Goal: Task Accomplishment & Management: Manage account settings

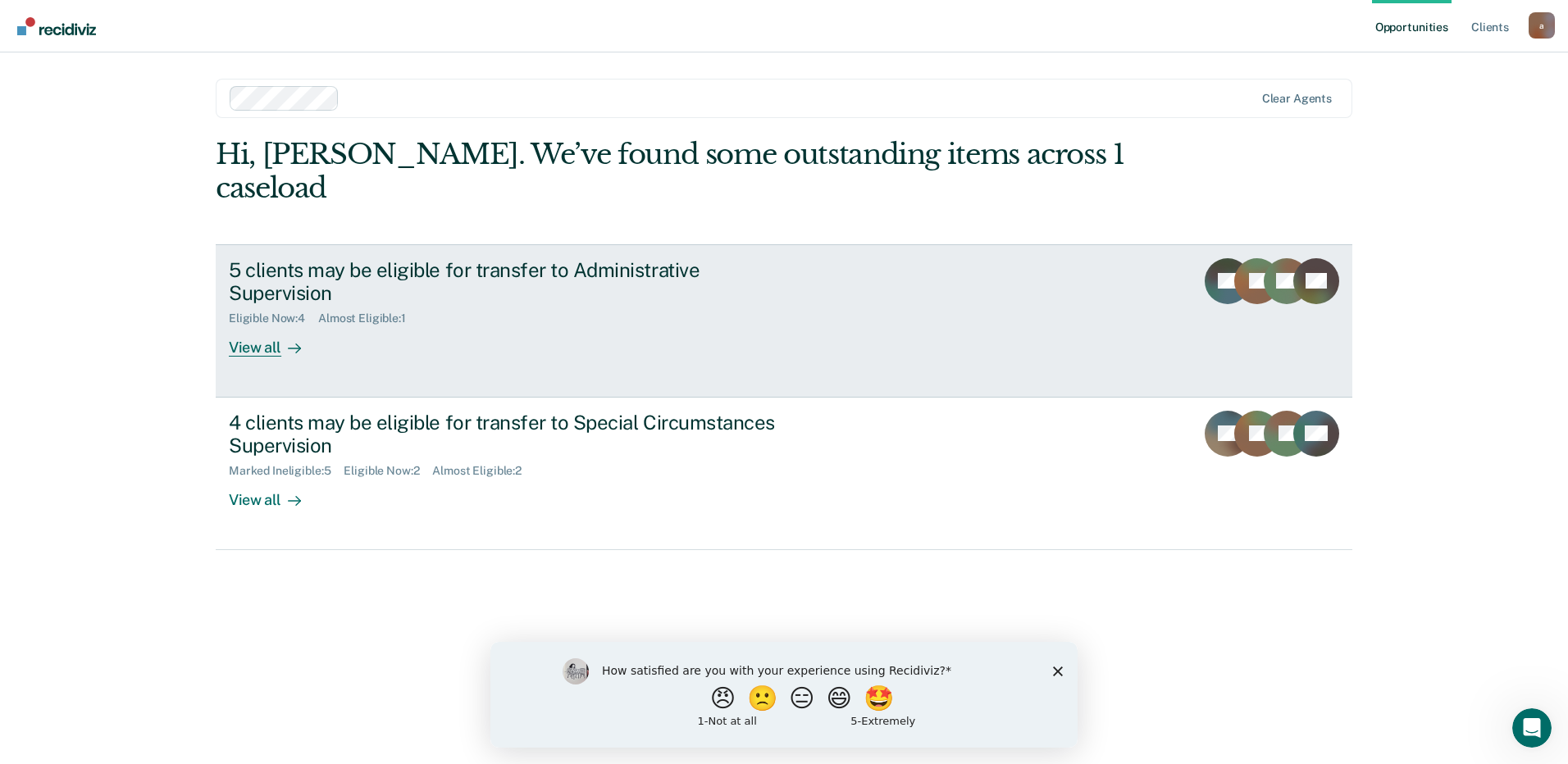
click at [752, 305] on div "Eligible Now : 4 Almost Eligible : 1" at bounding box center [516, 315] width 575 height 21
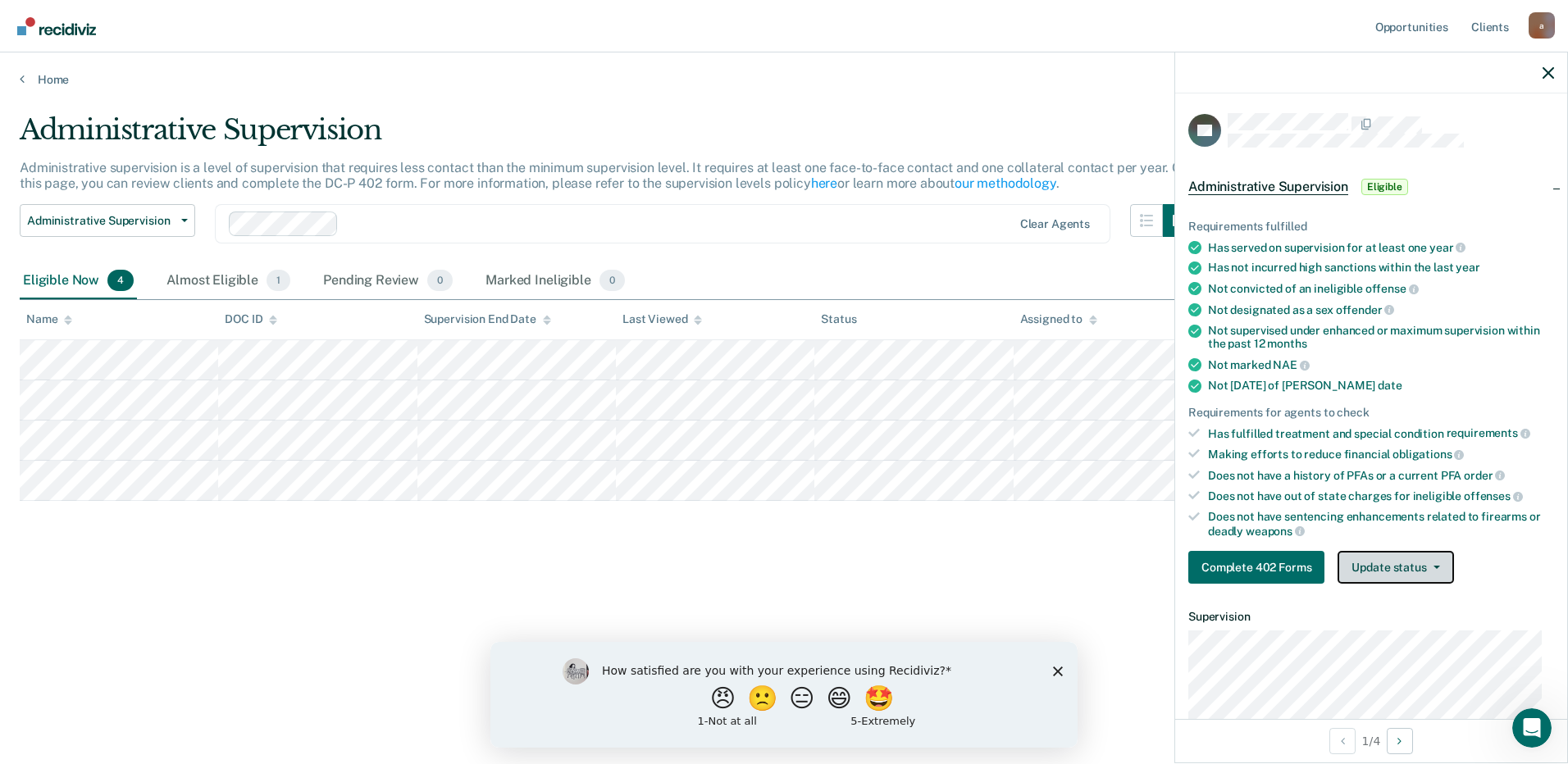
click at [1388, 570] on button "Update status" at bounding box center [1395, 567] width 116 height 32
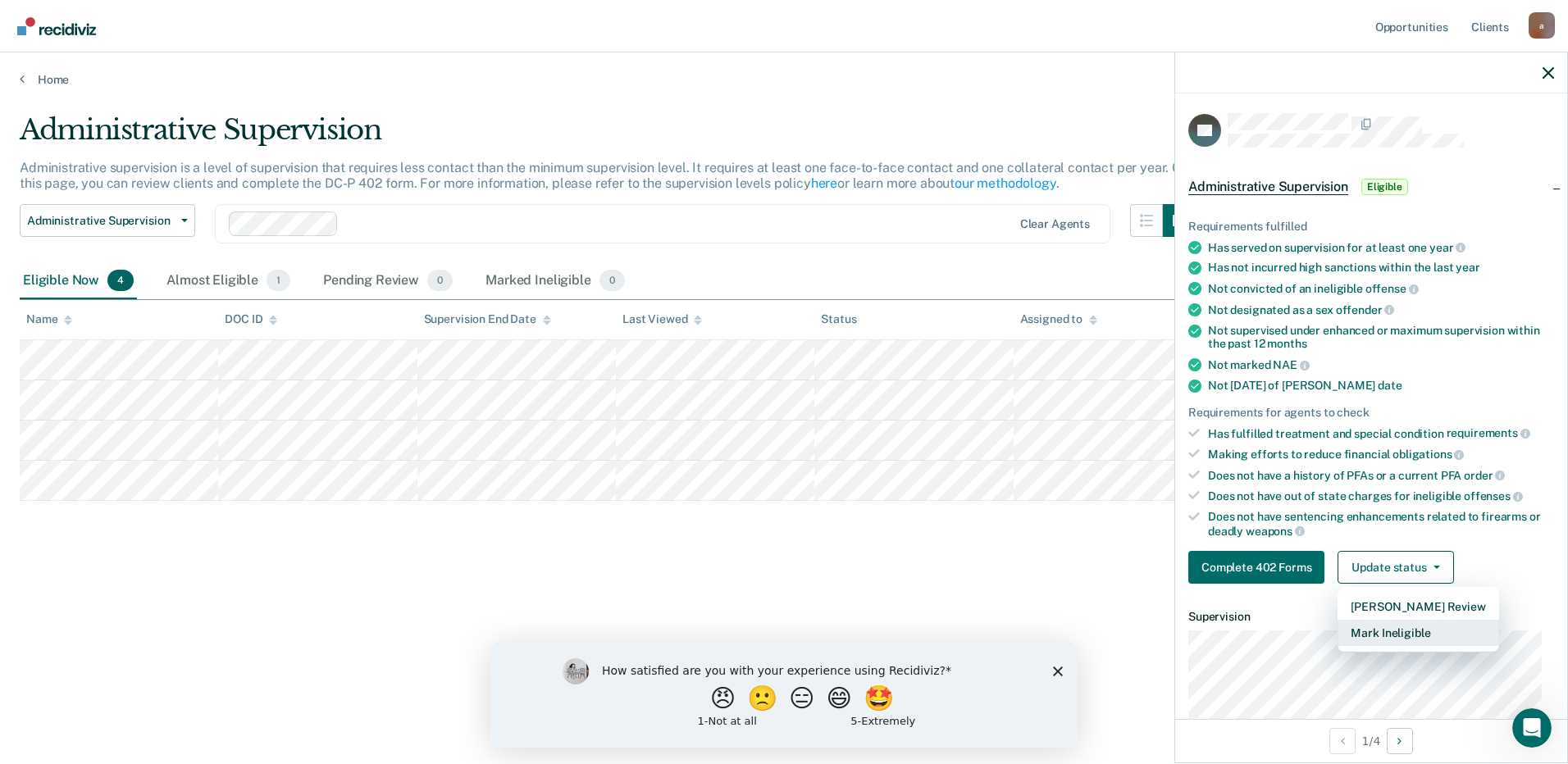
click at [1382, 636] on button "Mark Ineligible" at bounding box center [1417, 633] width 161 height 27
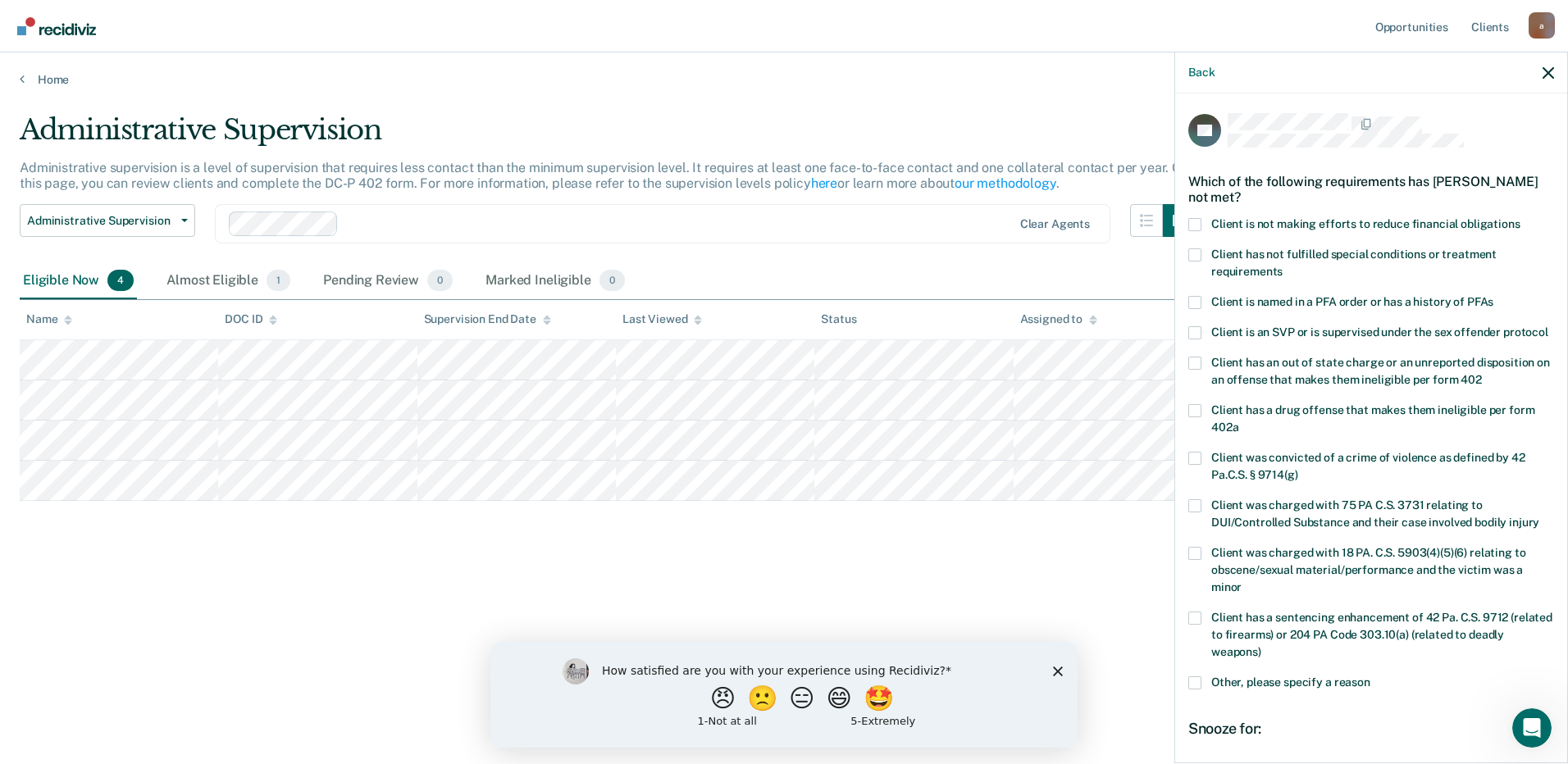
click at [1322, 225] on span "Client is not making efforts to reduce financial obligations" at bounding box center [1366, 224] width 309 height 13
click at [1521, 218] on input "Client is not making efforts to reduce financial obligations" at bounding box center [1521, 218] width 0 height 0
click at [1272, 677] on div "Client has a sentencing enhancement of 42 Pa. C.S. 9712 (related to firearms) o…" at bounding box center [1371, 644] width 366 height 65
click at [1273, 677] on div "Client has a sentencing enhancement of 42 Pa. C.S. 9712 (related to firearms) o…" at bounding box center [1371, 644] width 366 height 65
click at [1274, 688] on span "Other, please specify a reason" at bounding box center [1291, 682] width 159 height 13
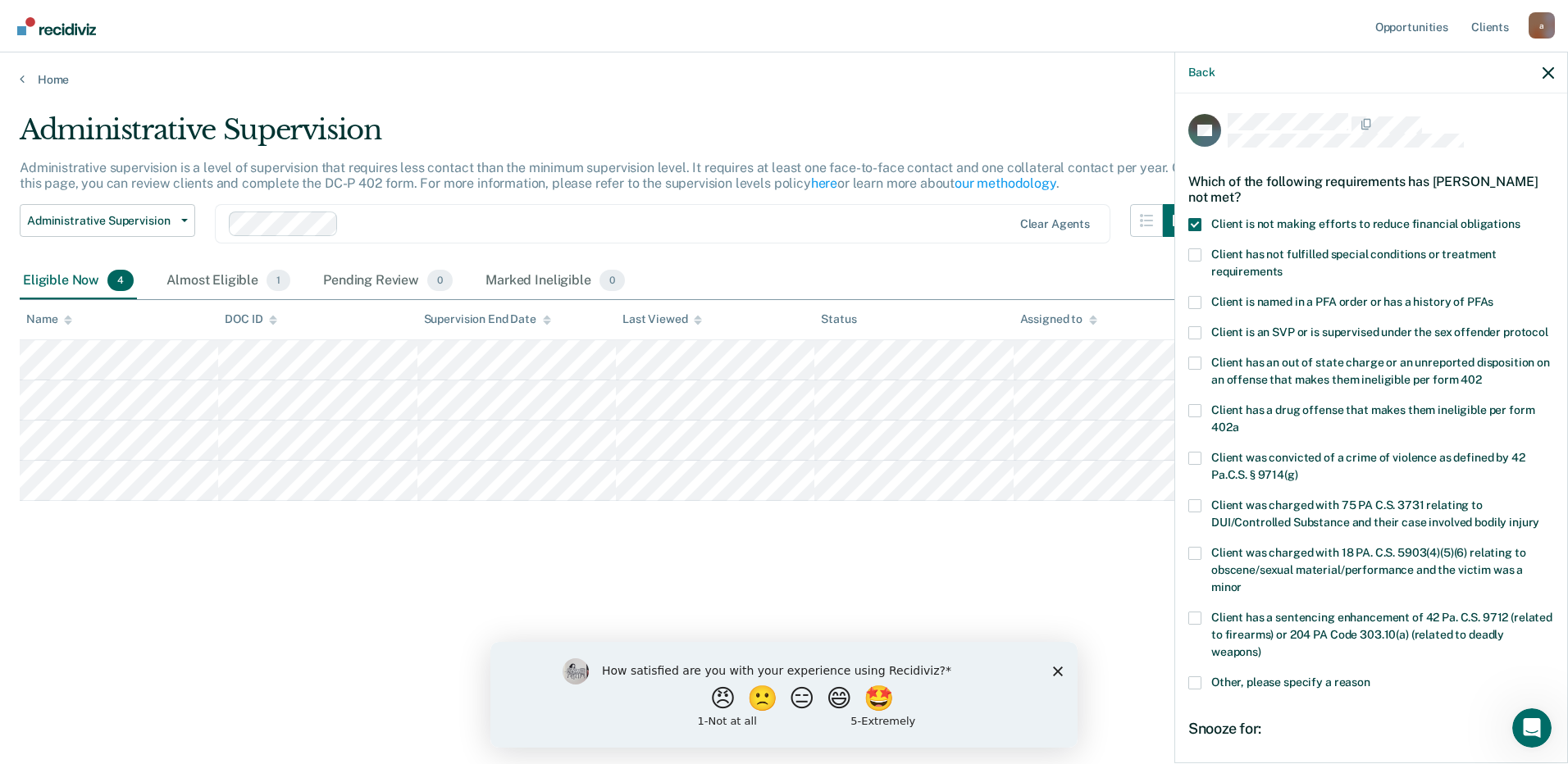
click at [1371, 677] on input "Other, please specify a reason" at bounding box center [1371, 677] width 0 height 0
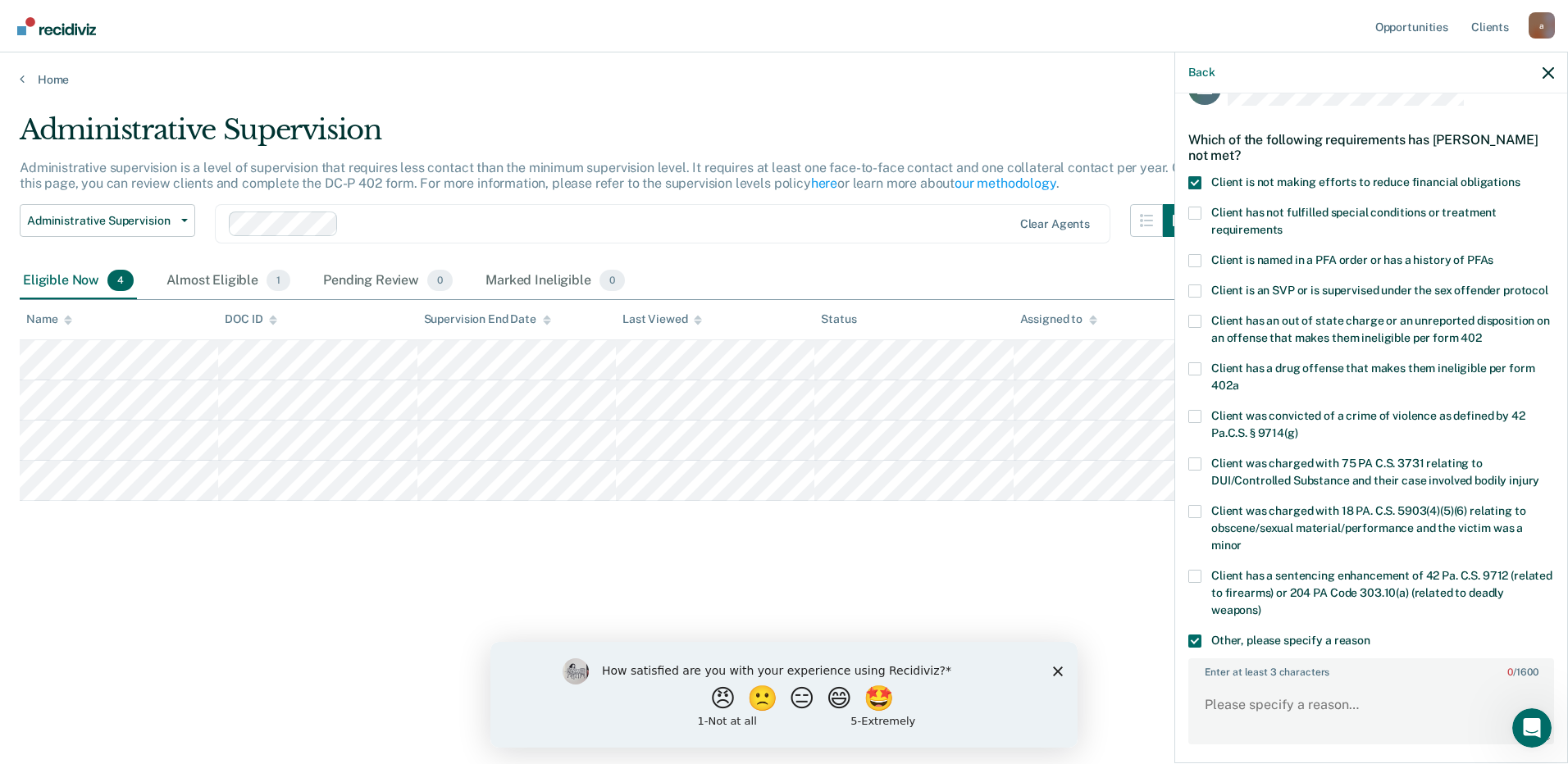
scroll to position [246, 0]
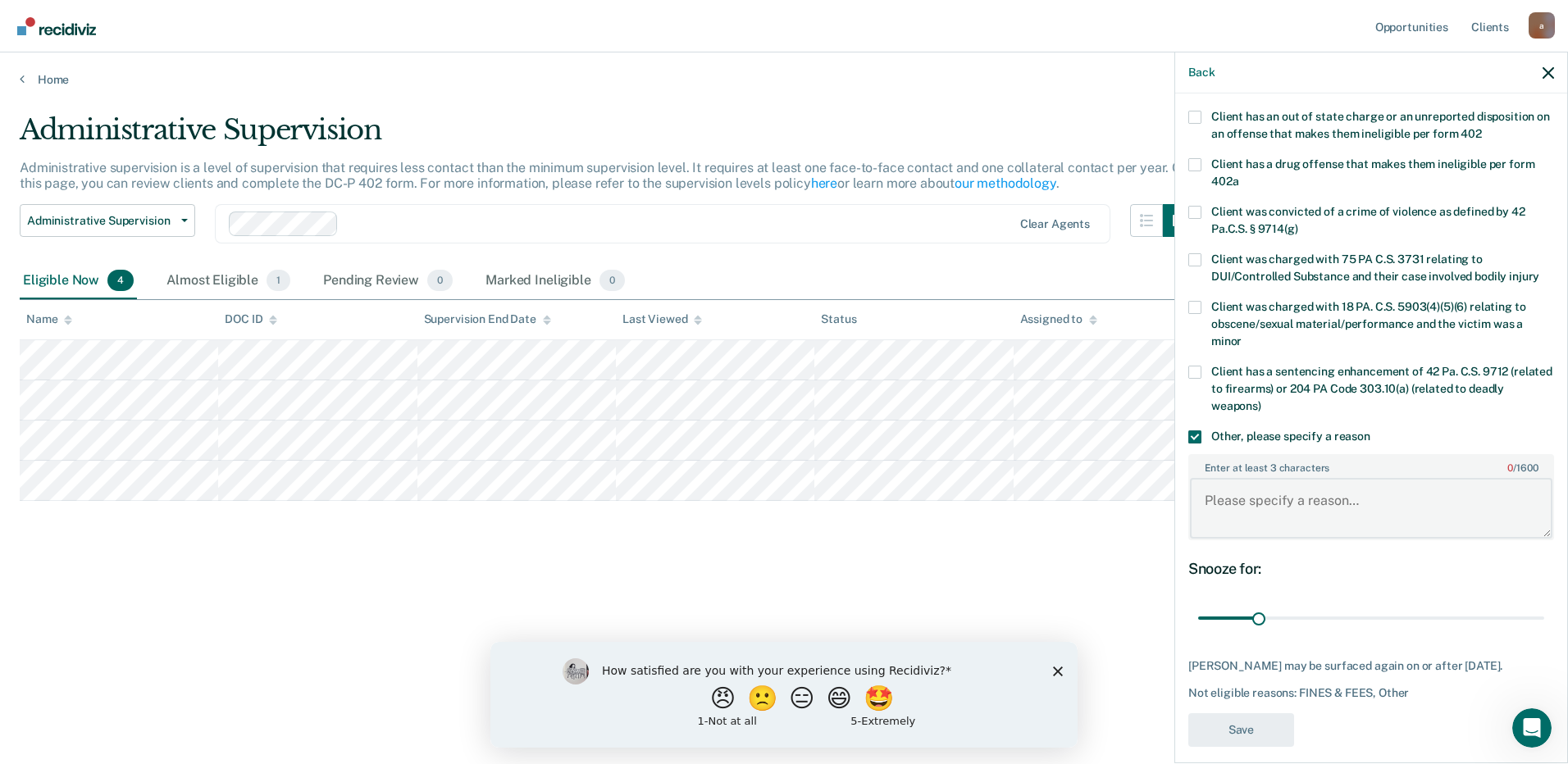
click at [1354, 519] on textarea "Enter at least 3 characters 0 / 1600" at bounding box center [1371, 508] width 362 height 61
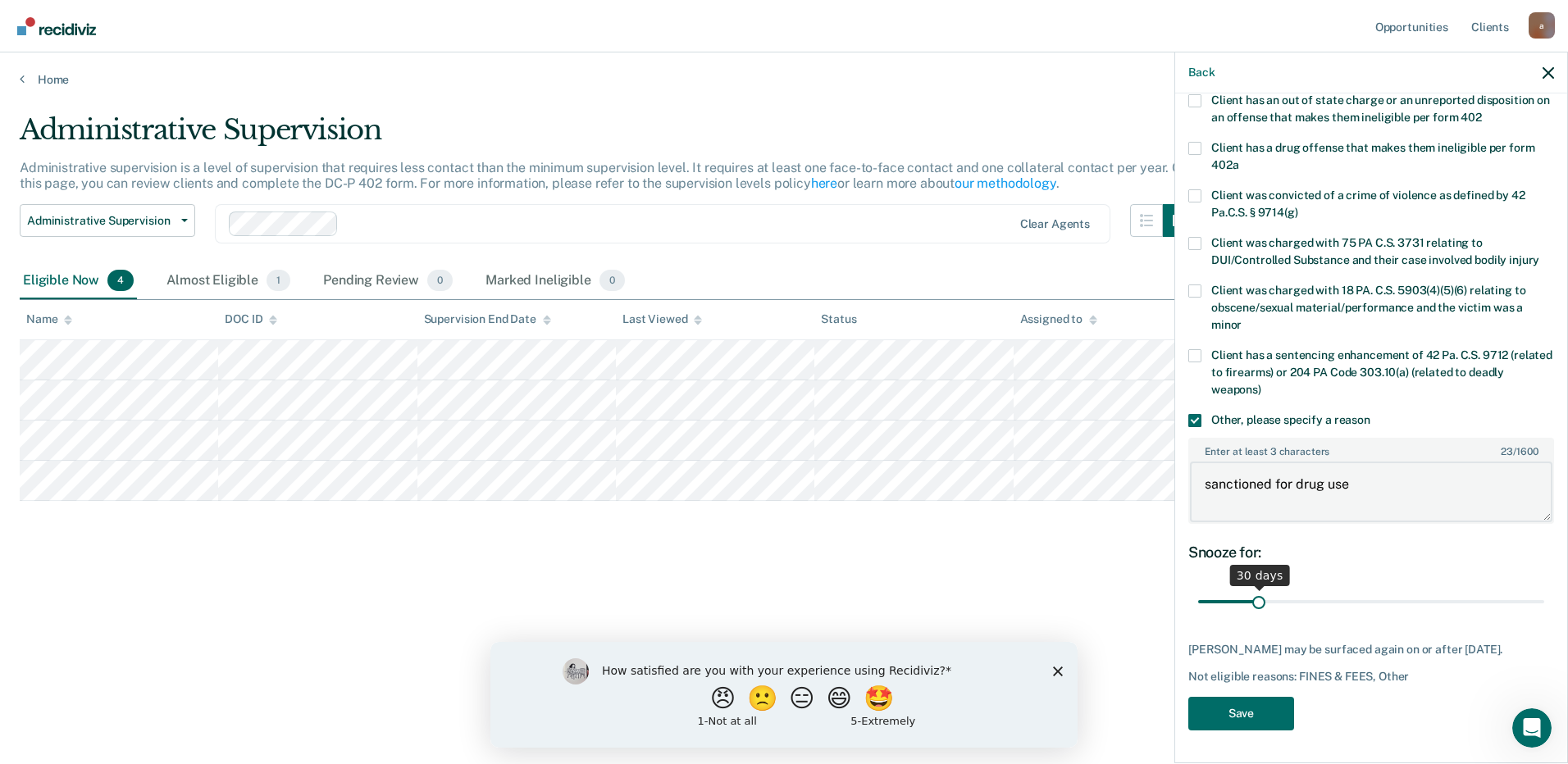
scroll to position [292, 0]
type textarea "sanctioned for drug use"
drag, startPoint x: 1257, startPoint y: 580, endPoint x: 1622, endPoint y: 573, distance: 365.1
type input "180"
click at [1544, 588] on input "range" at bounding box center [1371, 602] width 346 height 28
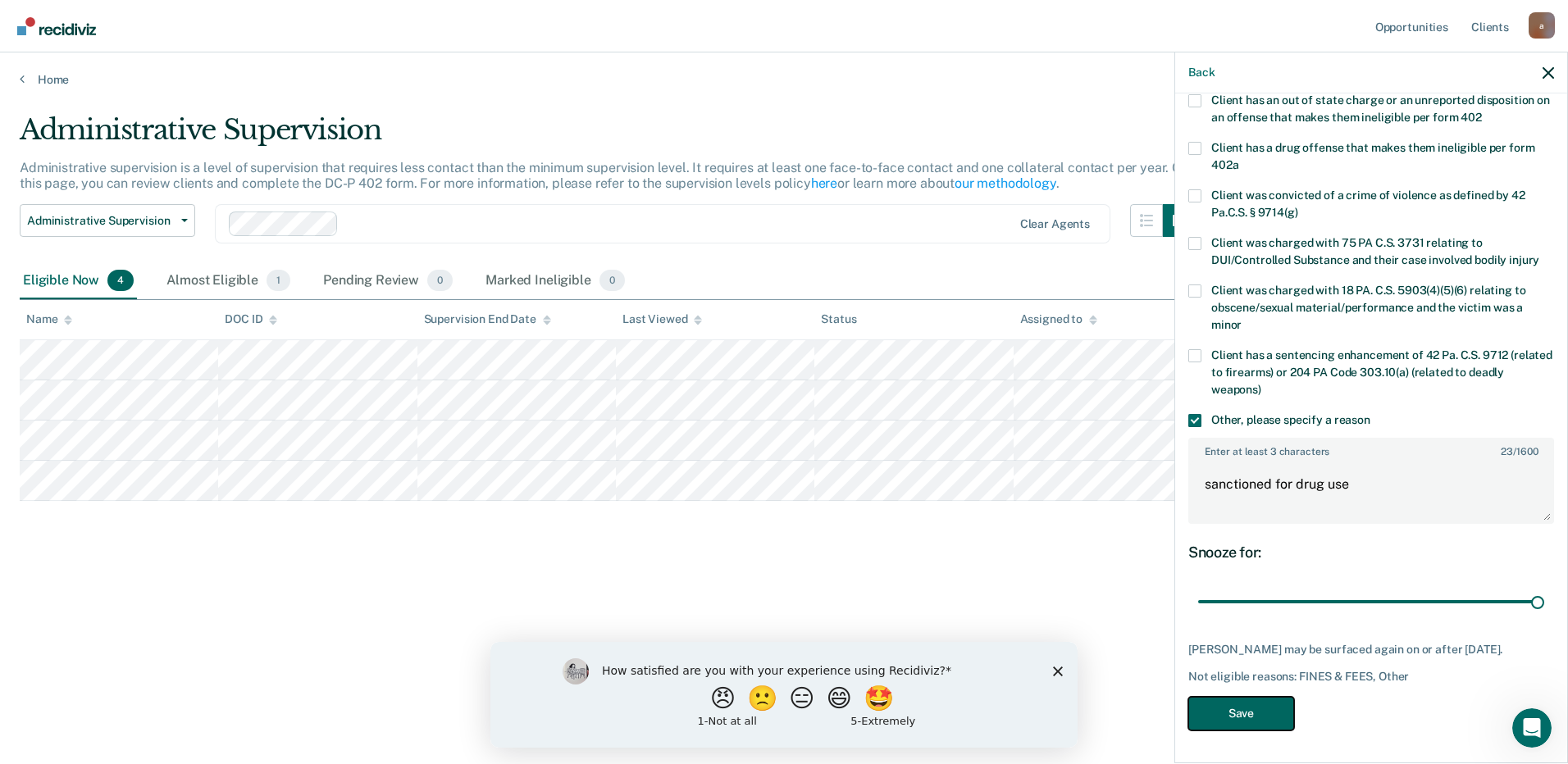
click at [1258, 709] on button "Save" at bounding box center [1241, 713] width 106 height 33
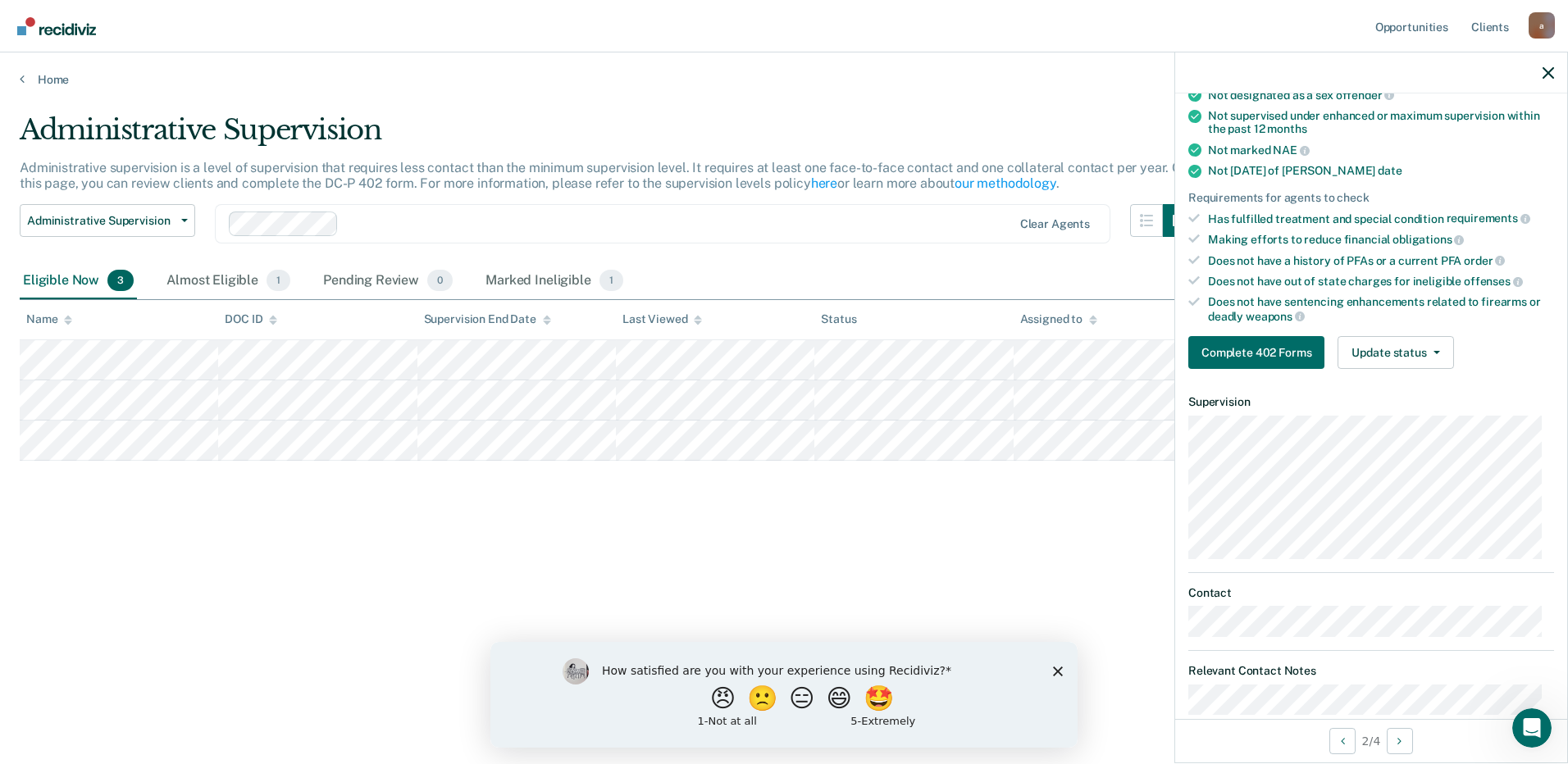
scroll to position [242, 0]
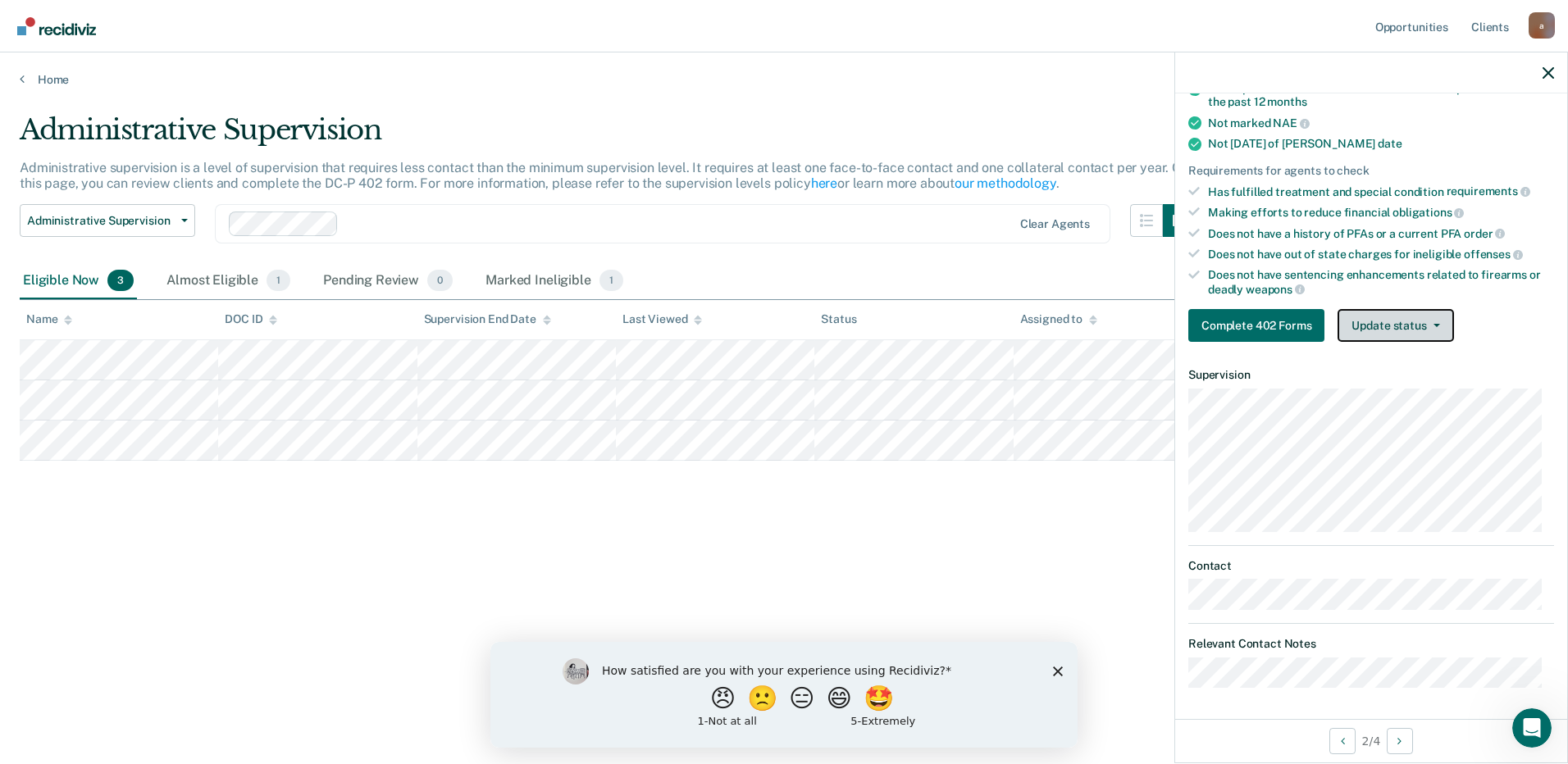
click at [1383, 328] on button "Update status" at bounding box center [1395, 325] width 116 height 32
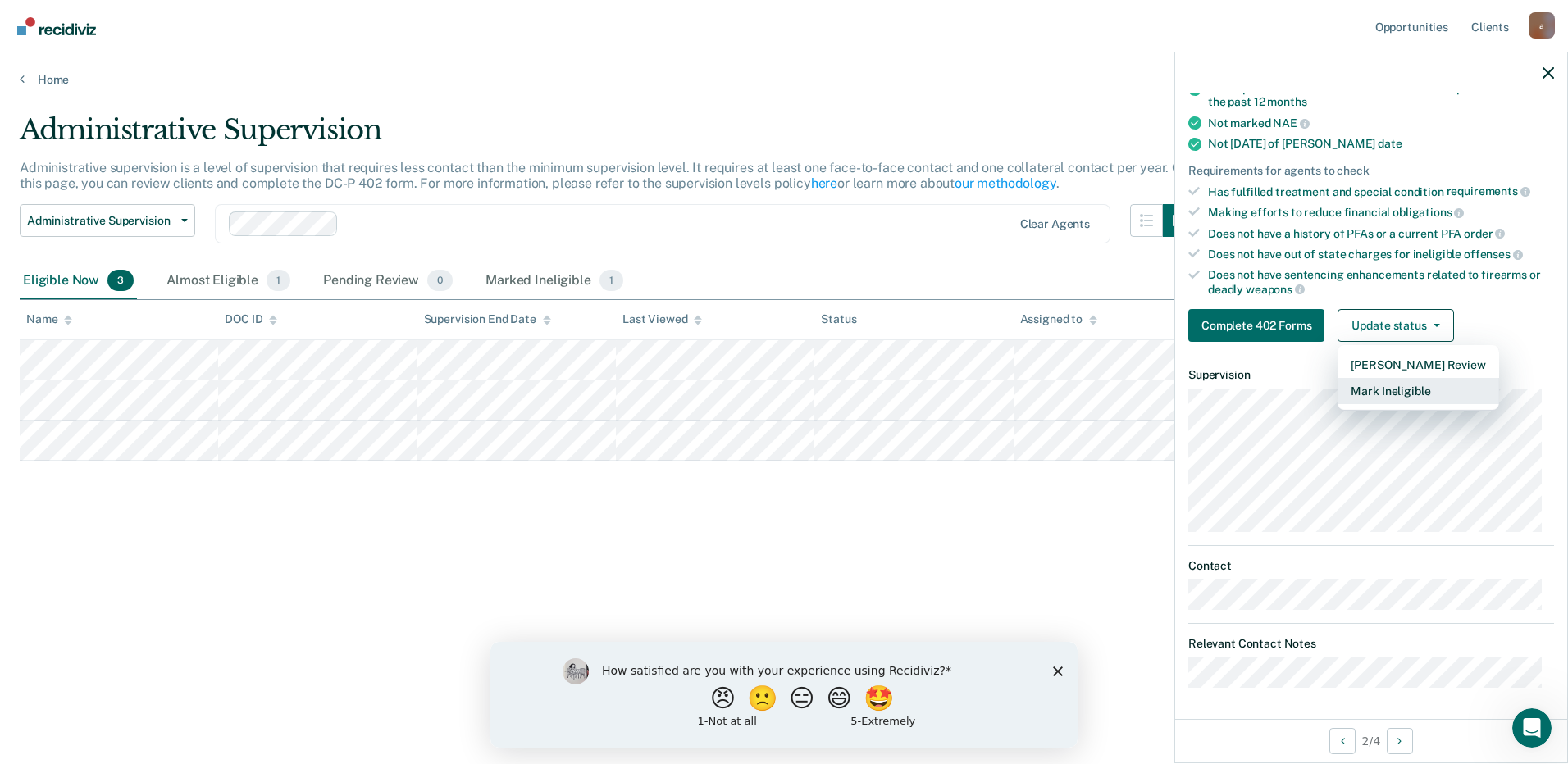
click at [1386, 395] on button "Mark Ineligible" at bounding box center [1417, 391] width 161 height 27
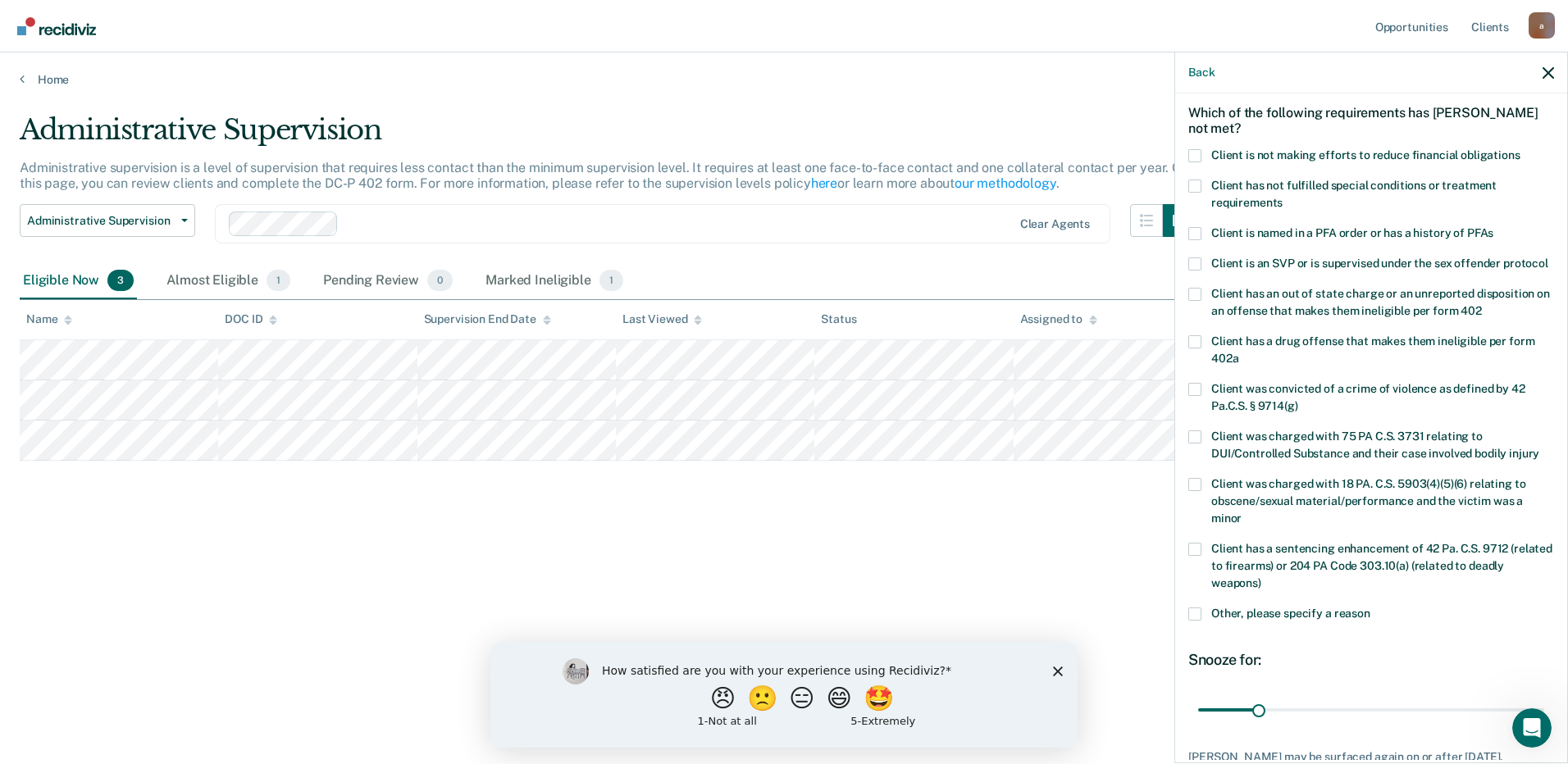
scroll to position [42, 0]
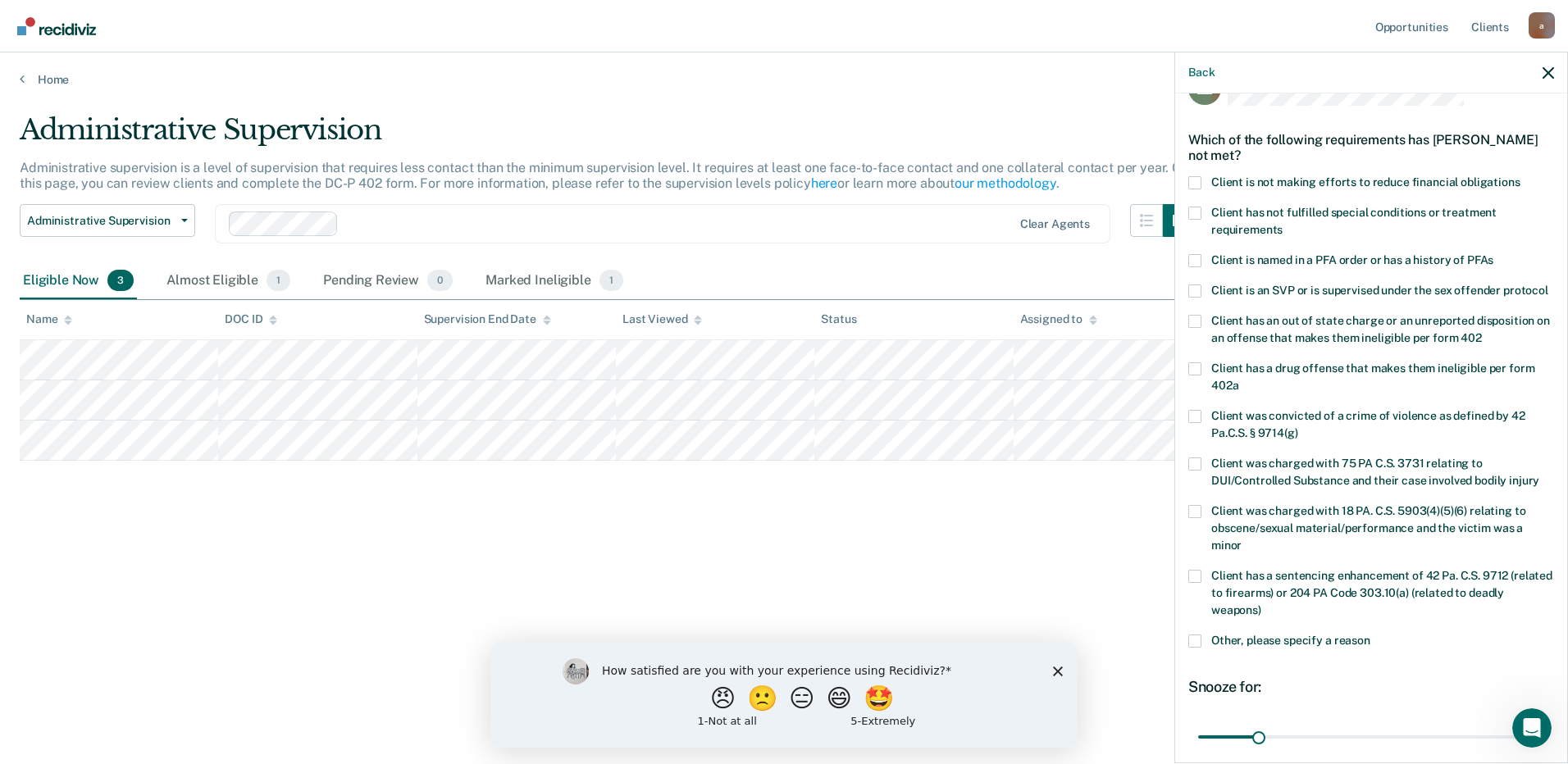
click at [1219, 181] on span "Client is not making efforts to reduce financial obligations" at bounding box center [1366, 182] width 309 height 13
click at [1521, 176] on input "Client is not making efforts to reduce financial obligations" at bounding box center [1521, 176] width 0 height 0
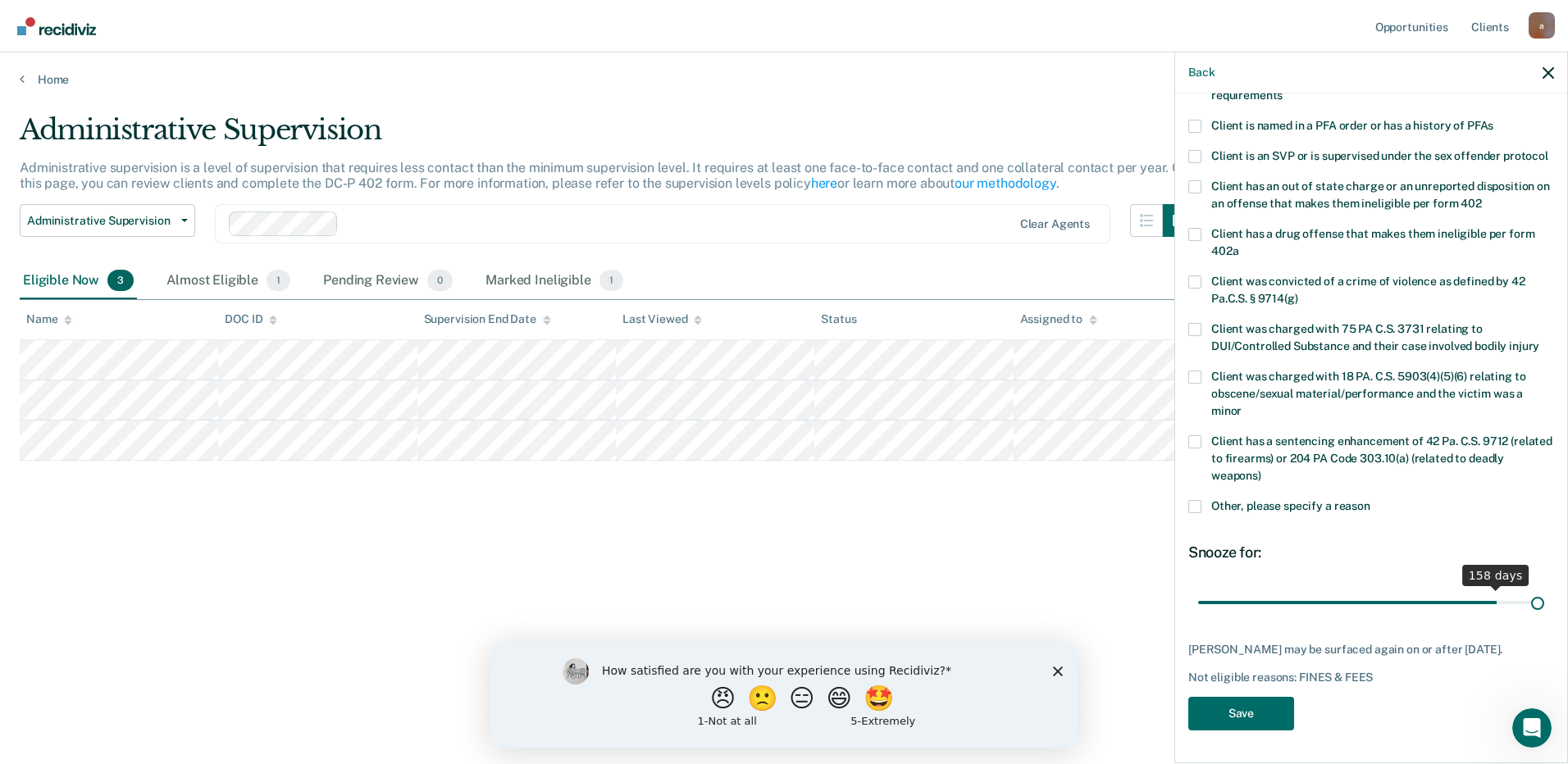
scroll to position [206, 0]
drag, startPoint x: 1255, startPoint y: 587, endPoint x: 1607, endPoint y: 611, distance: 352.8
type input "180"
click at [1544, 611] on input "range" at bounding box center [1371, 602] width 346 height 28
click at [1254, 703] on button "Save" at bounding box center [1241, 713] width 106 height 33
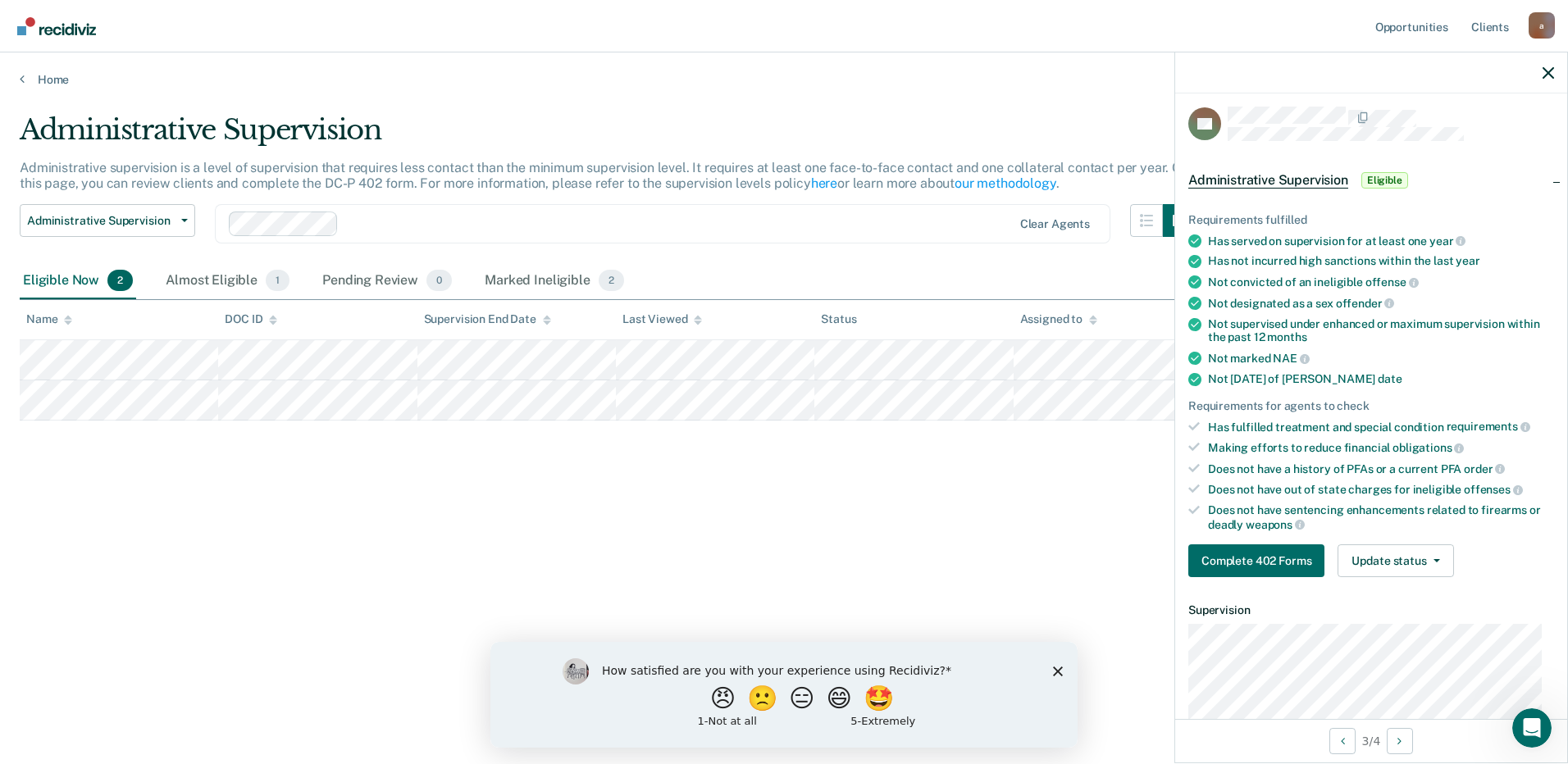
scroll to position [0, 0]
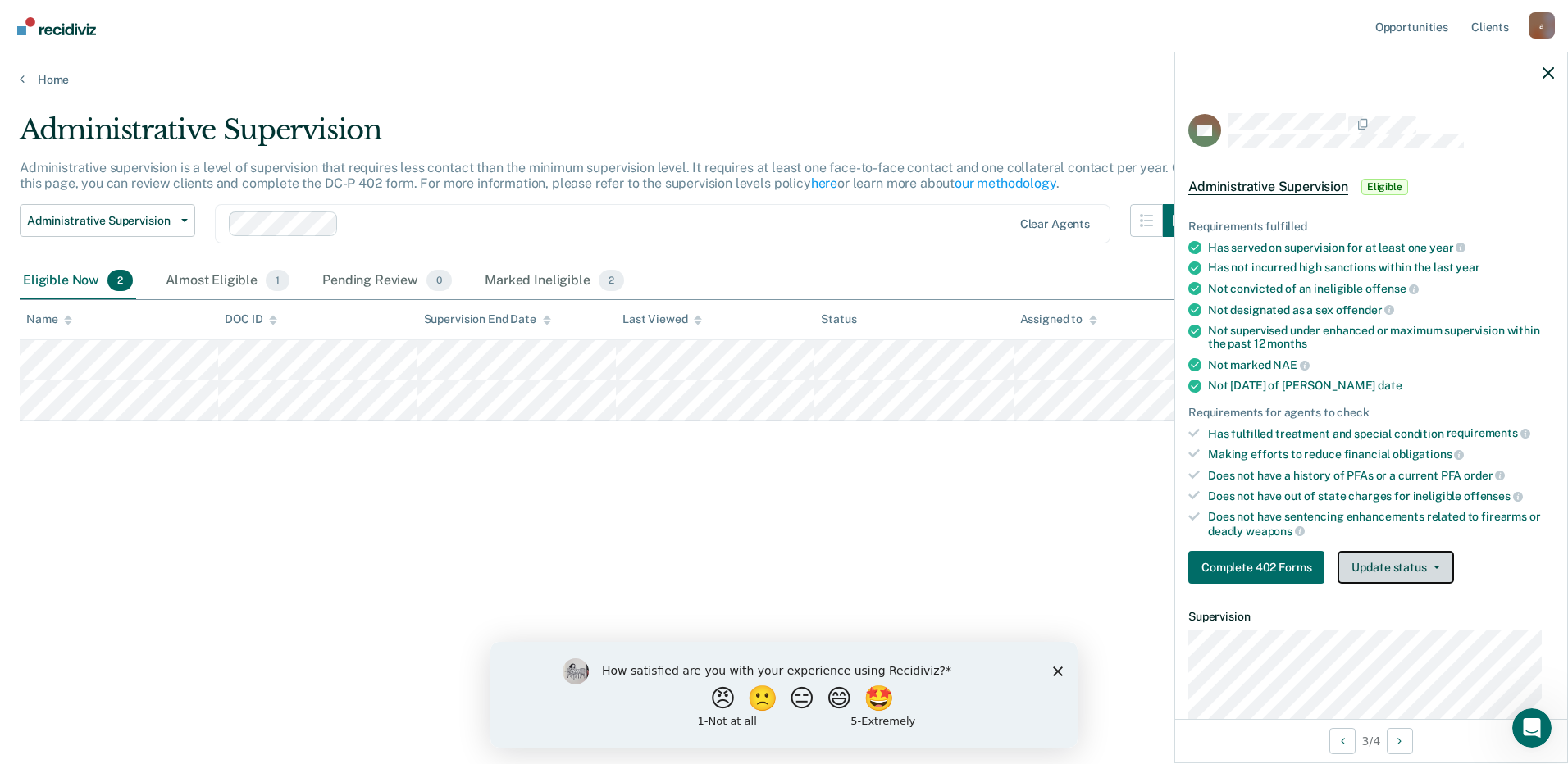
click at [1386, 560] on button "Update status" at bounding box center [1395, 567] width 116 height 32
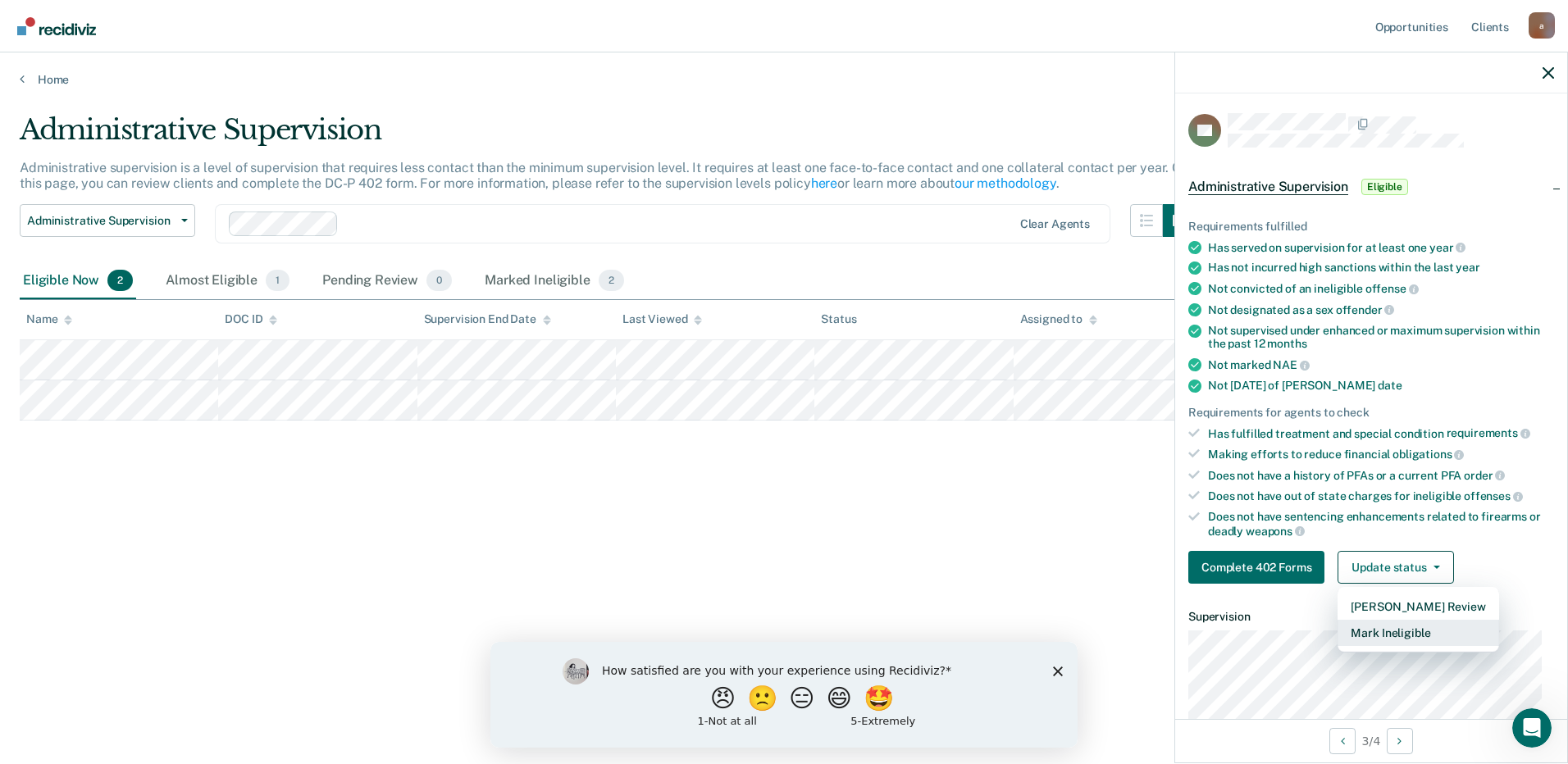
click at [1384, 633] on button "Mark Ineligible" at bounding box center [1417, 633] width 161 height 27
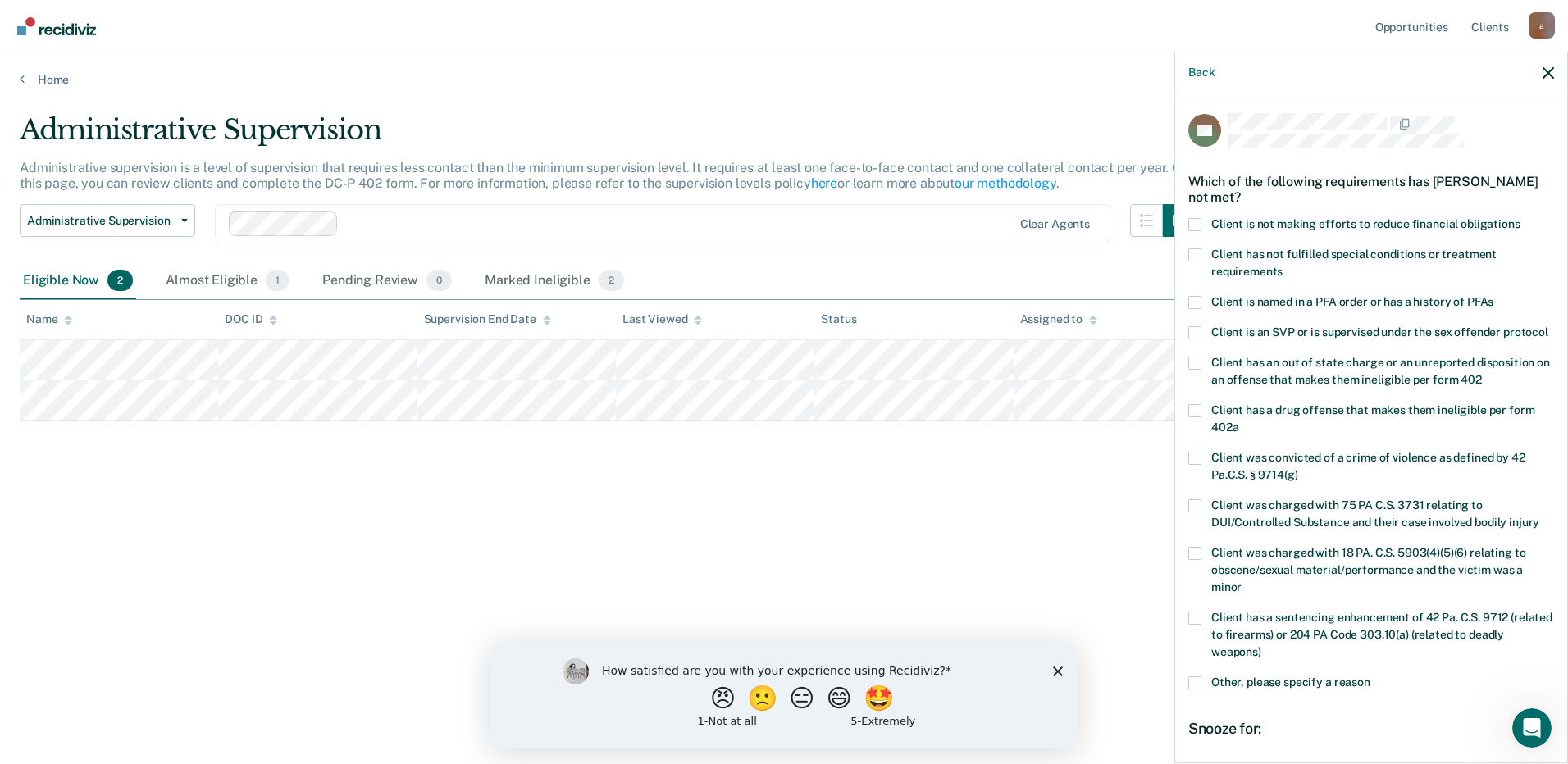
click at [1197, 223] on span at bounding box center [1195, 225] width 13 height 13
click at [1521, 218] on input "Client is not making efforts to reduce financial obligations" at bounding box center [1521, 218] width 0 height 0
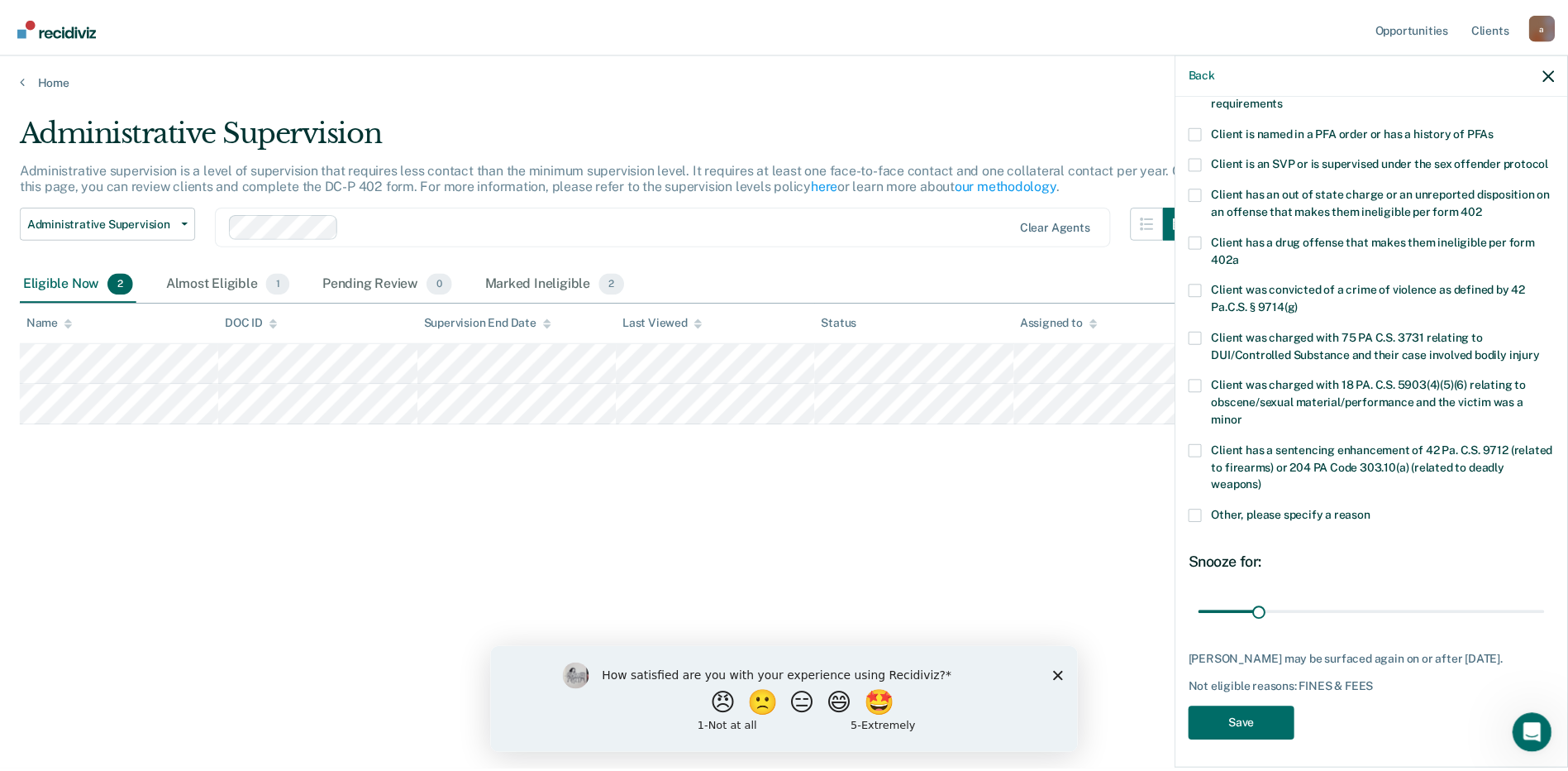
scroll to position [207, 0]
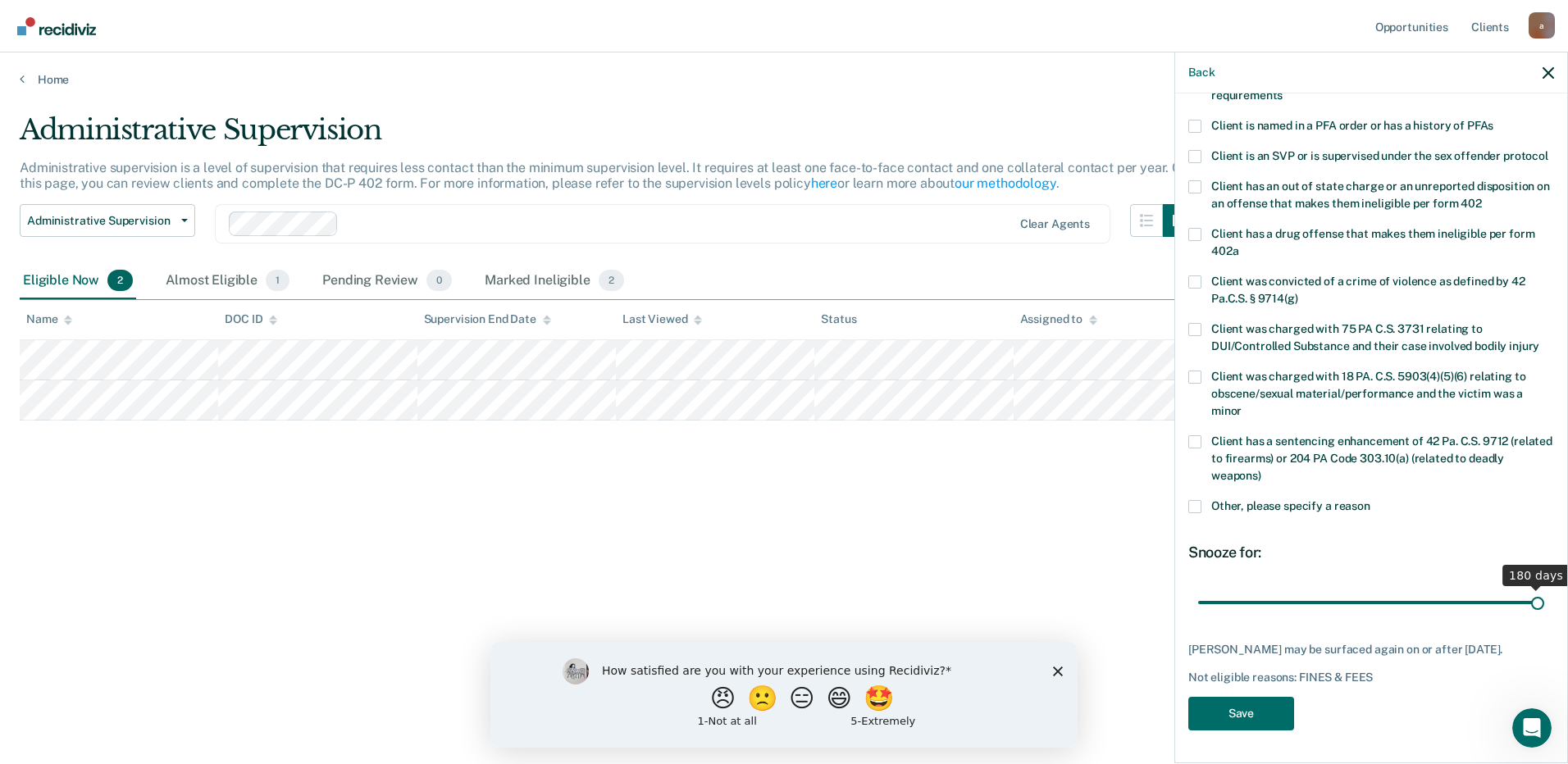
drag, startPoint x: 1263, startPoint y: 593, endPoint x: 1538, endPoint y: 591, distance: 275.0
type input "180"
click at [1538, 591] on input "range" at bounding box center [1371, 602] width 346 height 28
click at [1265, 718] on button "Save" at bounding box center [1241, 713] width 106 height 33
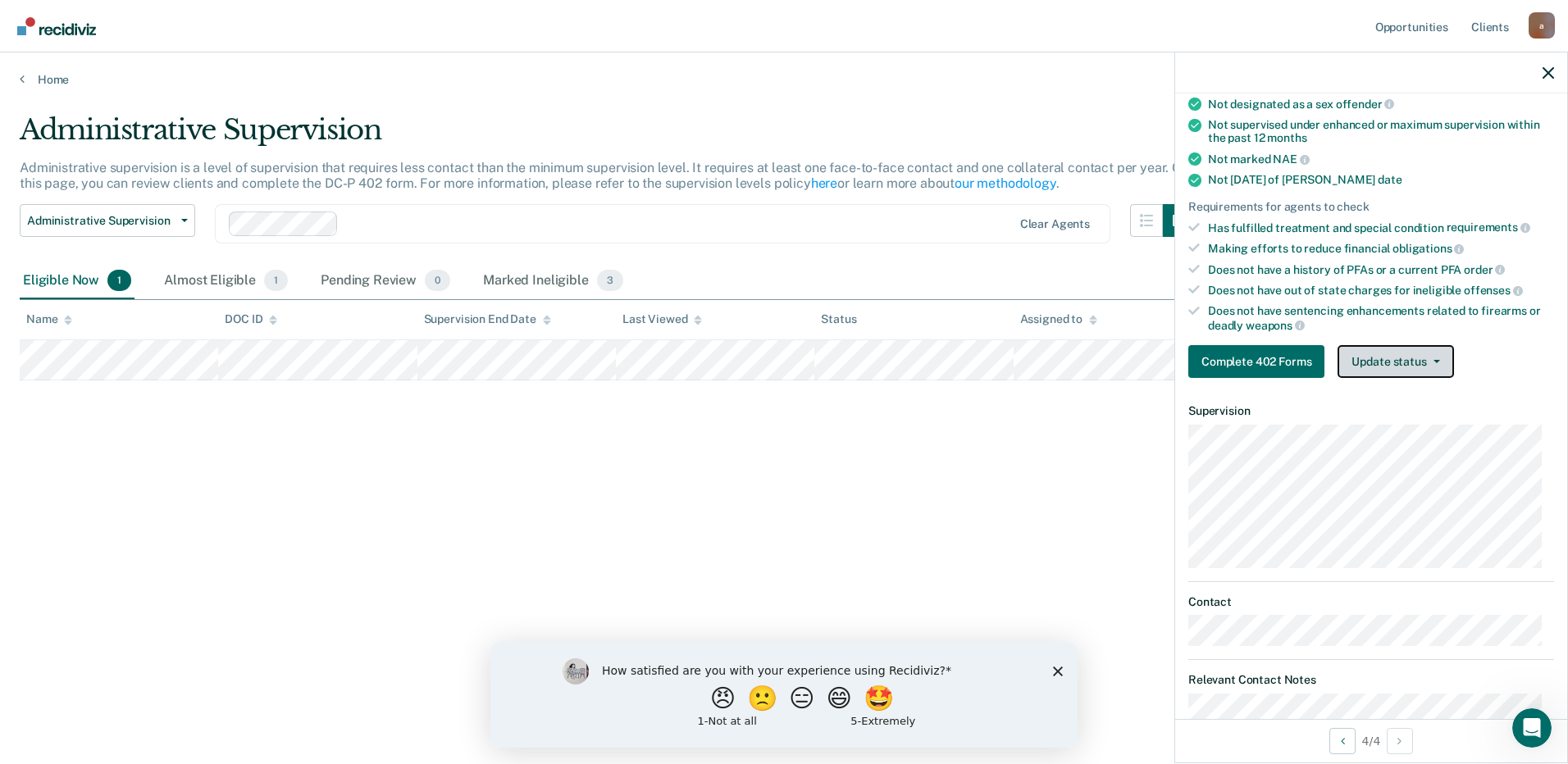
click at [1399, 362] on button "Update status" at bounding box center [1395, 361] width 116 height 32
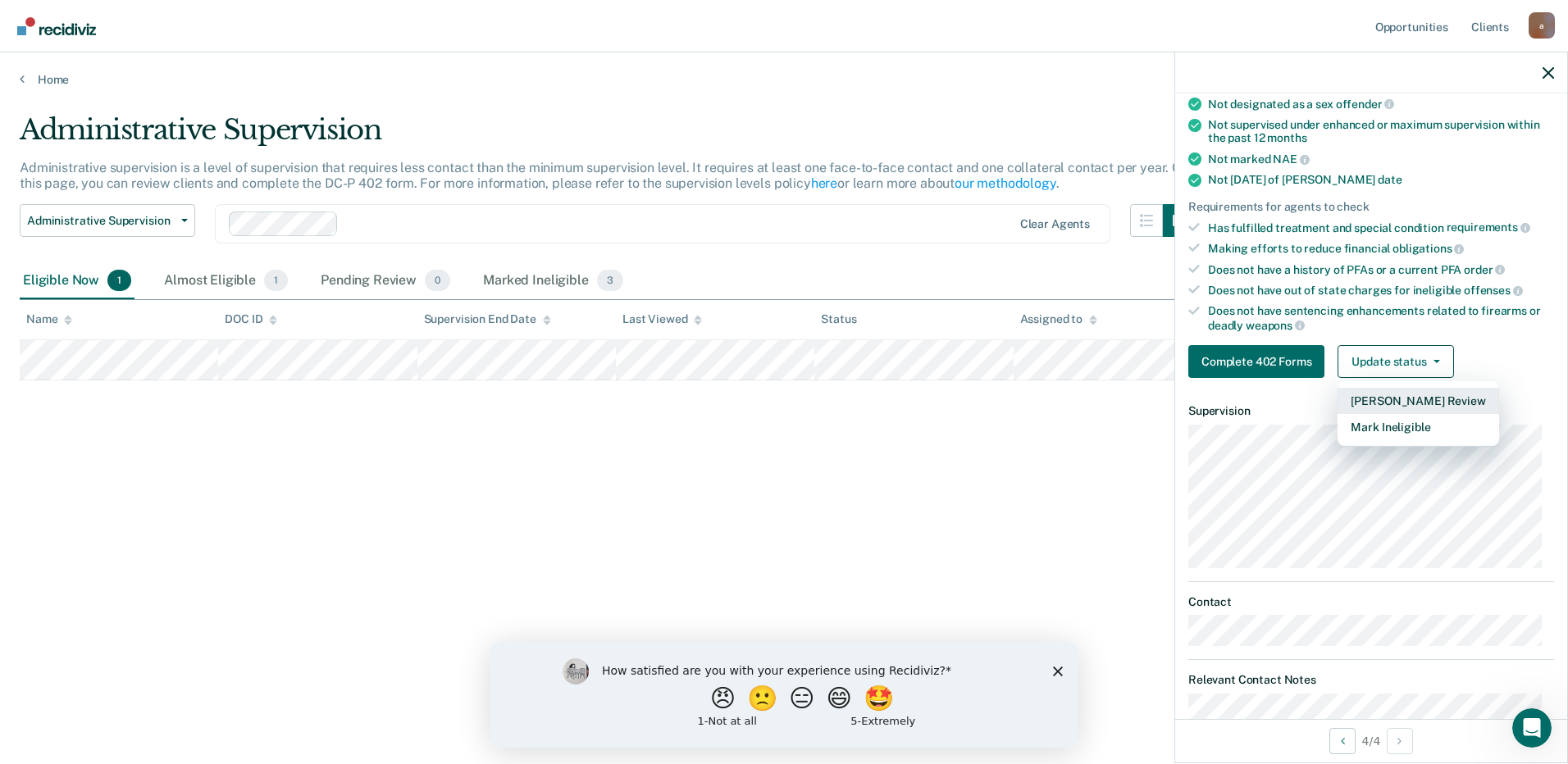
click at [1396, 399] on button "[PERSON_NAME] Review" at bounding box center [1417, 401] width 161 height 27
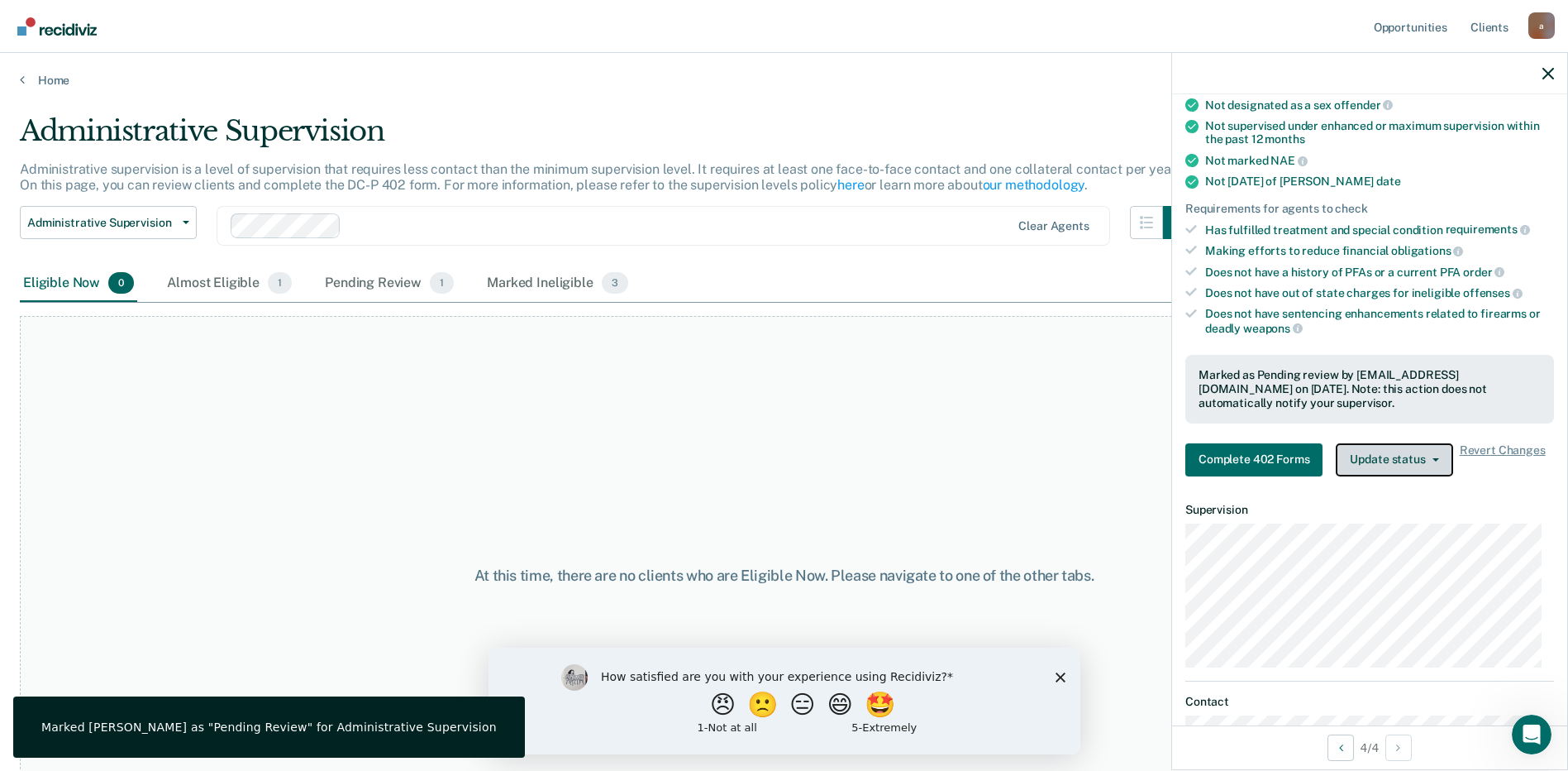
click at [1384, 454] on button "Update status" at bounding box center [1394, 459] width 117 height 33
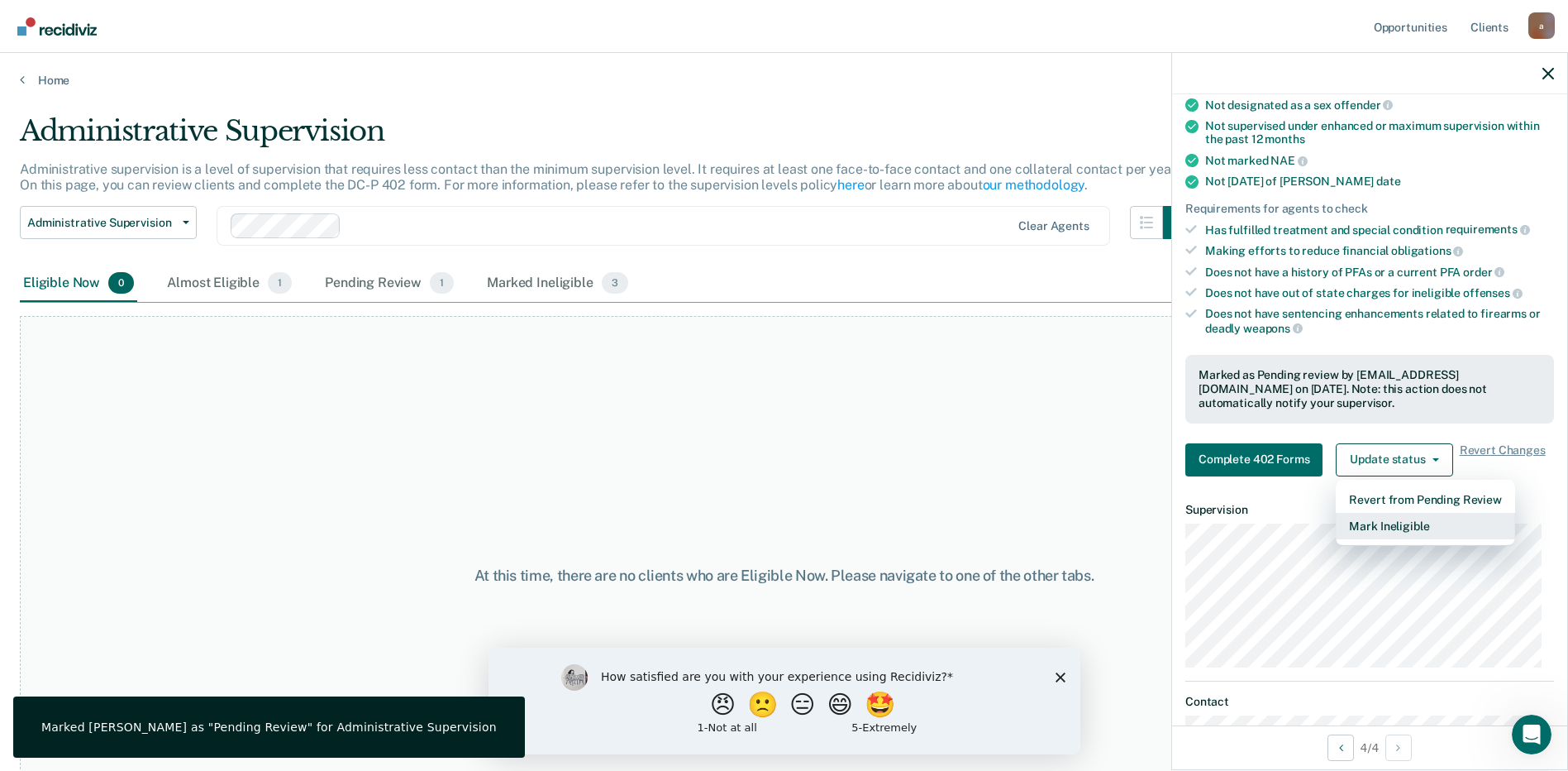
click at [1388, 522] on button "Mark Ineligible" at bounding box center [1425, 527] width 179 height 27
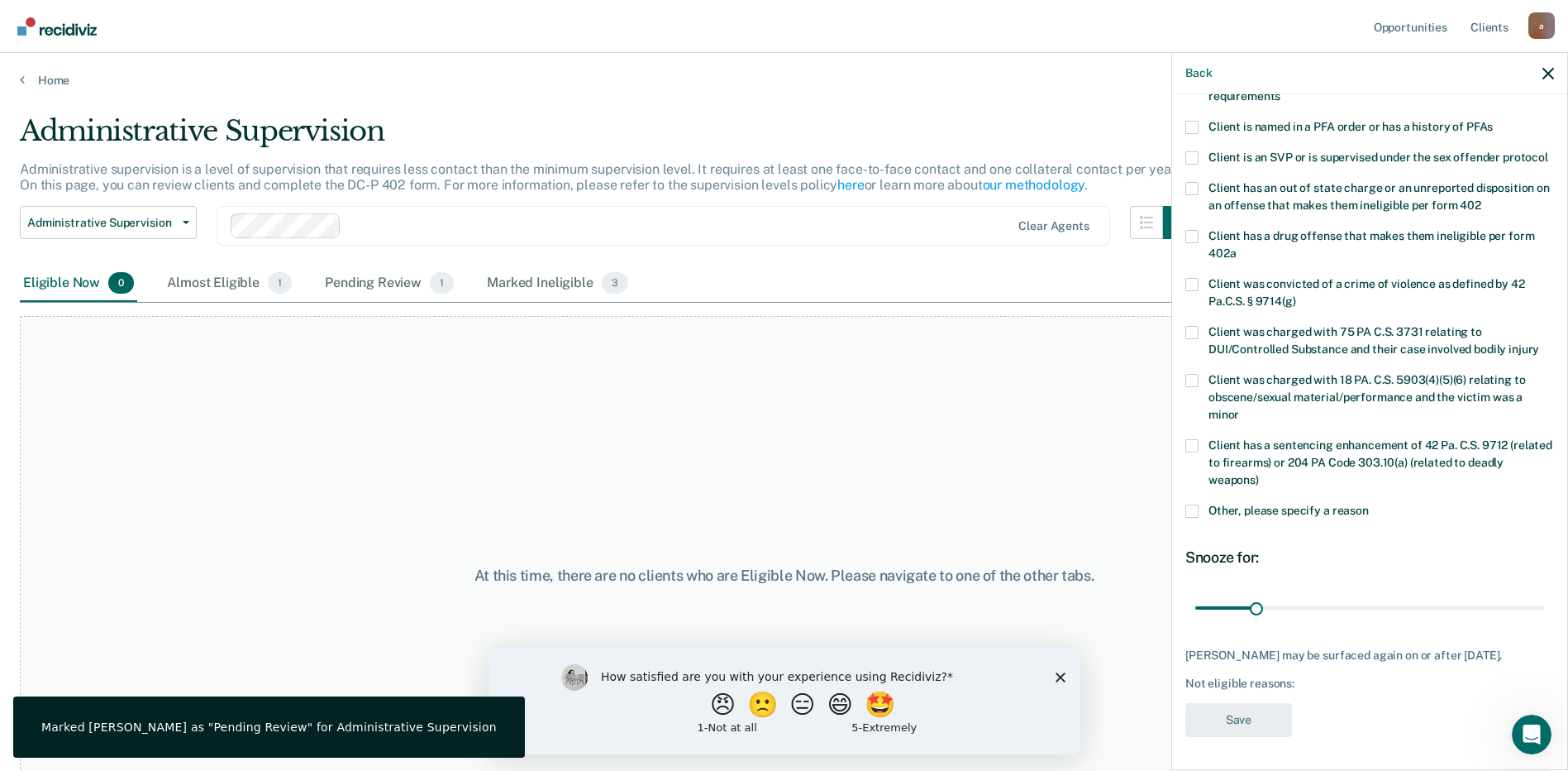
scroll to position [193, 0]
click at [1191, 121] on span at bounding box center [1192, 128] width 13 height 13
click at [1493, 121] on input "Client is named in a PFA order or has a history of PFAs" at bounding box center [1493, 121] width 0 height 0
click at [1194, 121] on span at bounding box center [1192, 128] width 13 height 13
click at [1493, 121] on input "Client is named in a PFA order or has a history of PFAs" at bounding box center [1493, 121] width 0 height 0
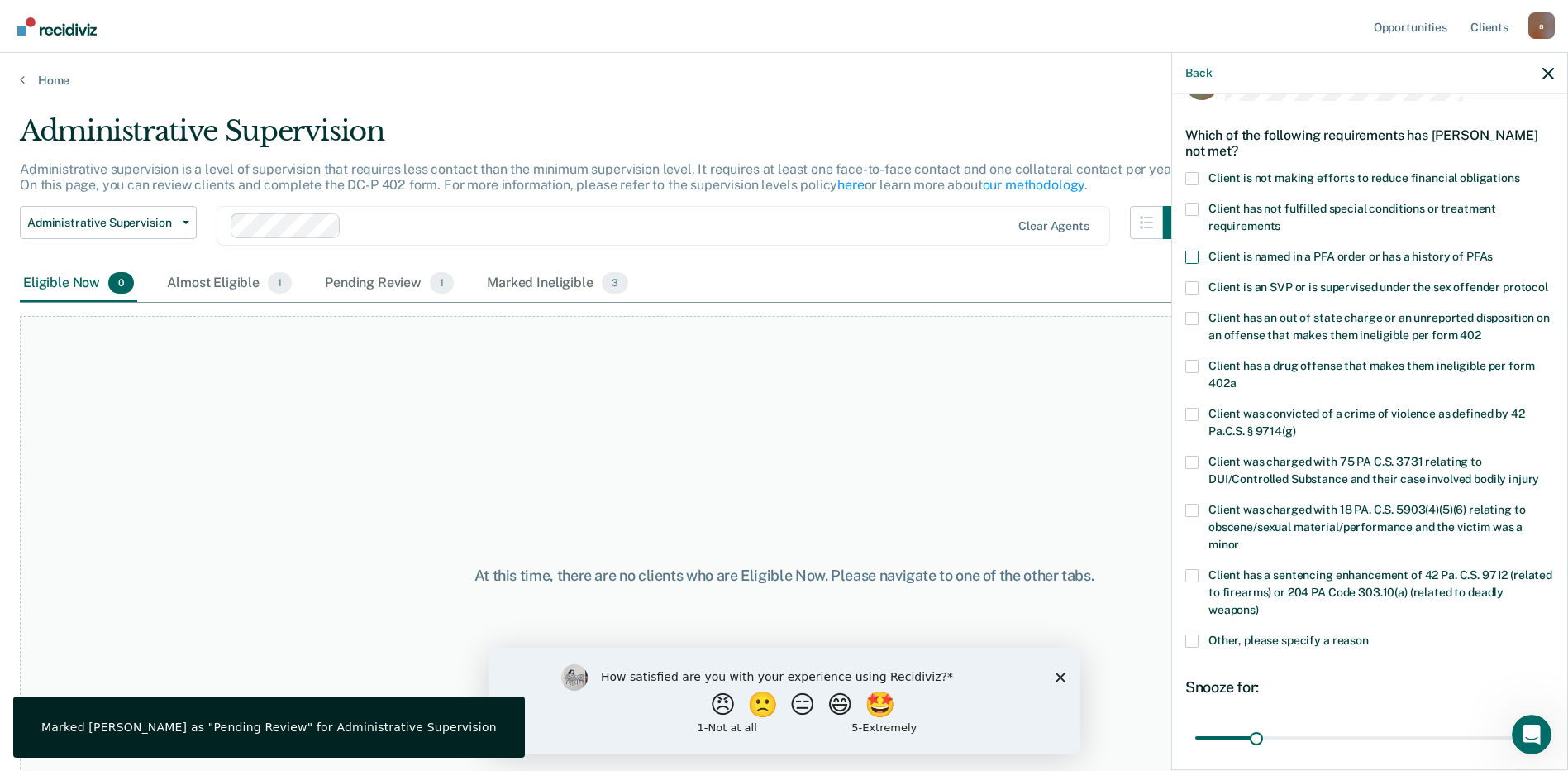
scroll to position [28, 0]
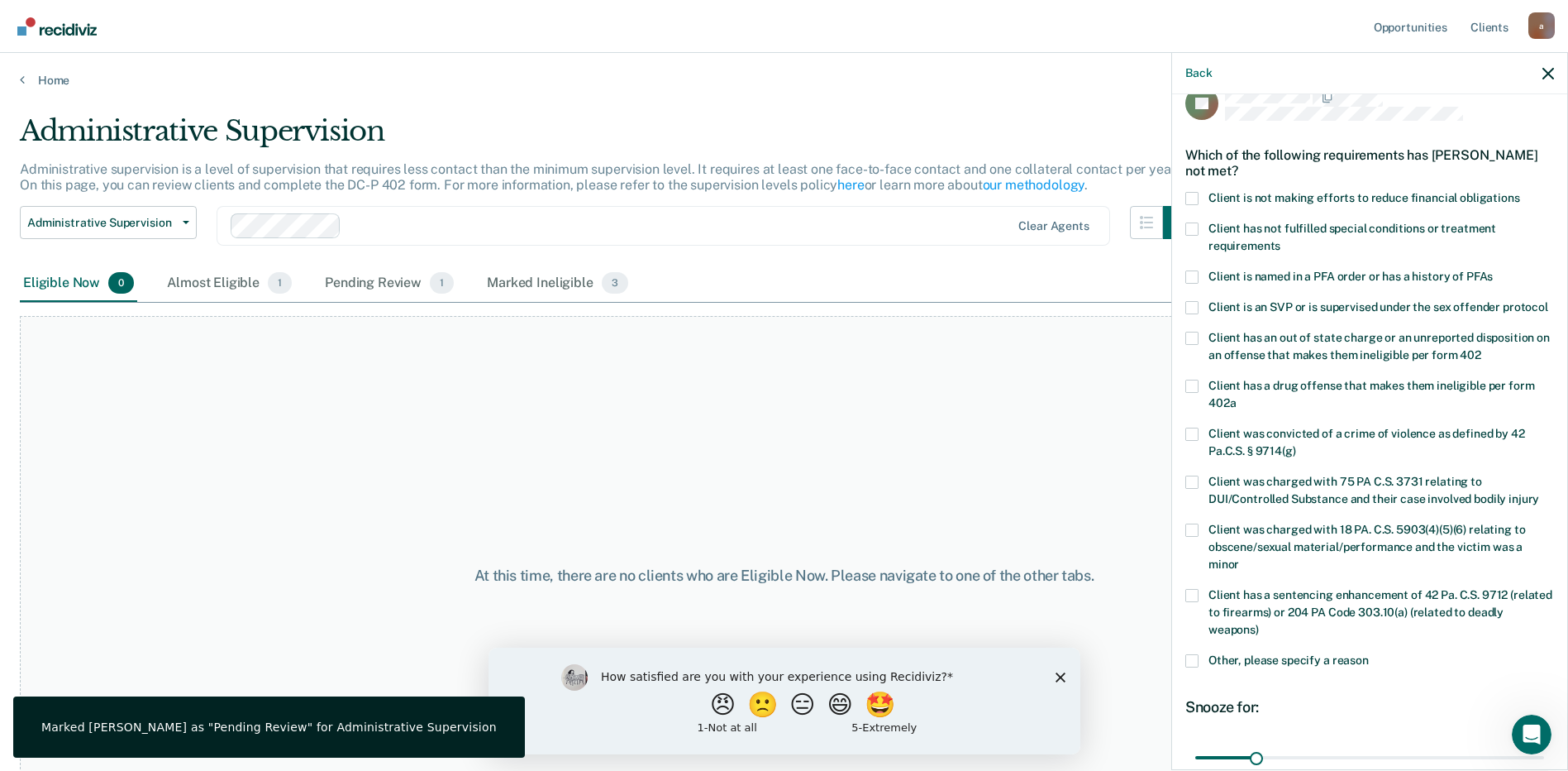
click at [1191, 201] on span at bounding box center [1192, 198] width 13 height 13
click at [1520, 191] on input "Client is not making efforts to reduce financial obligations" at bounding box center [1520, 191] width 0 height 0
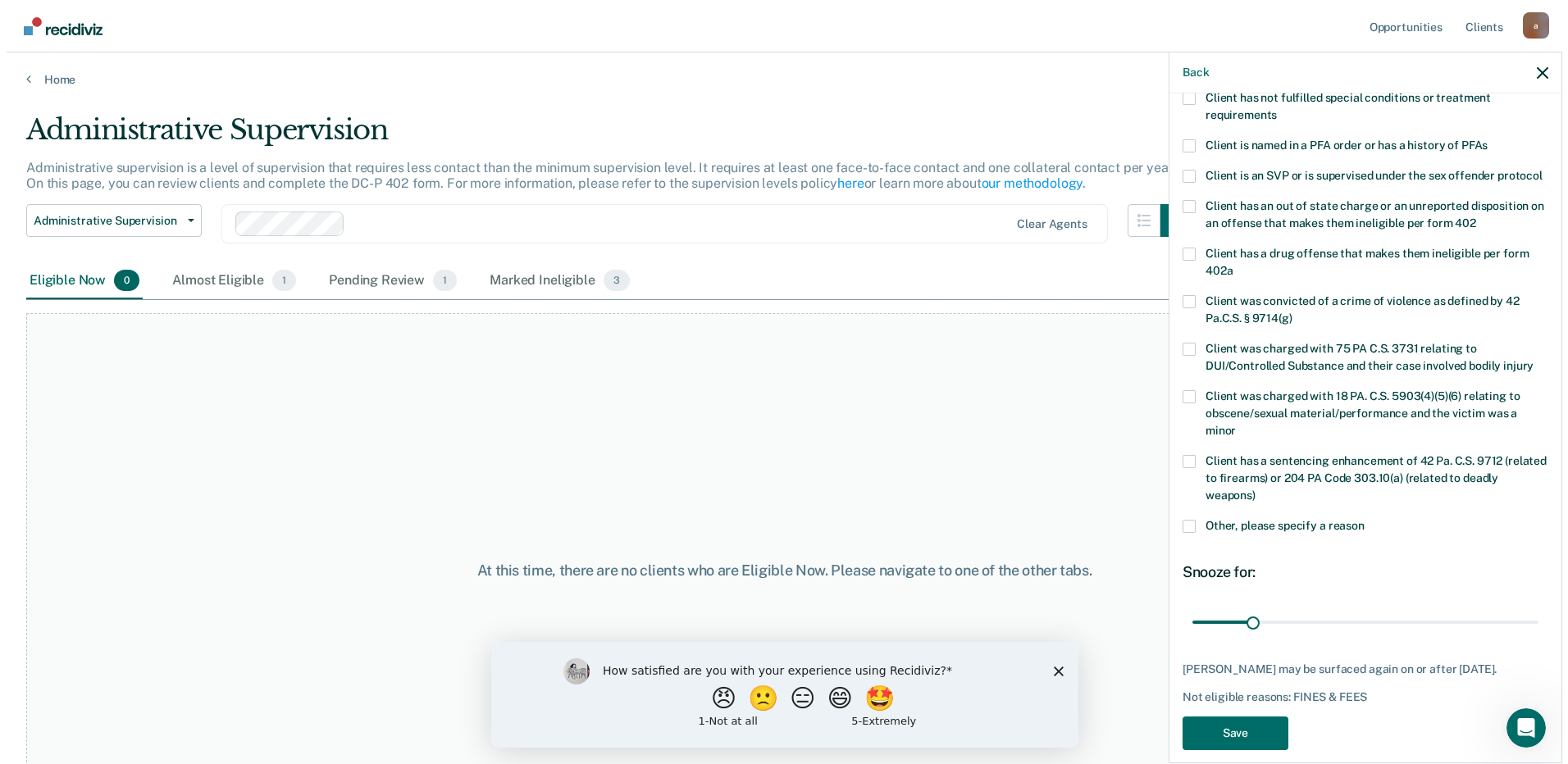
scroll to position [191, 0]
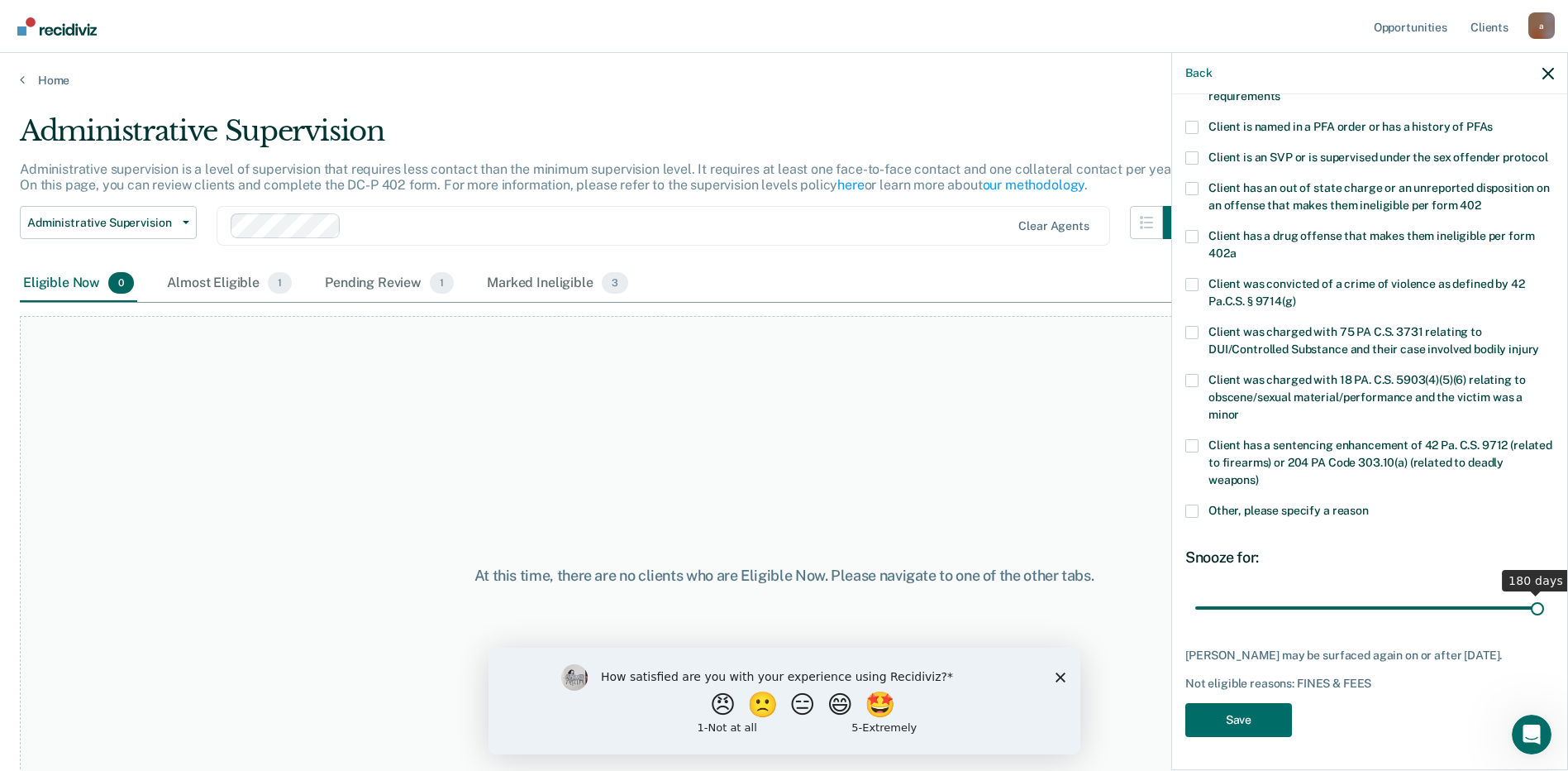
drag, startPoint x: 1258, startPoint y: 609, endPoint x: 1536, endPoint y: 604, distance: 278.0
type input "180"
click at [1536, 604] on input "range" at bounding box center [1370, 607] width 349 height 29
click at [1233, 719] on button "Save" at bounding box center [1238, 720] width 107 height 34
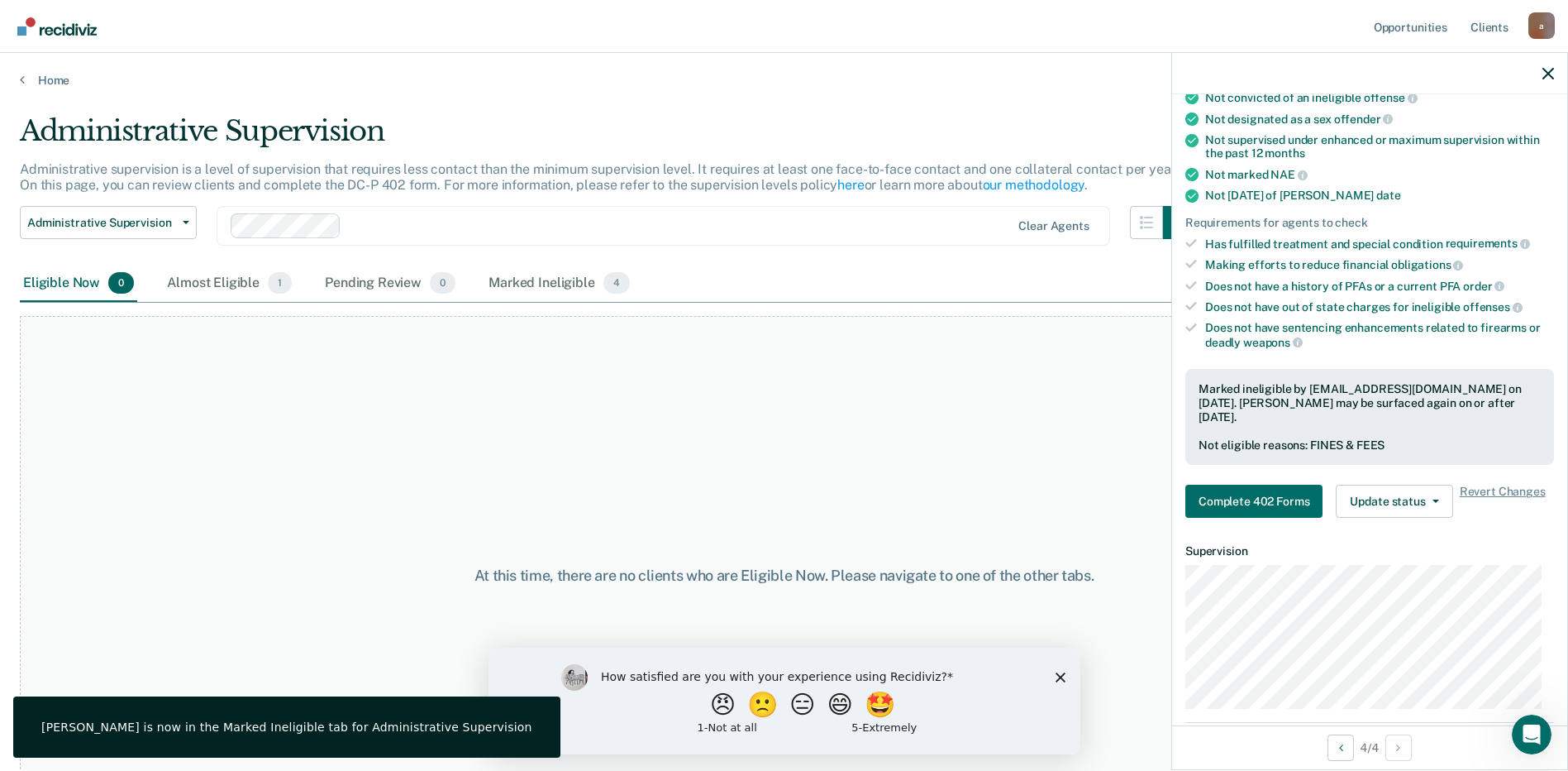
click at [560, 364] on div "At this time, there are no clients who are Eligible Now. Please navigate to one…" at bounding box center [784, 575] width 1529 height 519
click at [69, 82] on link "Home" at bounding box center [784, 81] width 1529 height 15
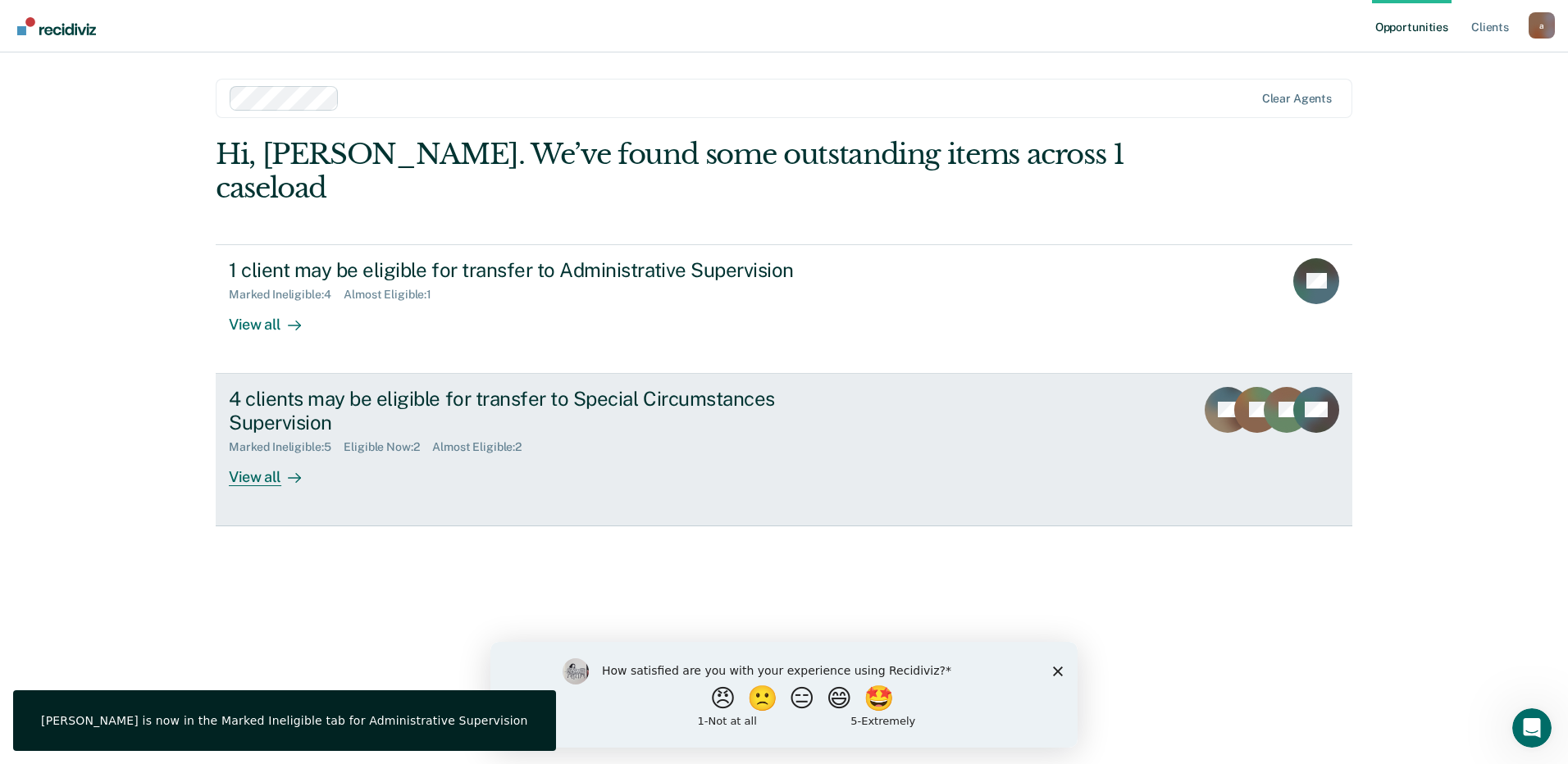
click at [649, 387] on div "4 clients may be eligible for transfer to Special Circumstances Supervision" at bounding box center [516, 410] width 575 height 47
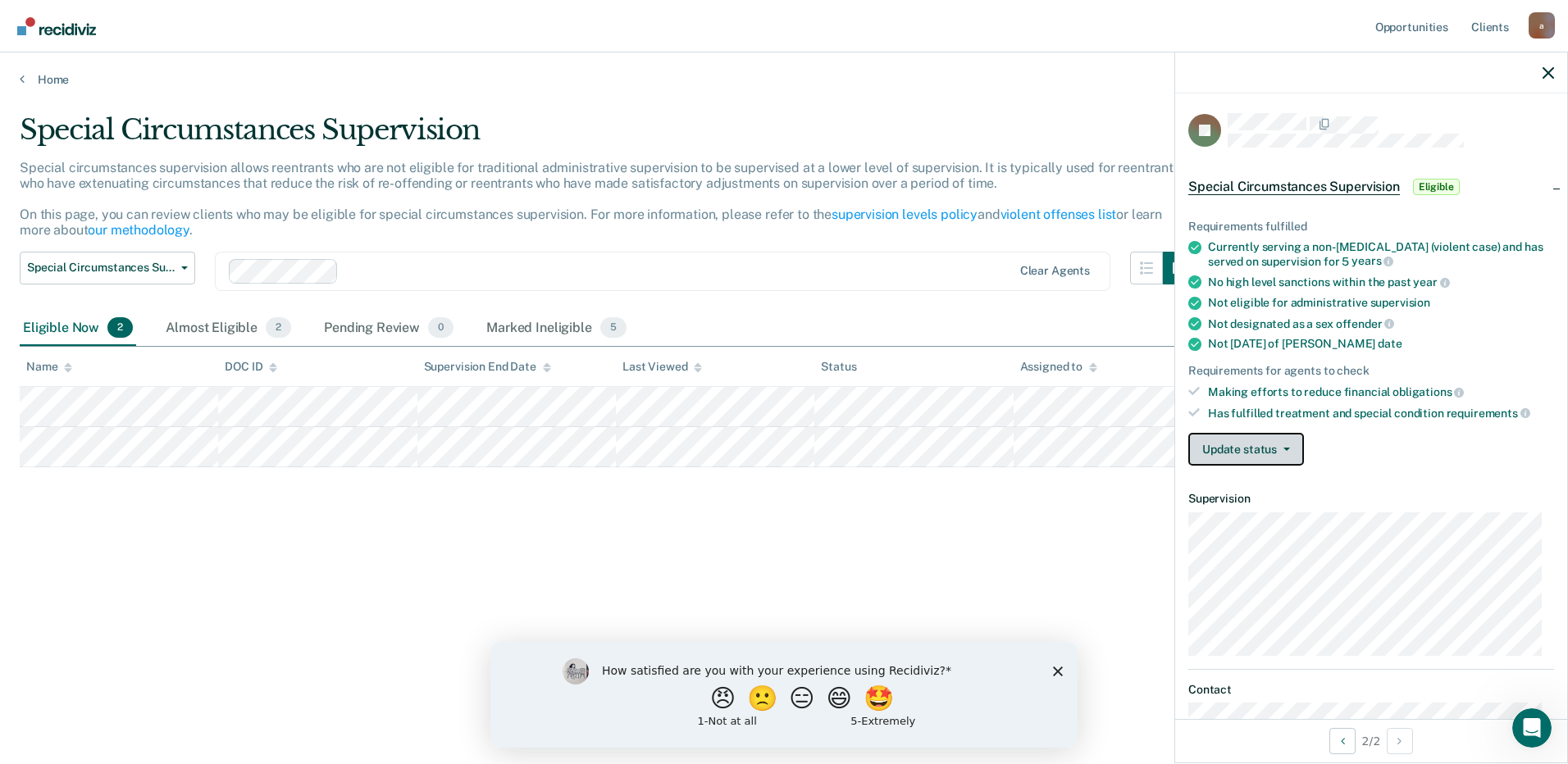
click at [1276, 451] on button "Update status" at bounding box center [1246, 449] width 116 height 32
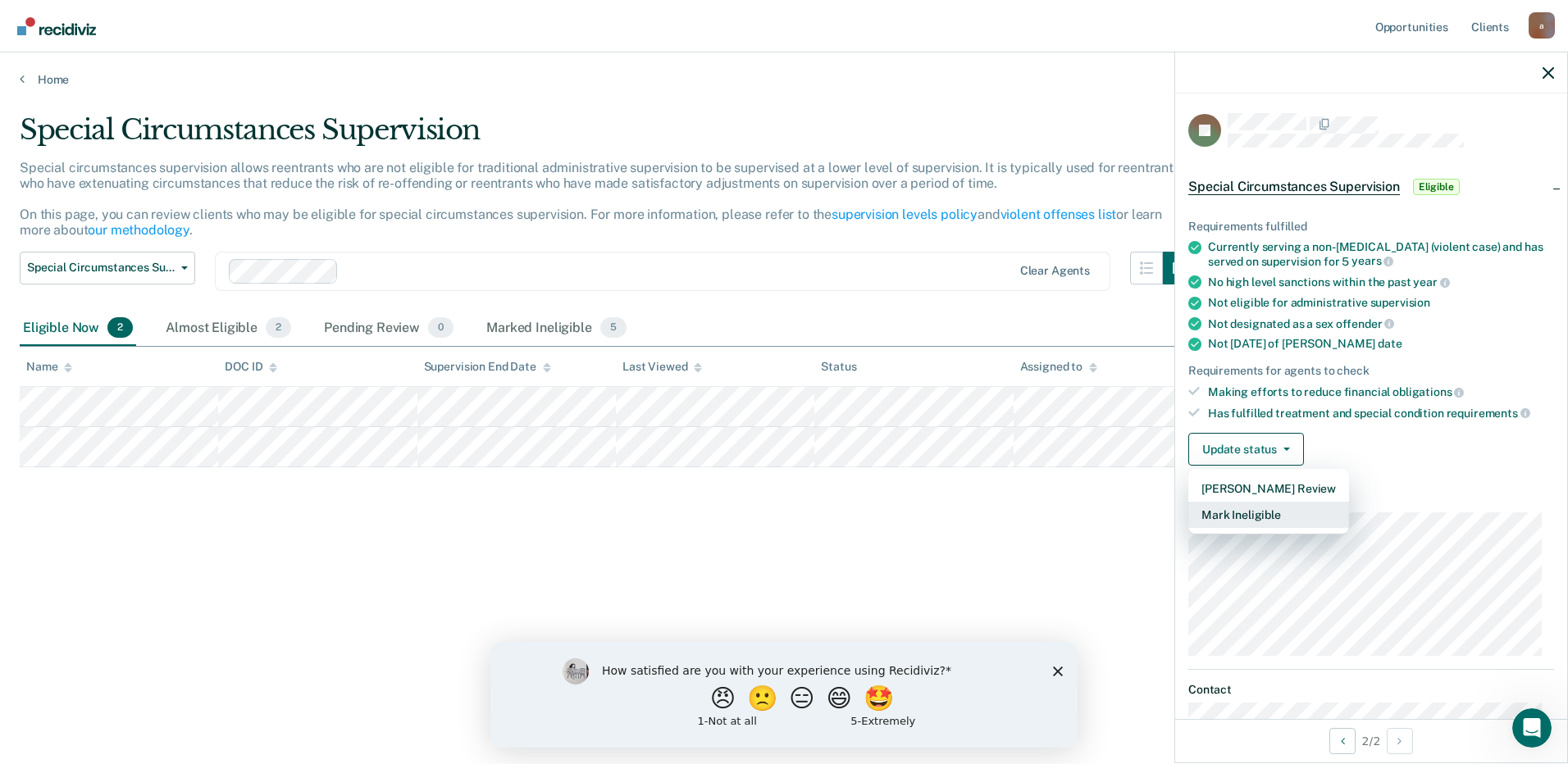
click at [1259, 519] on button "Mark Ineligible" at bounding box center [1268, 515] width 161 height 27
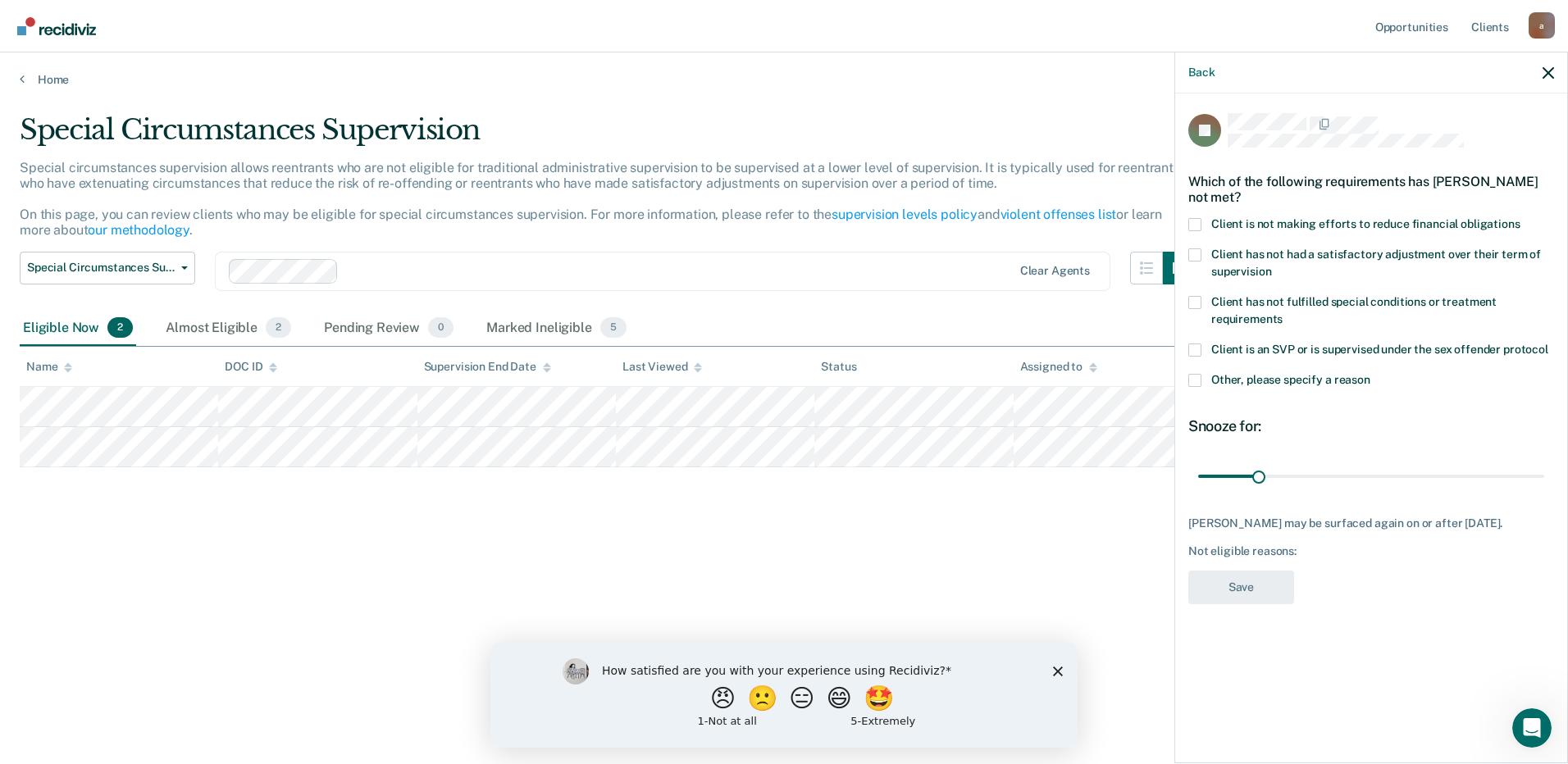
click at [1194, 224] on span at bounding box center [1195, 225] width 13 height 13
click at [1521, 218] on input "Client is not making efforts to reduce financial obligations" at bounding box center [1521, 218] width 0 height 0
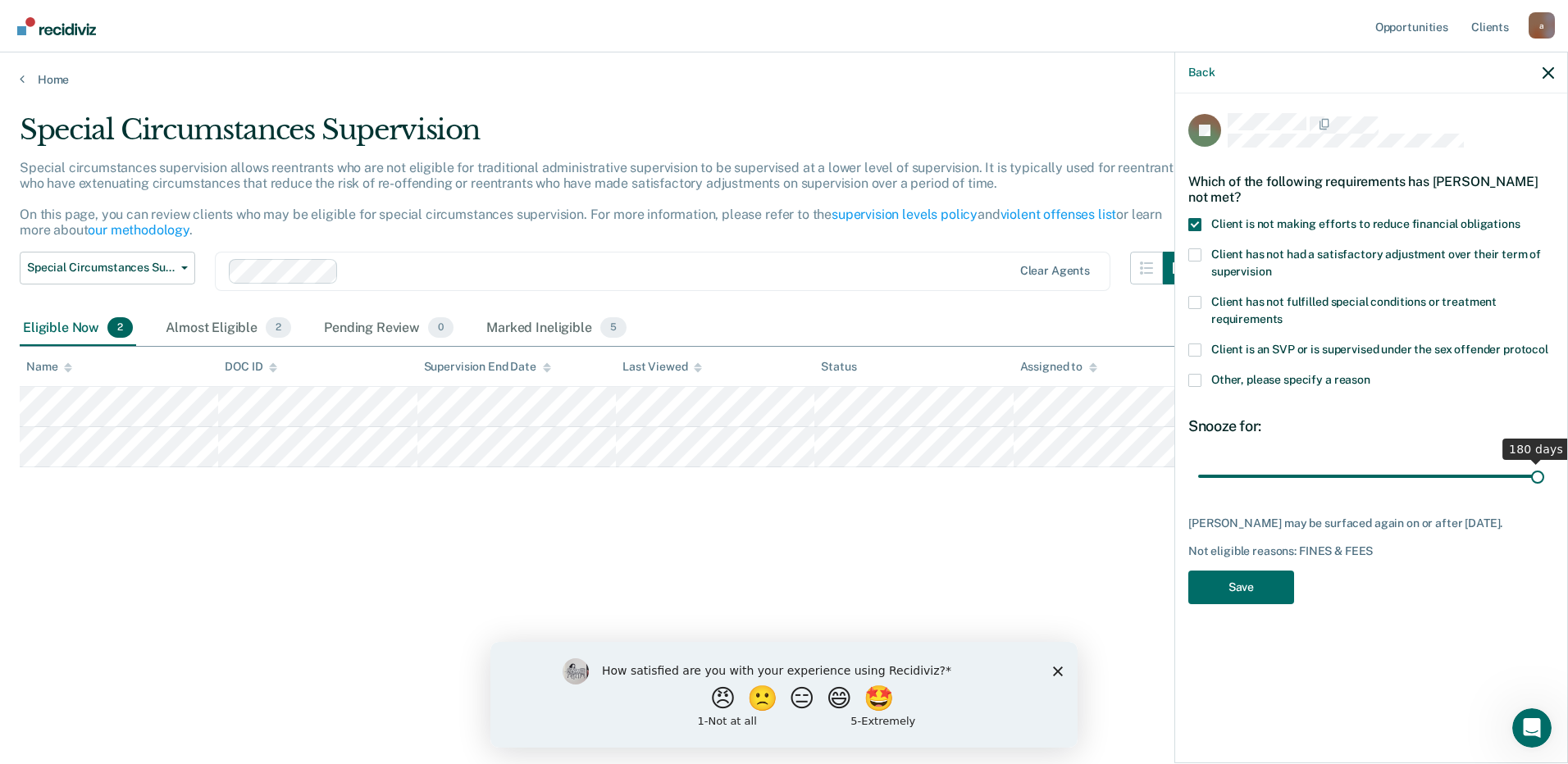
drag, startPoint x: 1258, startPoint y: 467, endPoint x: 1571, endPoint y: 465, distance: 313.0
type input "180"
click at [1544, 465] on input "range" at bounding box center [1371, 475] width 346 height 28
click at [1244, 583] on button "Save" at bounding box center [1241, 587] width 106 height 33
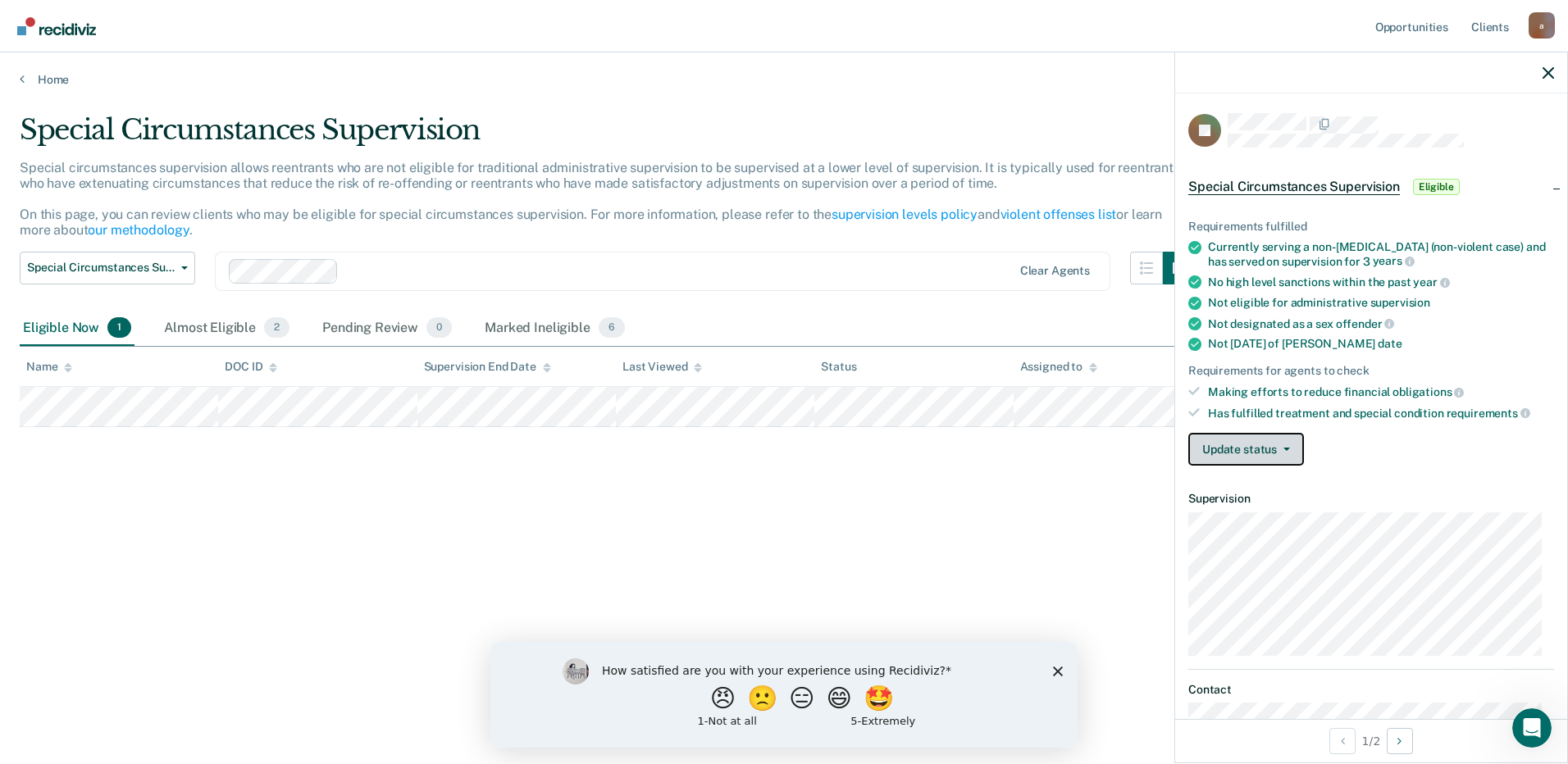
click at [1271, 444] on button "Update status" at bounding box center [1246, 449] width 116 height 32
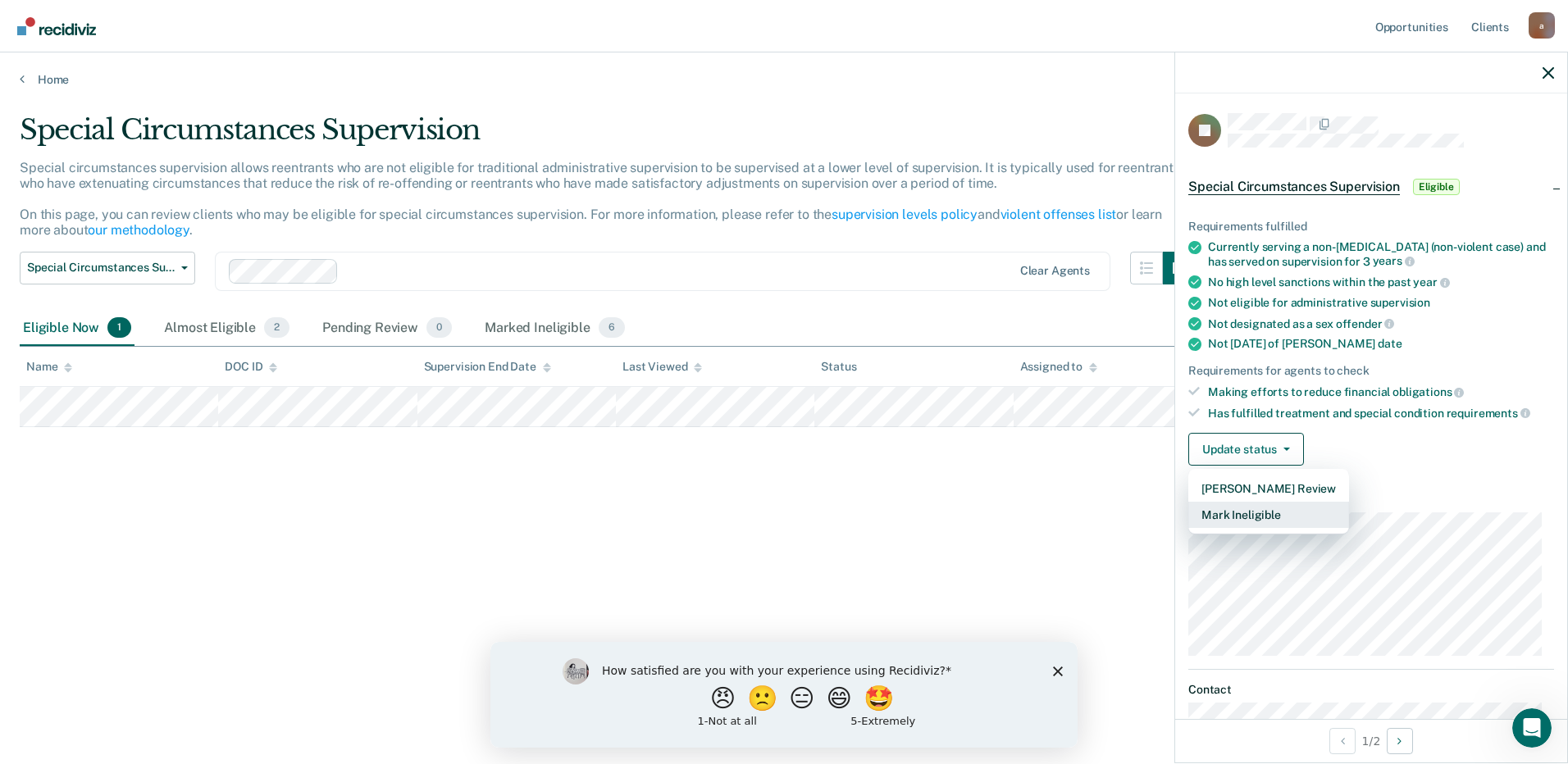
click at [1251, 511] on button "Mark Ineligible" at bounding box center [1268, 515] width 161 height 27
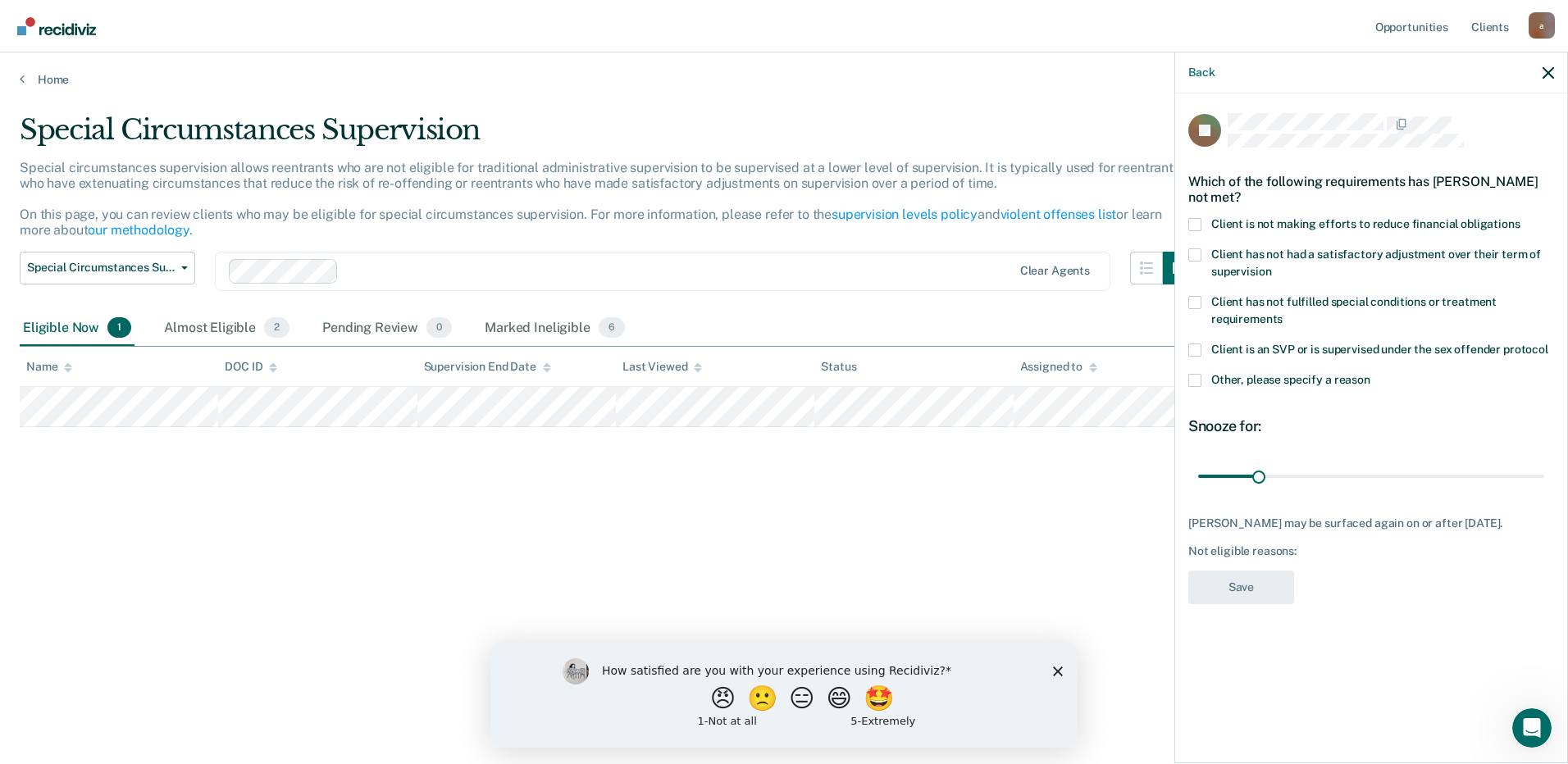
click at [1201, 230] on label "Client is not making efforts to reduce financial obligations" at bounding box center [1371, 226] width 366 height 17
click at [1521, 218] on input "Client is not making efforts to reduce financial obligations" at bounding box center [1521, 218] width 0 height 0
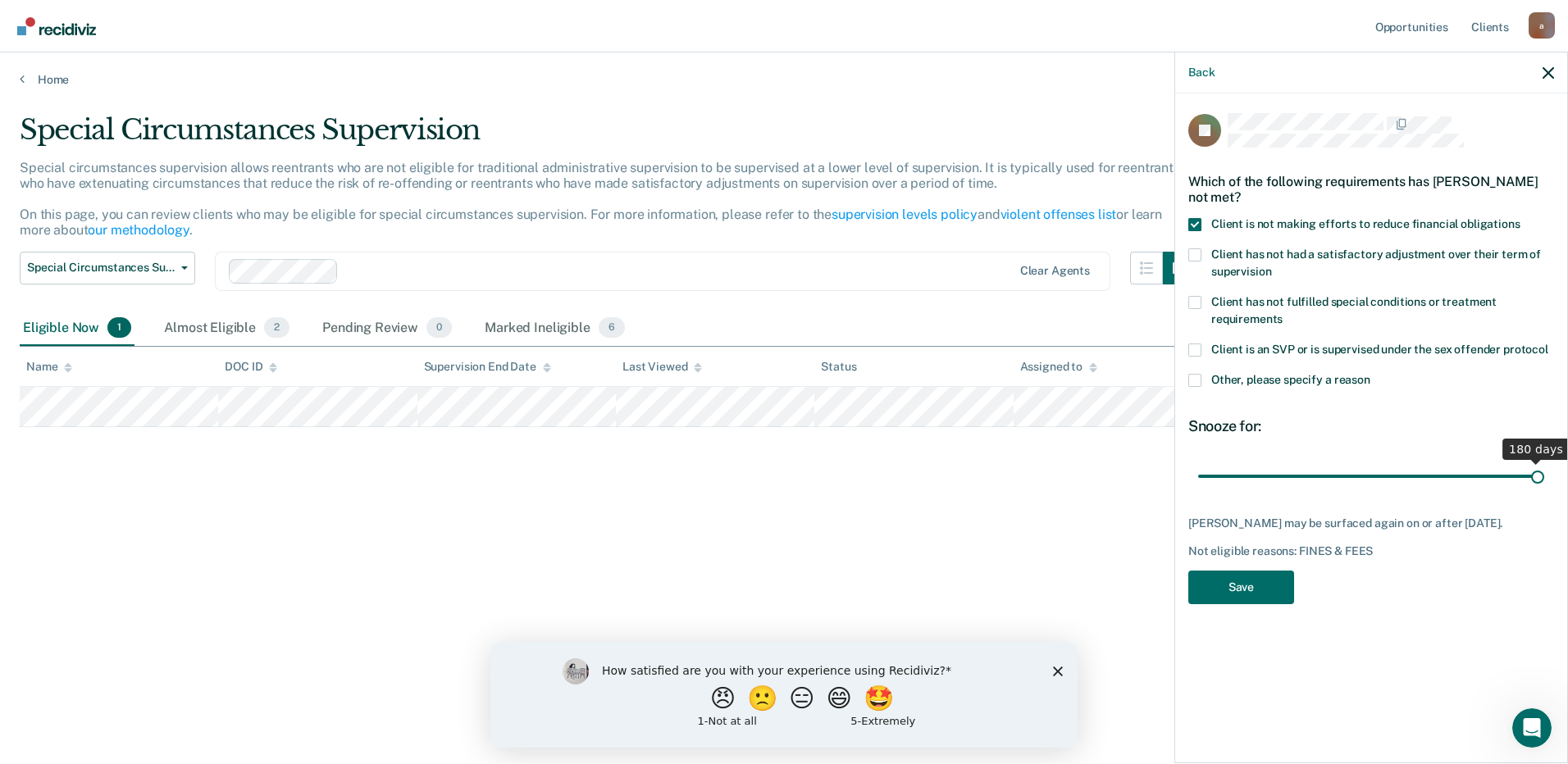
drag, startPoint x: 1262, startPoint y: 475, endPoint x: 1546, endPoint y: 470, distance: 284.0
type input "180"
click at [1544, 470] on input "range" at bounding box center [1371, 475] width 346 height 28
click at [1247, 603] on button "Save" at bounding box center [1241, 587] width 106 height 33
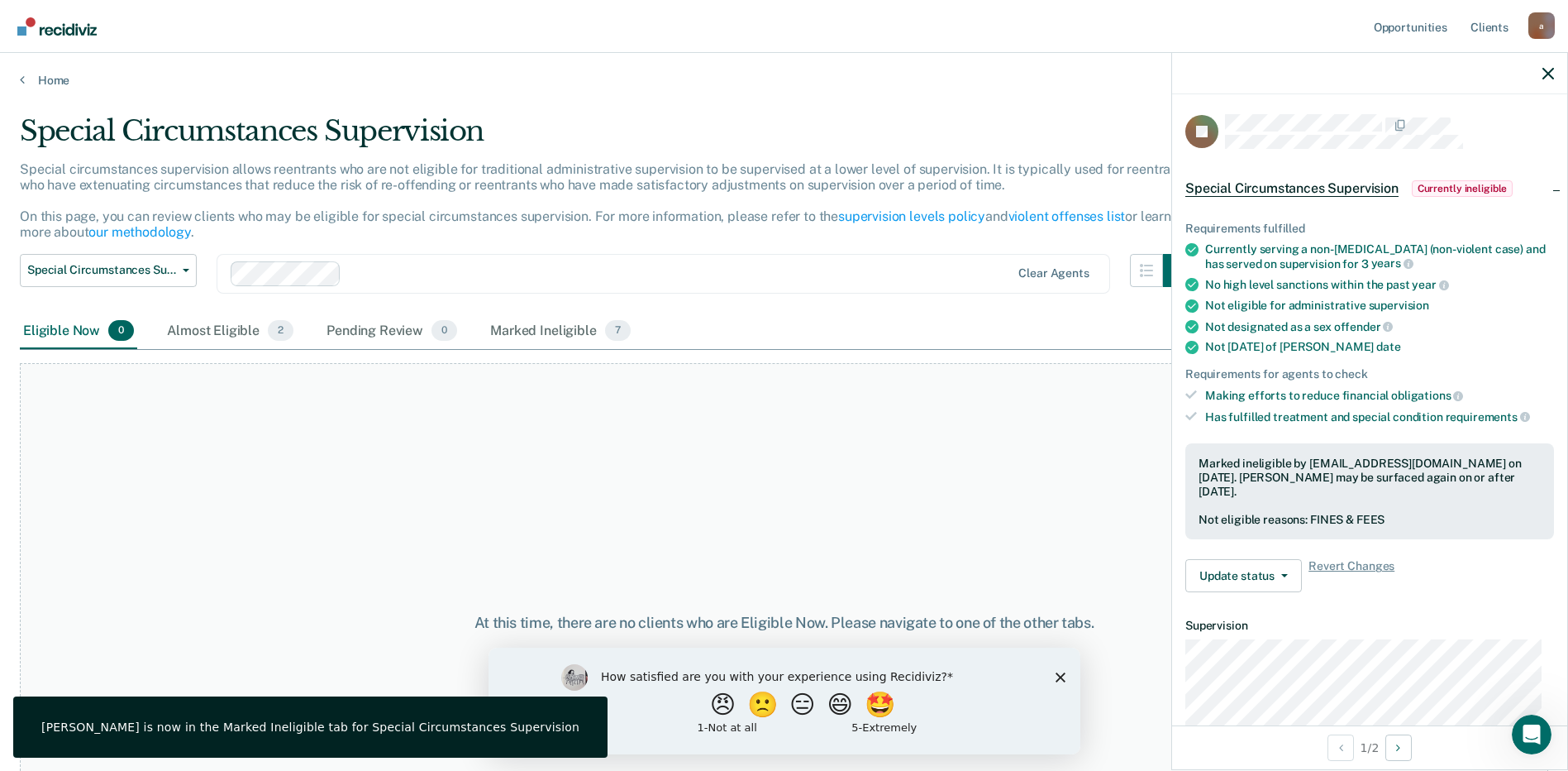
click at [692, 517] on div "At this time, there are no clients who are Eligible Now. Please navigate to one…" at bounding box center [784, 622] width 1529 height 519
click at [54, 80] on link "Home" at bounding box center [784, 81] width 1529 height 15
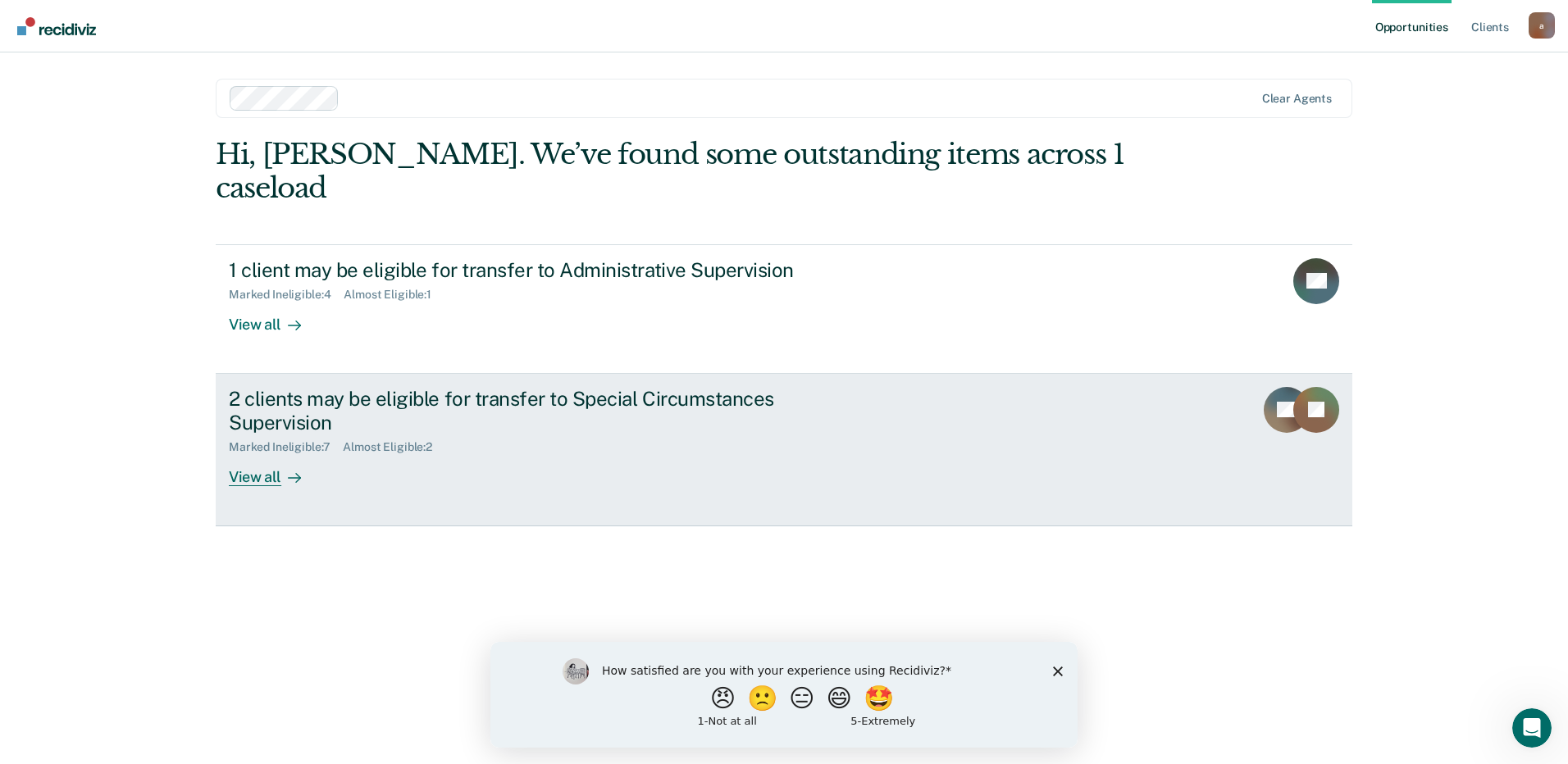
click at [498, 434] on div "Marked Ineligible : 7 Almost Eligible : 2" at bounding box center [516, 444] width 575 height 21
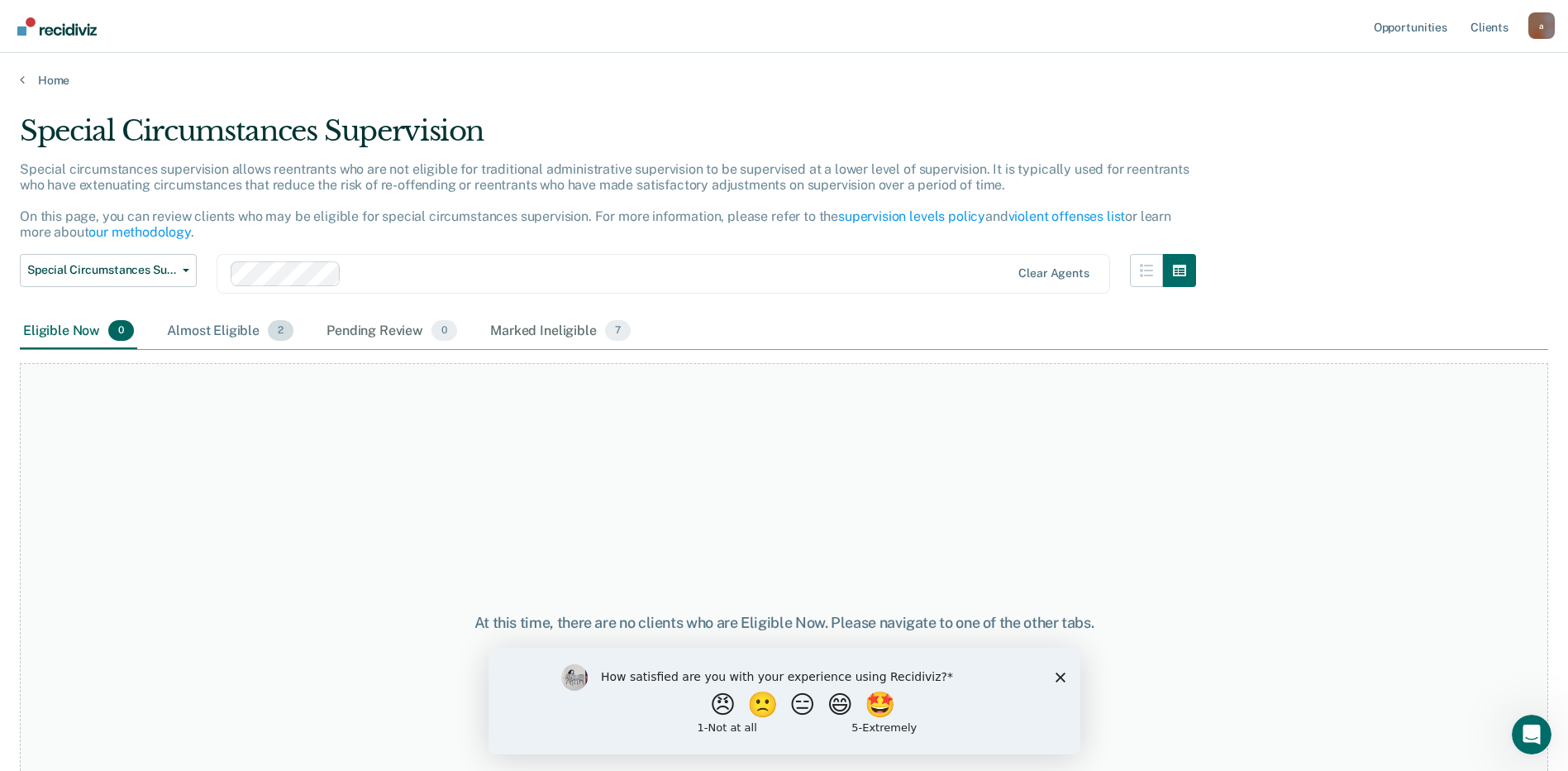
click at [251, 328] on div "Almost Eligible 2" at bounding box center [230, 331] width 133 height 36
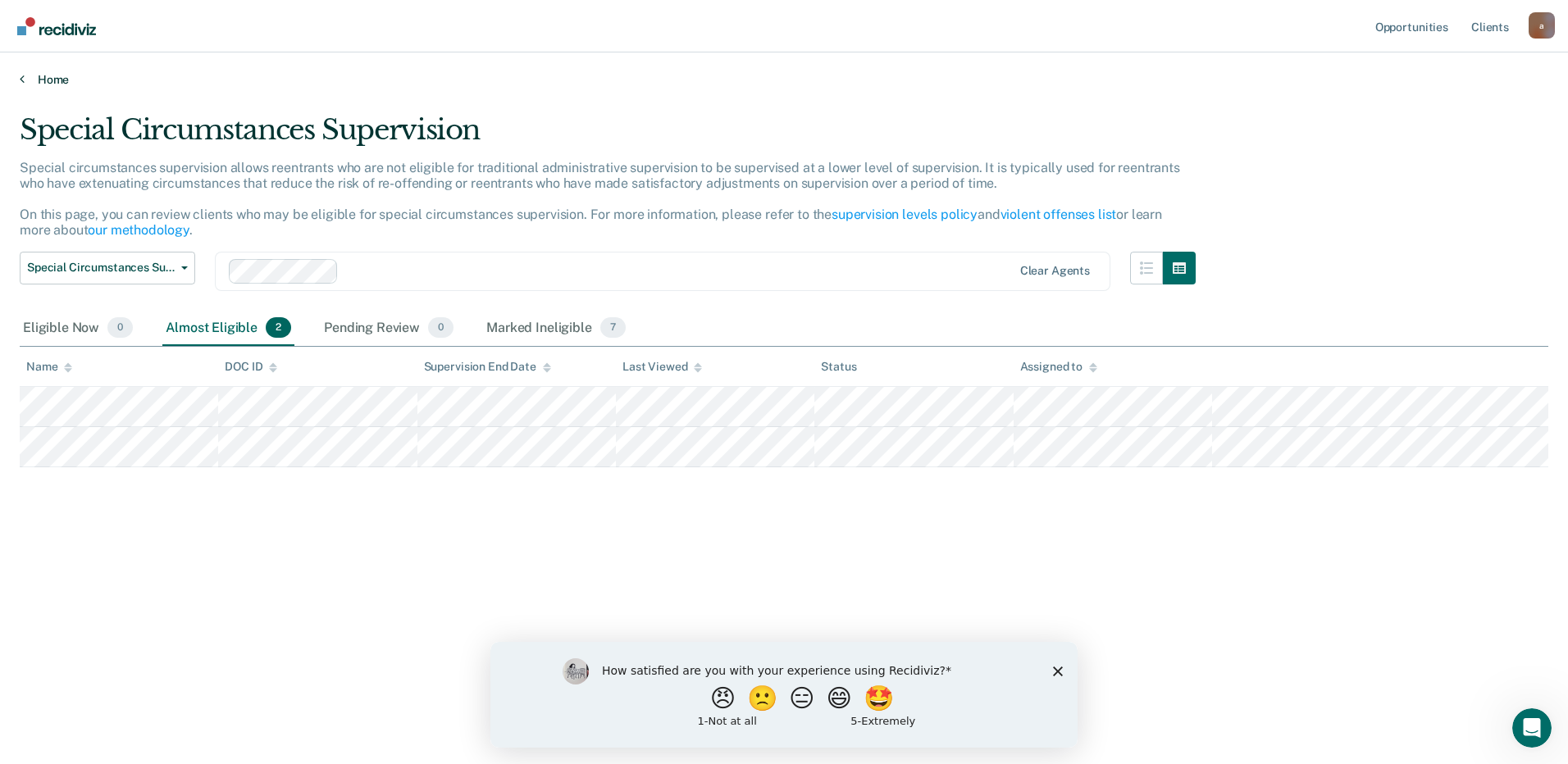
click at [64, 77] on link "Home" at bounding box center [784, 80] width 1529 height 15
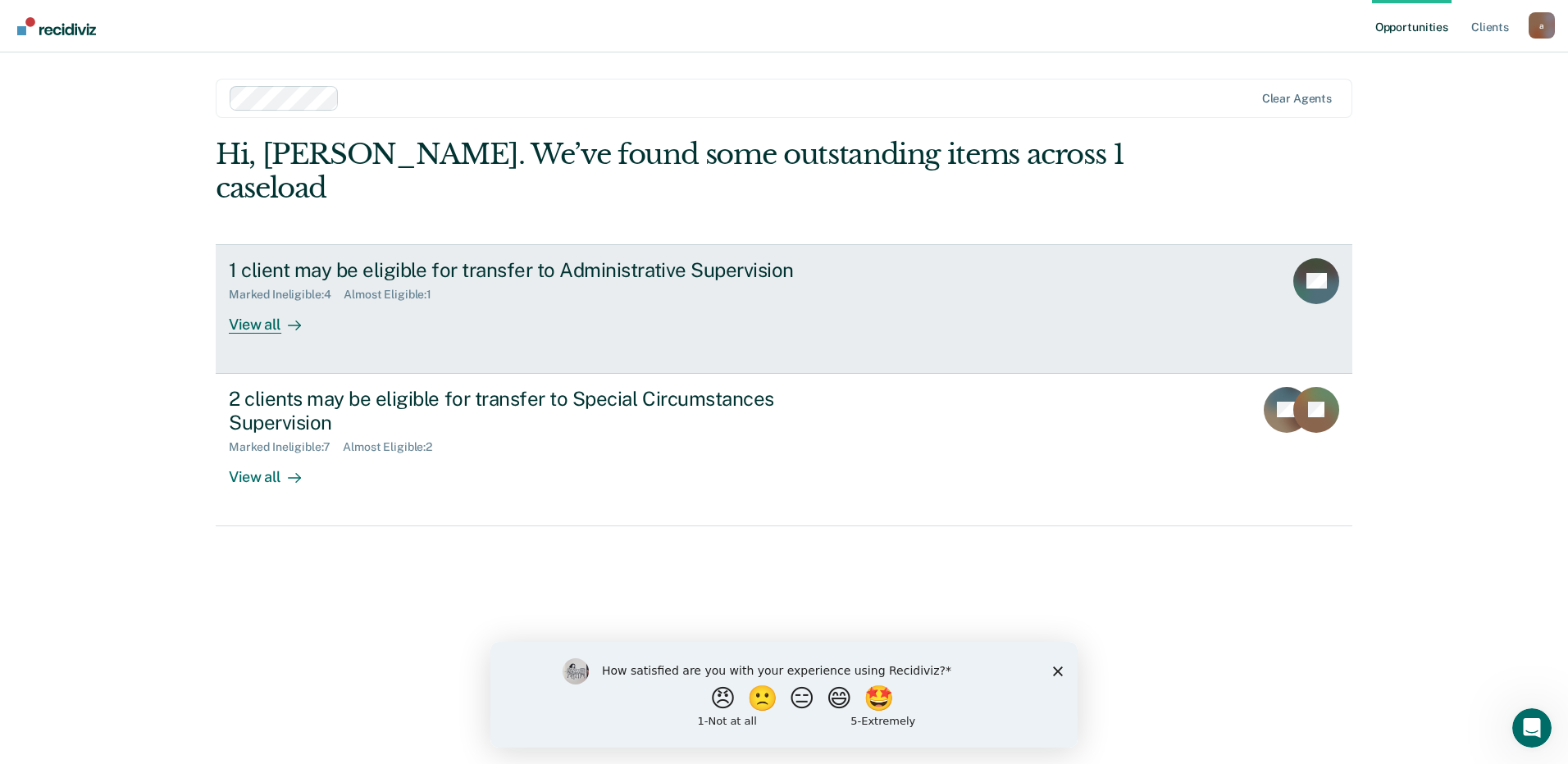
click at [341, 291] on div "1 client may be eligible for transfer to Administrative Supervision Marked Inel…" at bounding box center [536, 295] width 615 height 76
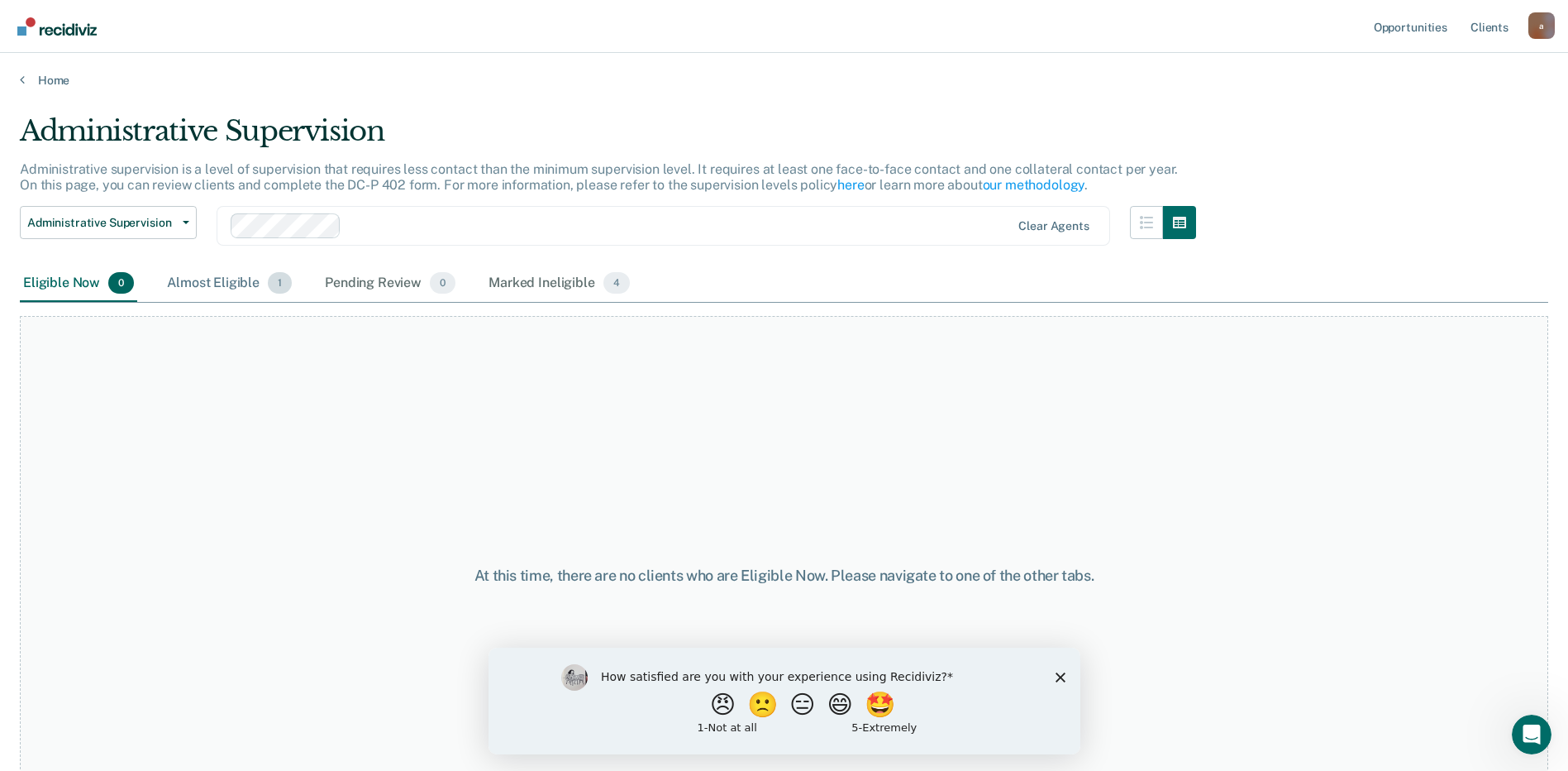
click at [248, 288] on div "Almost Eligible 1" at bounding box center [229, 283] width 132 height 36
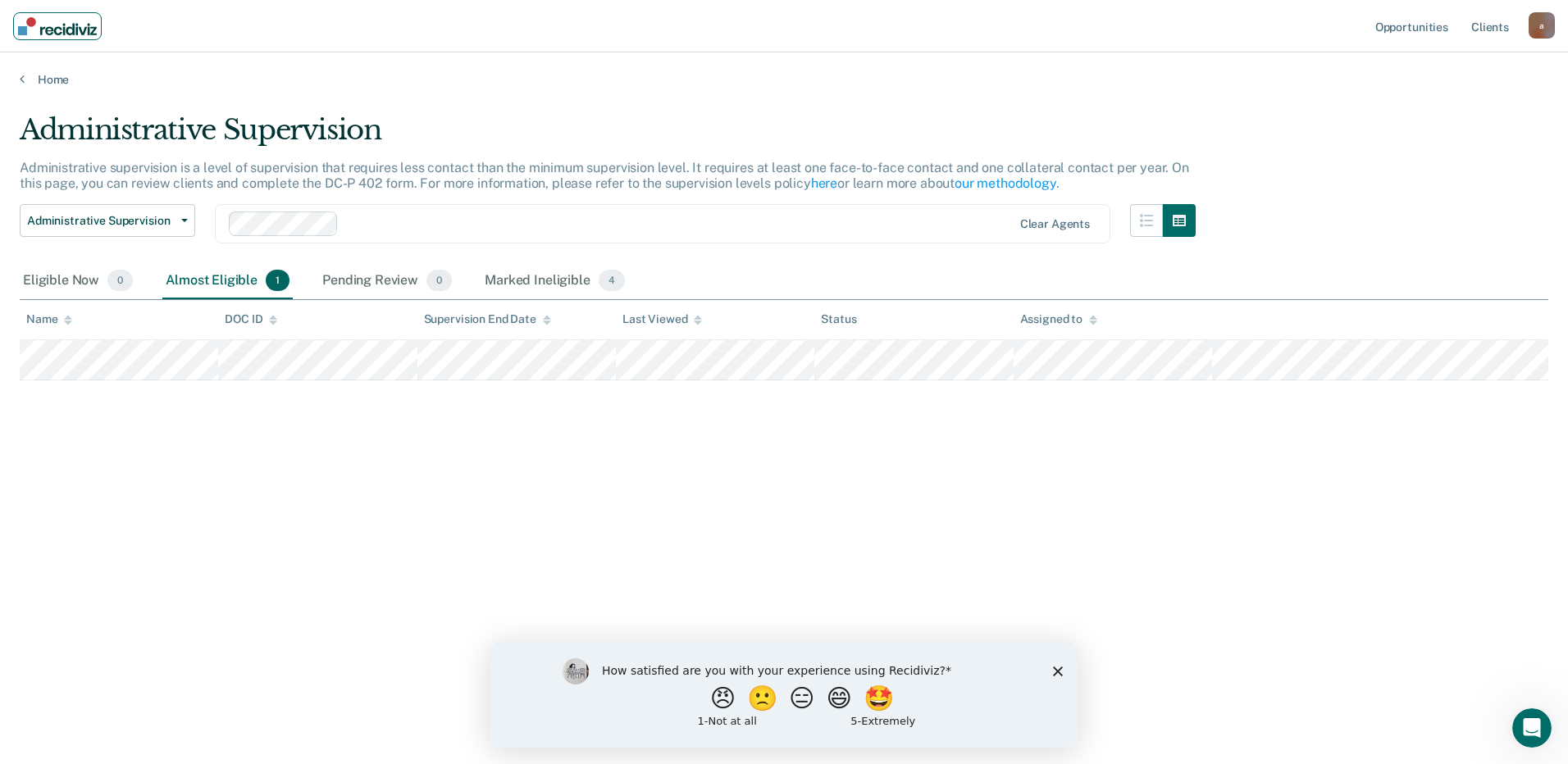
click at [51, 34] on img "Main navigation" at bounding box center [57, 27] width 79 height 18
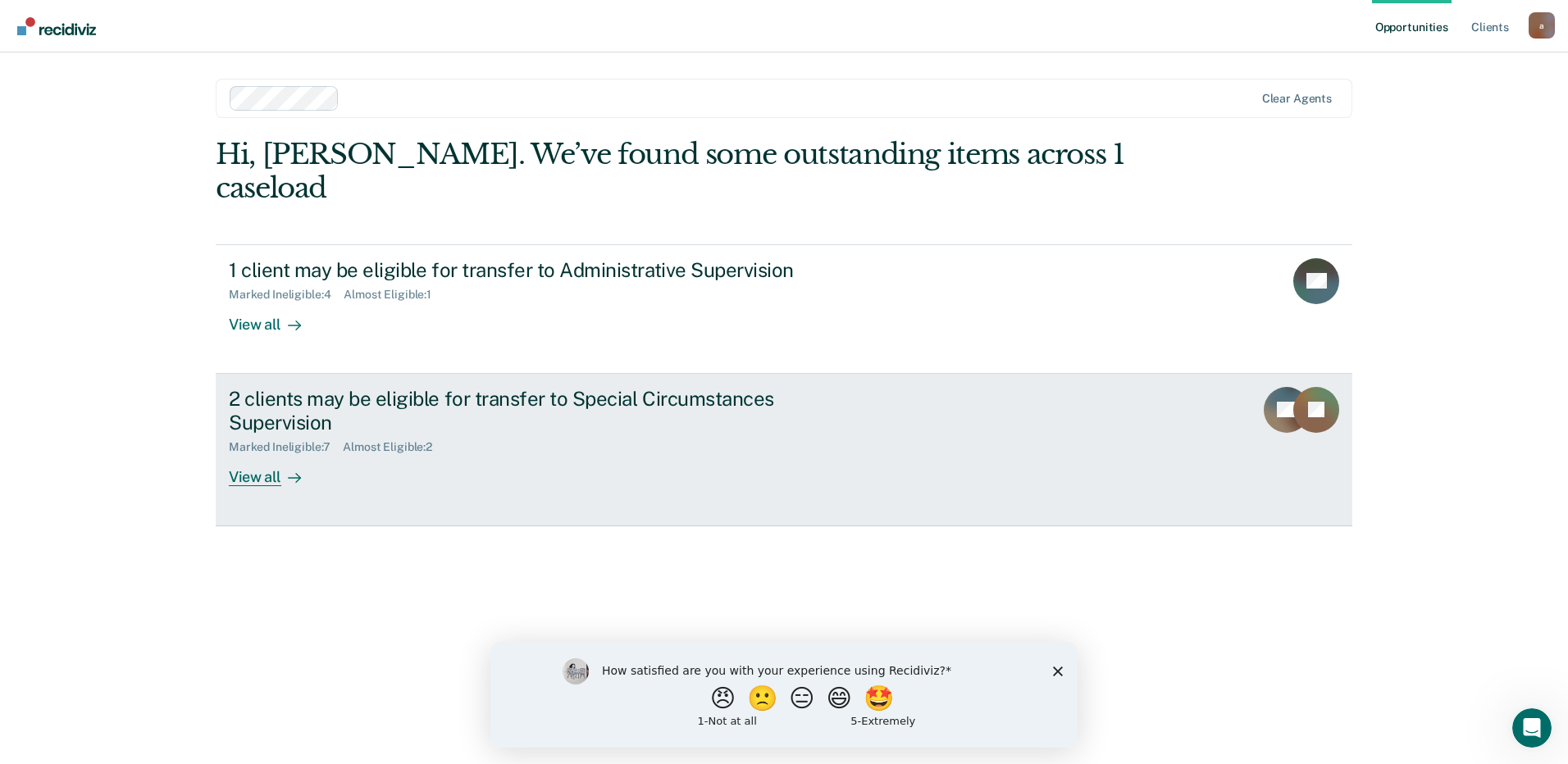
click at [581, 434] on div "Marked Ineligible : 7 Almost Eligible : 2" at bounding box center [516, 444] width 575 height 21
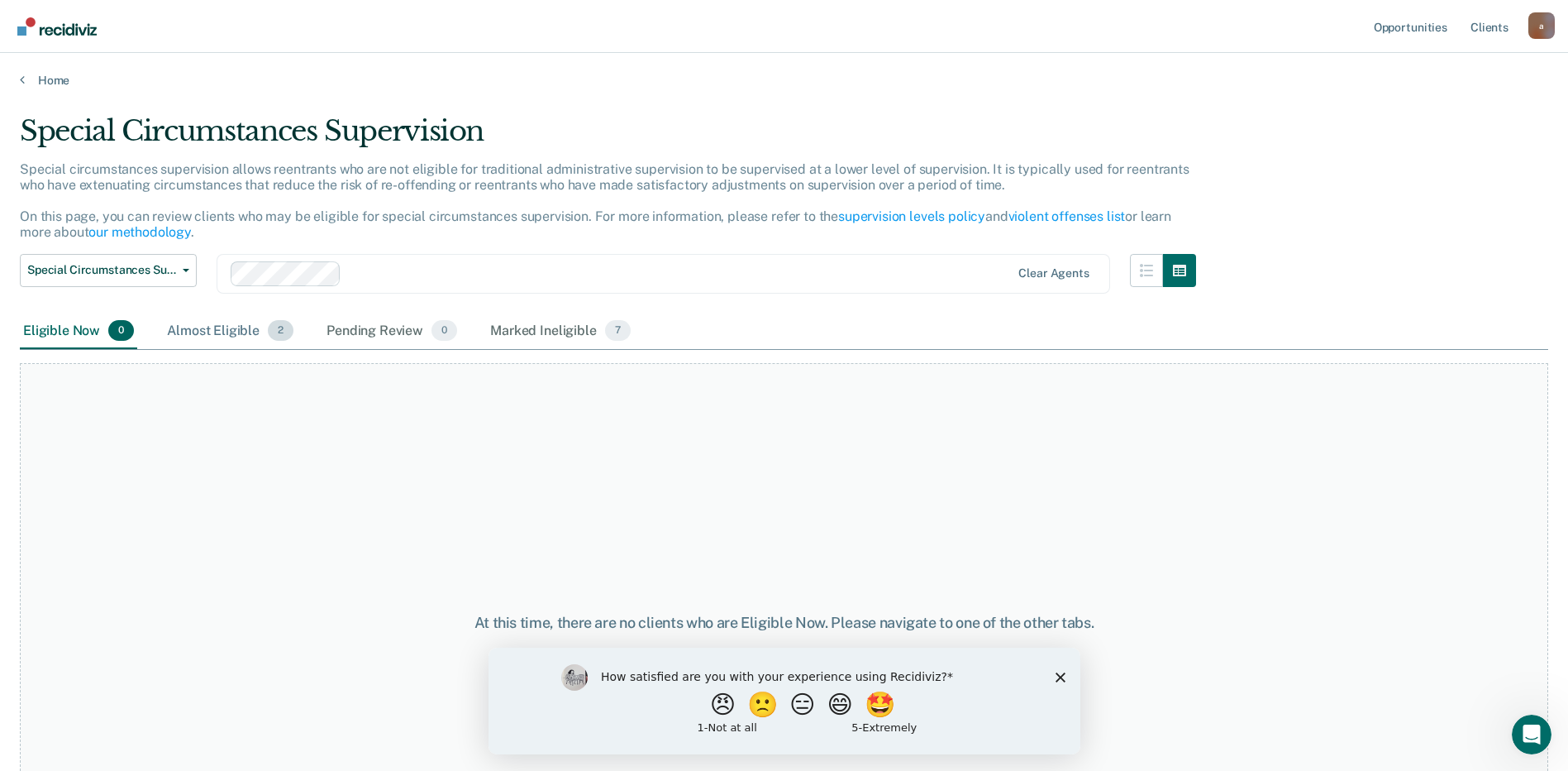
click at [257, 336] on div "Almost Eligible 2" at bounding box center [230, 331] width 133 height 36
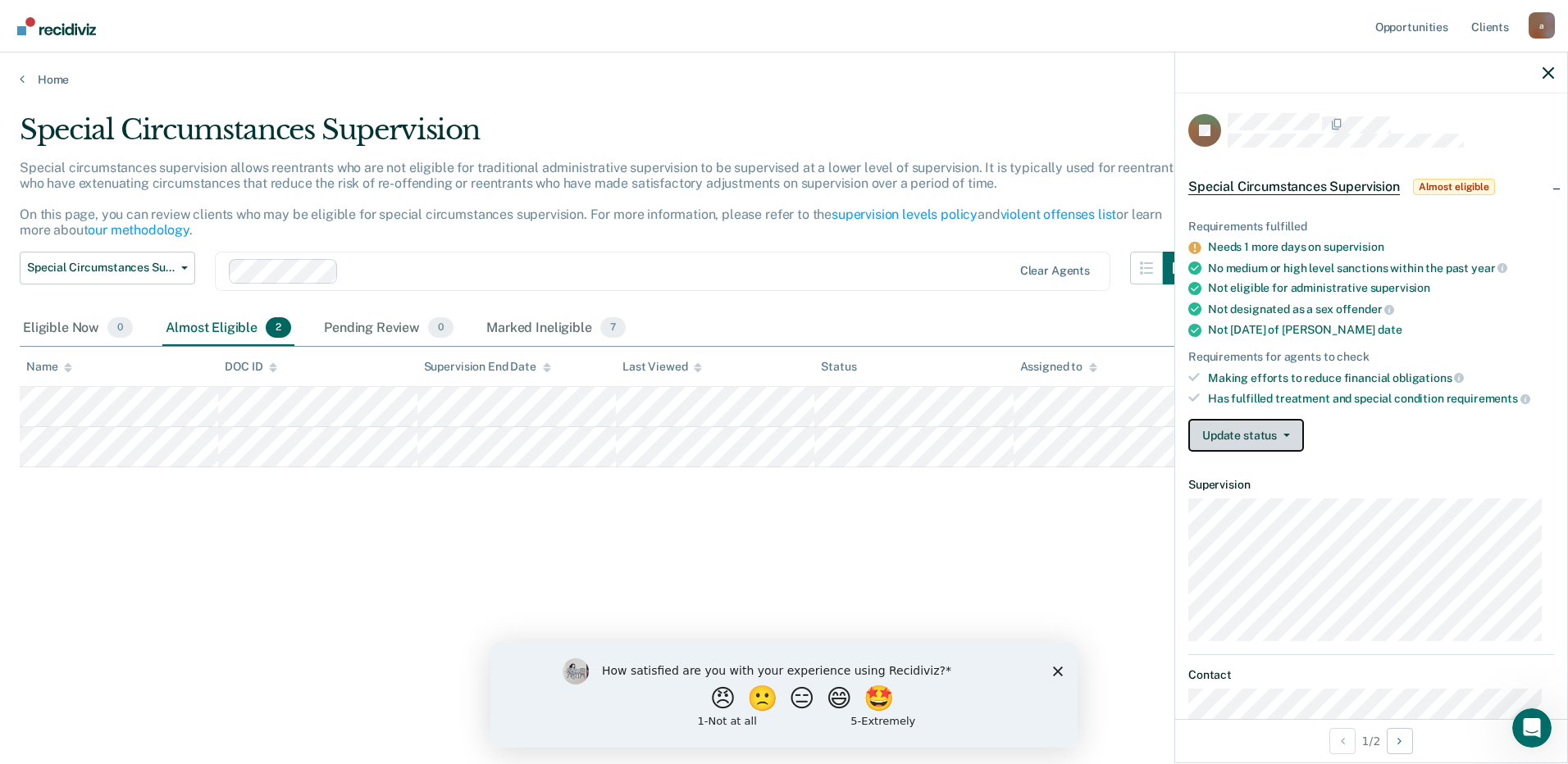
click at [1277, 425] on button "Update status" at bounding box center [1246, 434] width 116 height 32
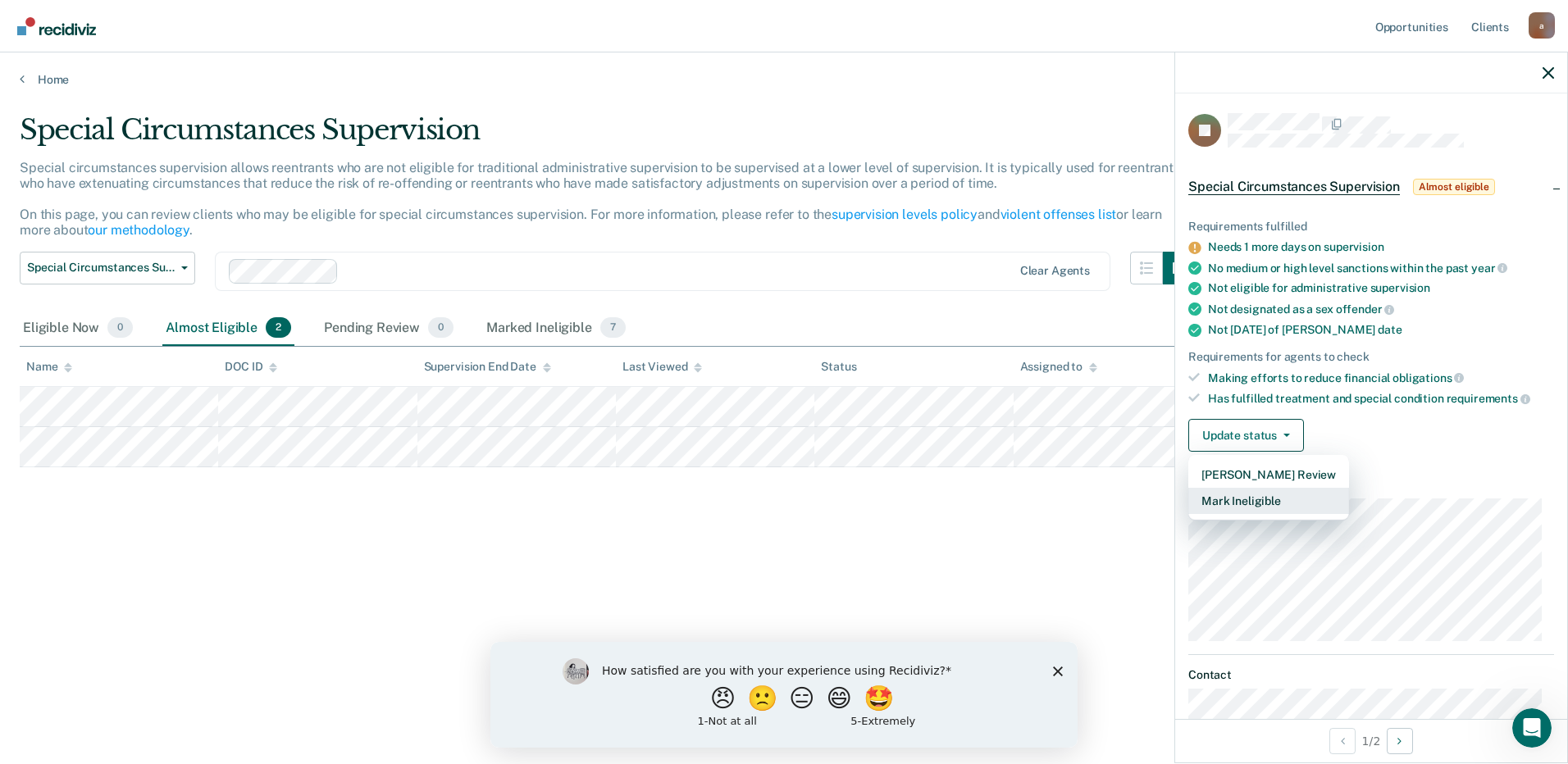
click at [1267, 500] on button "Mark Ineligible" at bounding box center [1268, 501] width 161 height 27
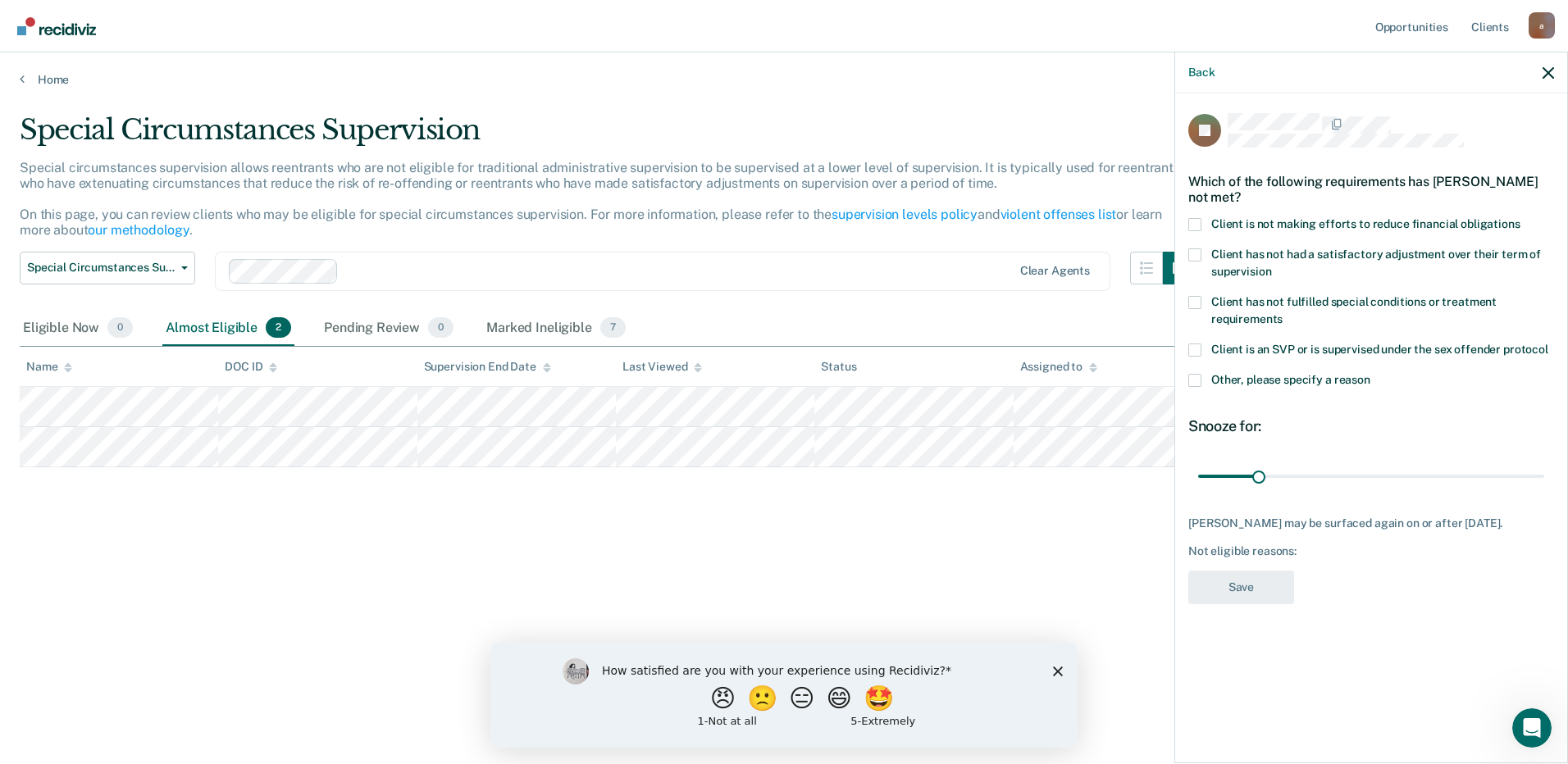
click at [1197, 221] on span at bounding box center [1195, 225] width 13 height 13
click at [1521, 218] on input "Client is not making efforts to reduce financial obligations" at bounding box center [1521, 218] width 0 height 0
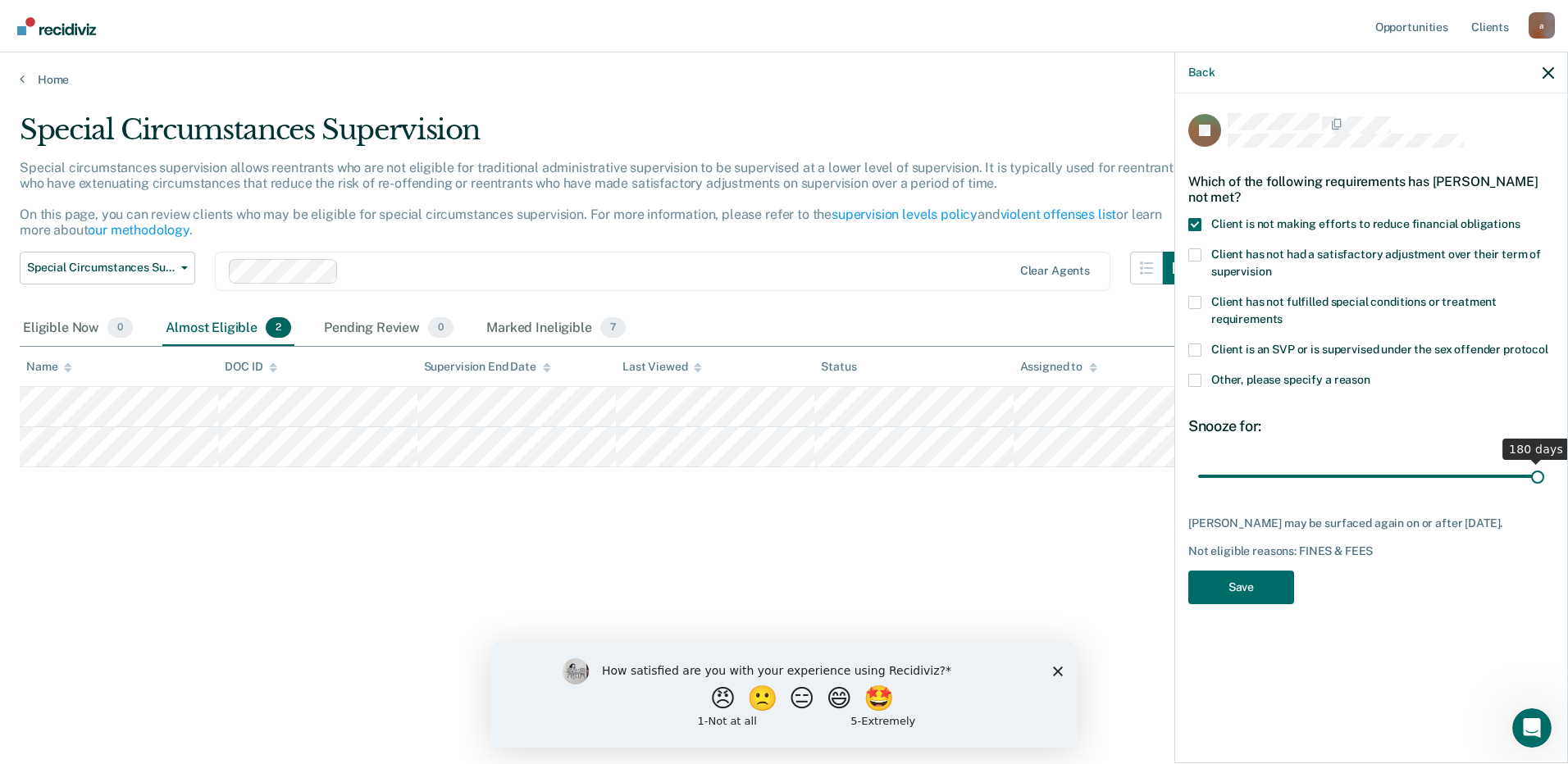
drag, startPoint x: 1252, startPoint y: 471, endPoint x: 1548, endPoint y: 474, distance: 296.0
type input "180"
click at [1544, 474] on input "range" at bounding box center [1371, 475] width 346 height 28
click at [1284, 588] on button "Save" at bounding box center [1241, 587] width 106 height 33
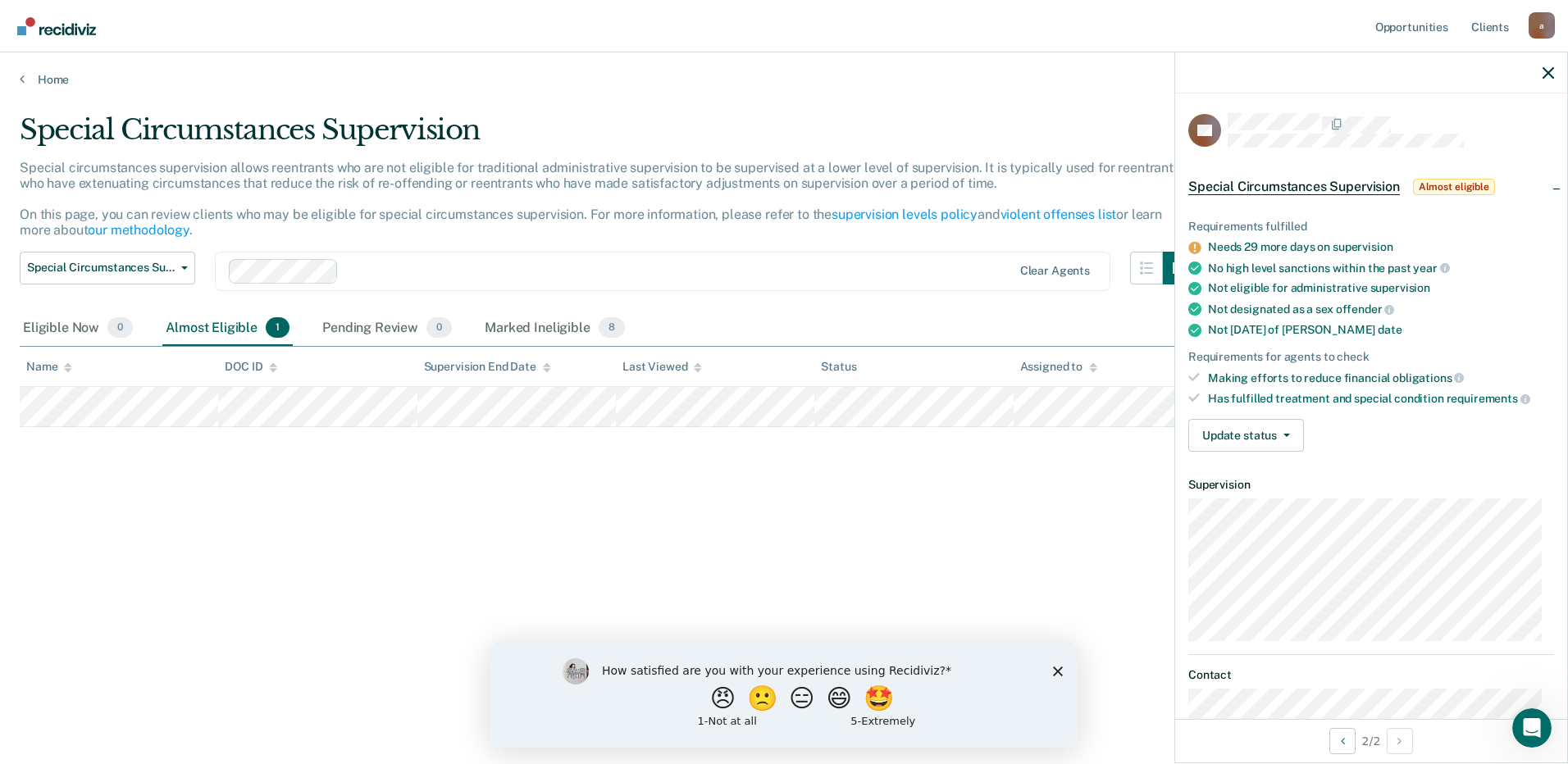
click at [1267, 414] on div "Requirements fulfilled Needs 29 more days on supervision No high level sanction…" at bounding box center [1371, 329] width 392 height 271
click at [1262, 429] on button "Update status" at bounding box center [1246, 434] width 116 height 32
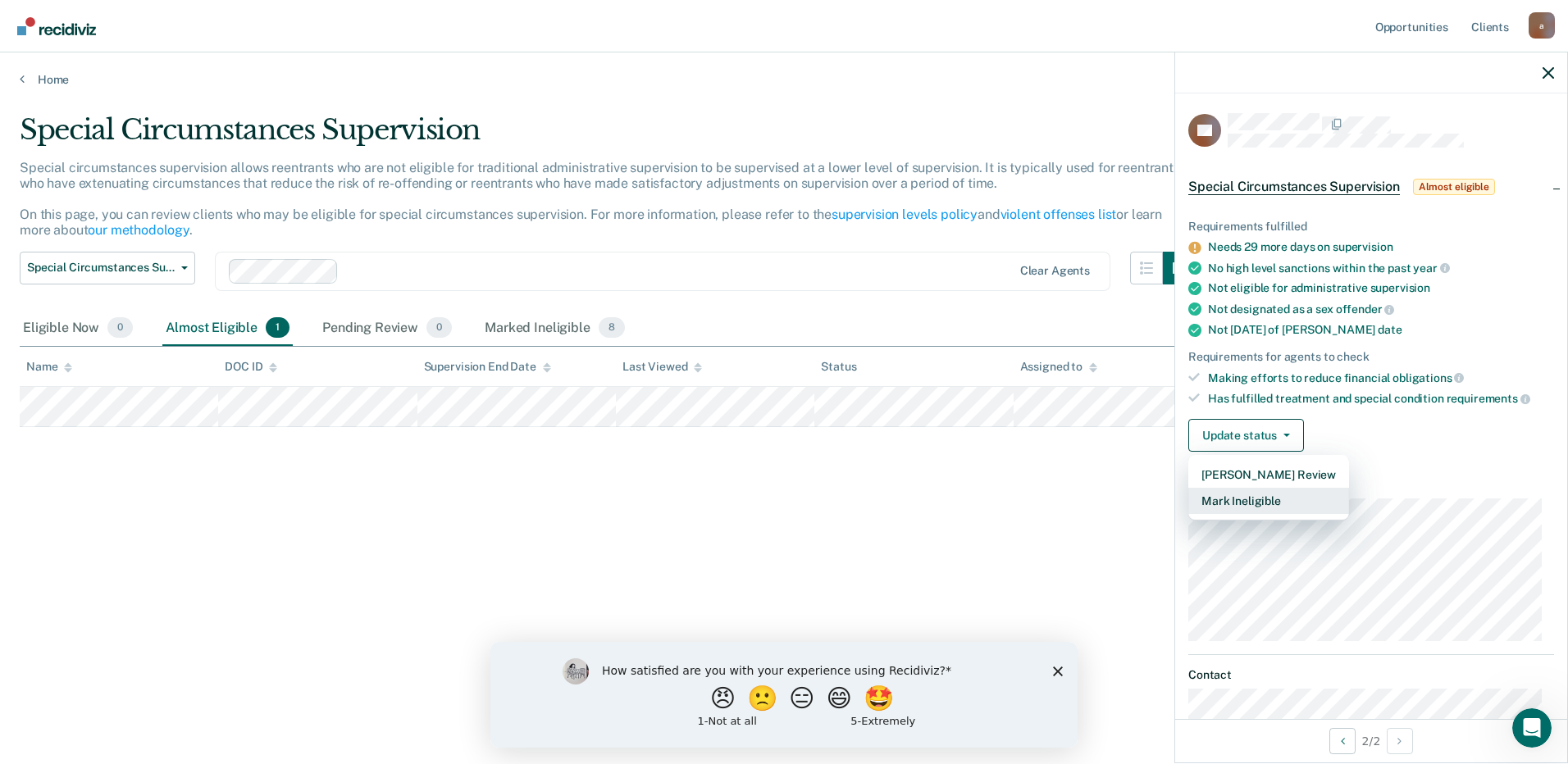
click at [1267, 498] on button "Mark Ineligible" at bounding box center [1268, 501] width 161 height 27
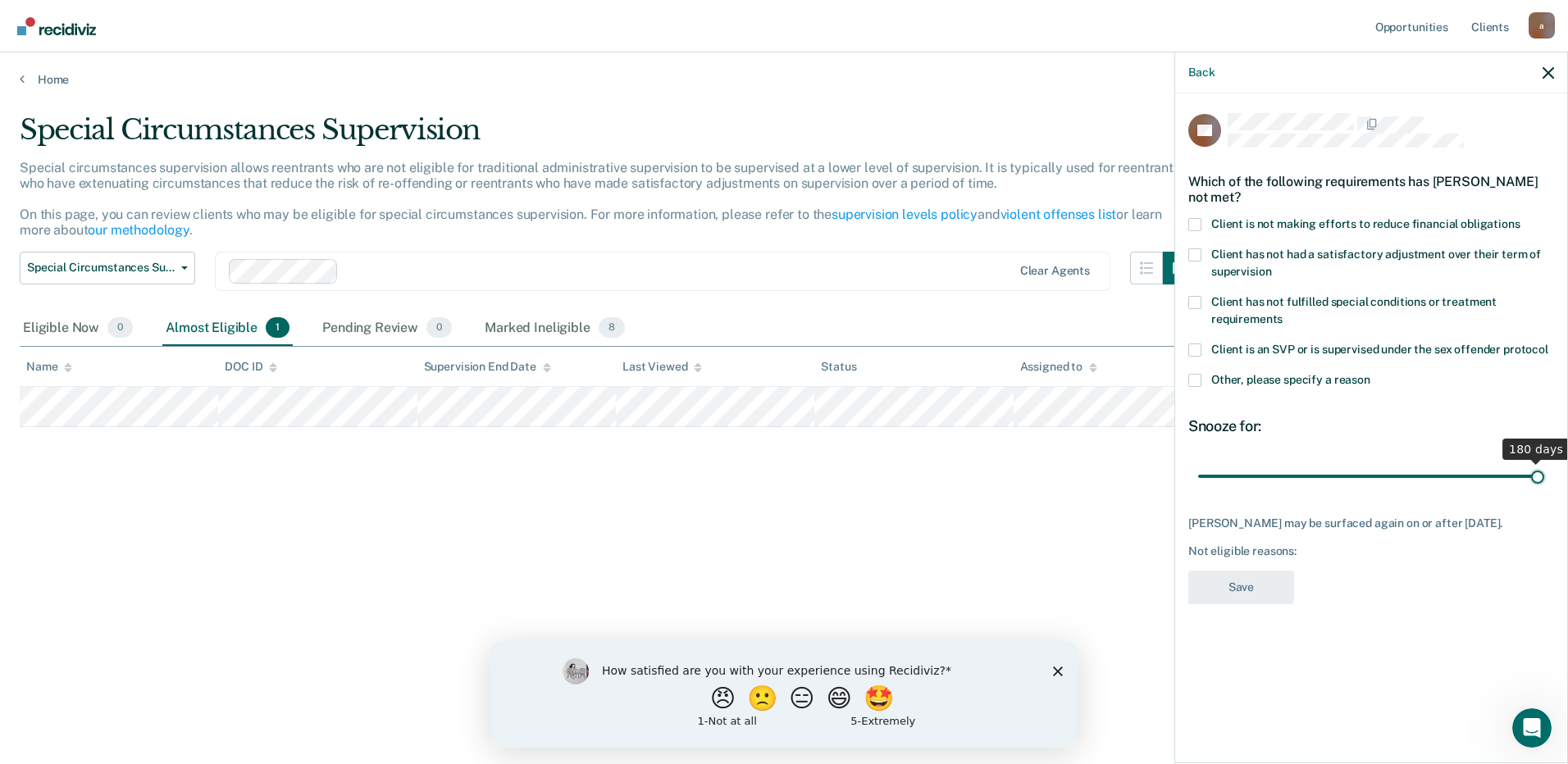
drag, startPoint x: 1262, startPoint y: 475, endPoint x: 1551, endPoint y: 473, distance: 289.0
type input "180"
click at [1544, 473] on input "range" at bounding box center [1371, 475] width 346 height 28
click at [1199, 221] on span at bounding box center [1195, 225] width 13 height 13
click at [1521, 218] on input "Client is not making efforts to reduce financial obligations" at bounding box center [1521, 218] width 0 height 0
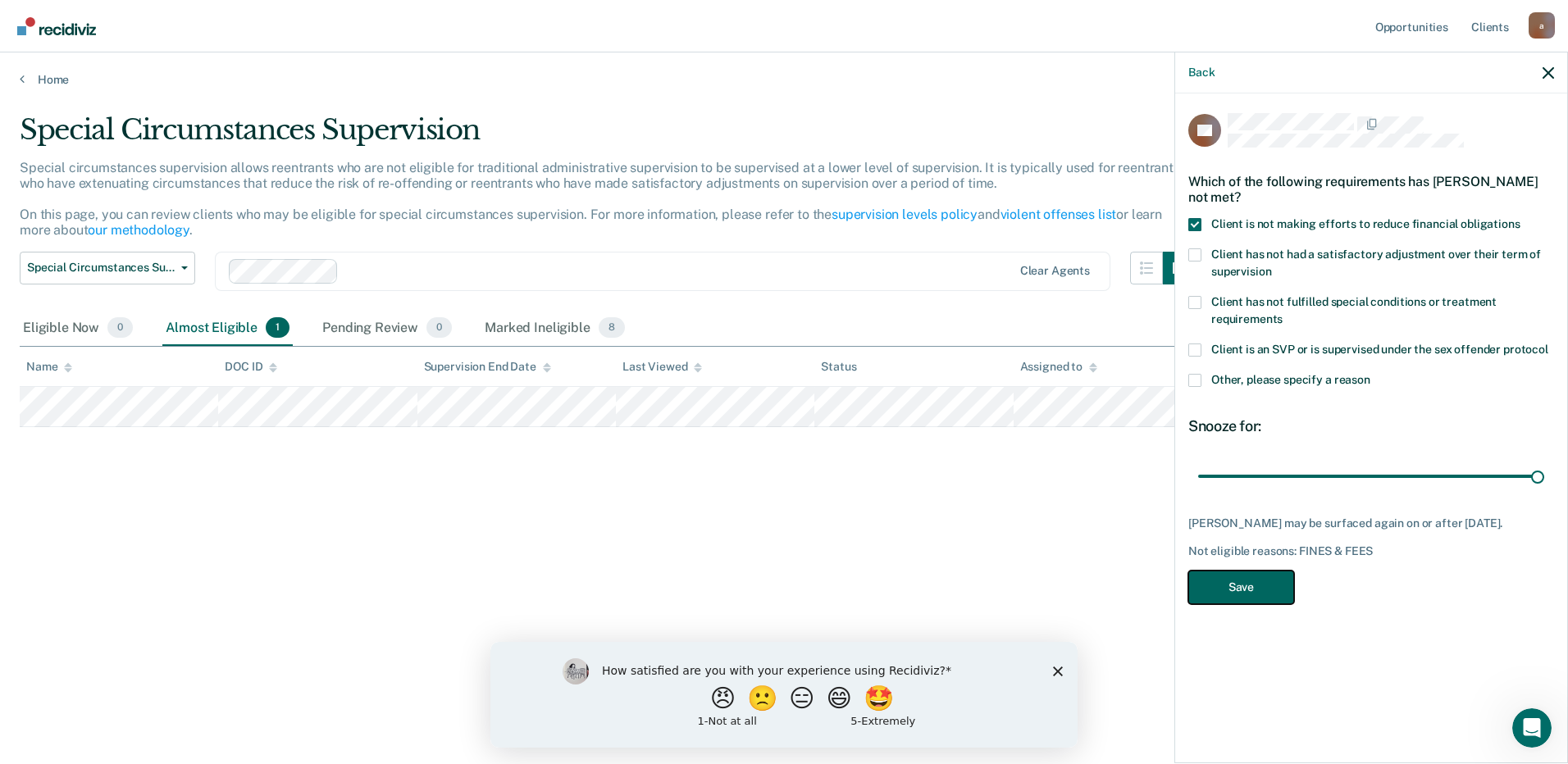
click at [1257, 597] on button "Save" at bounding box center [1241, 587] width 106 height 33
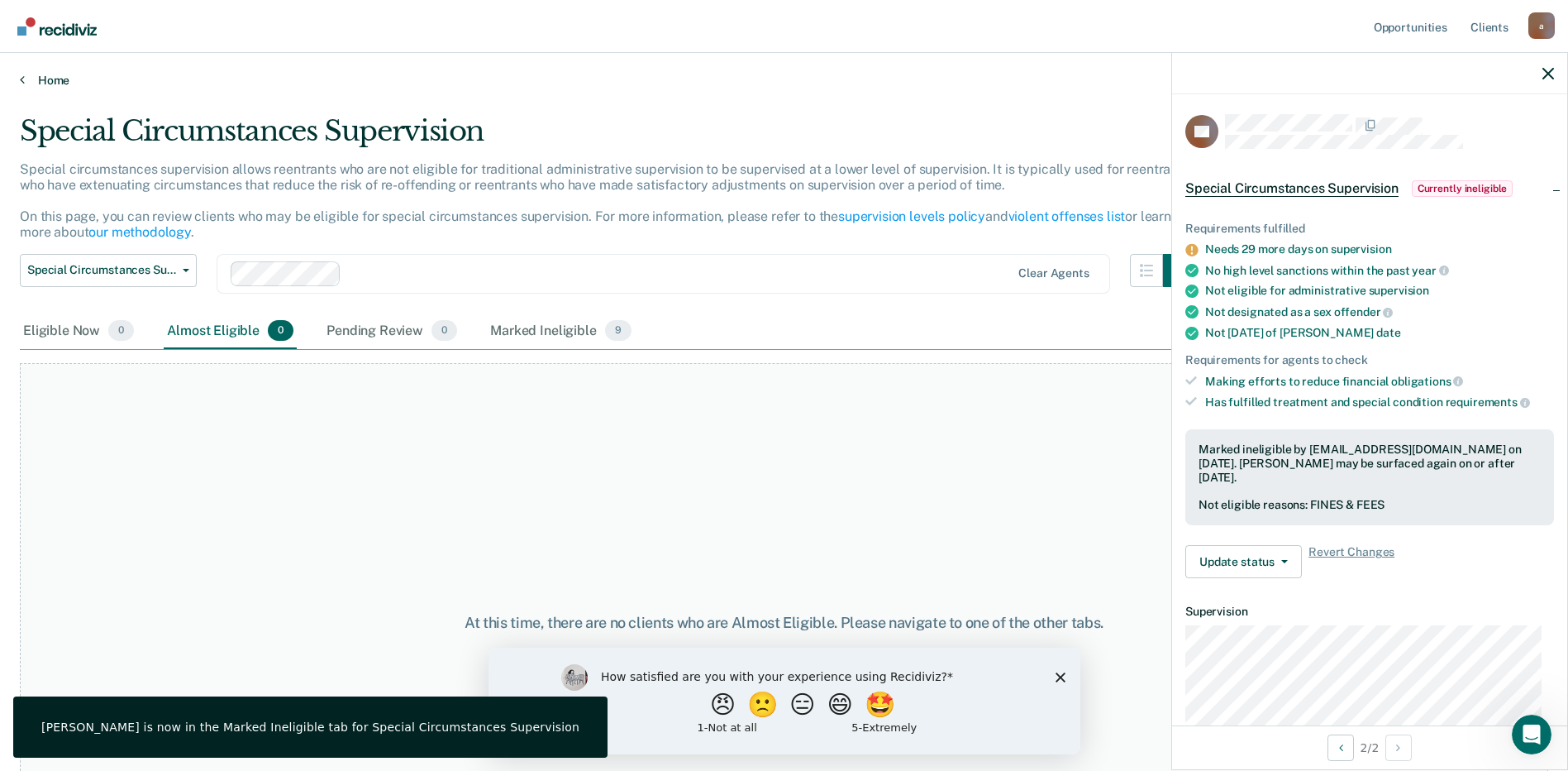
click at [35, 71] on div "Home" at bounding box center [784, 70] width 1568 height 34
click at [39, 76] on link "Home" at bounding box center [784, 81] width 1529 height 15
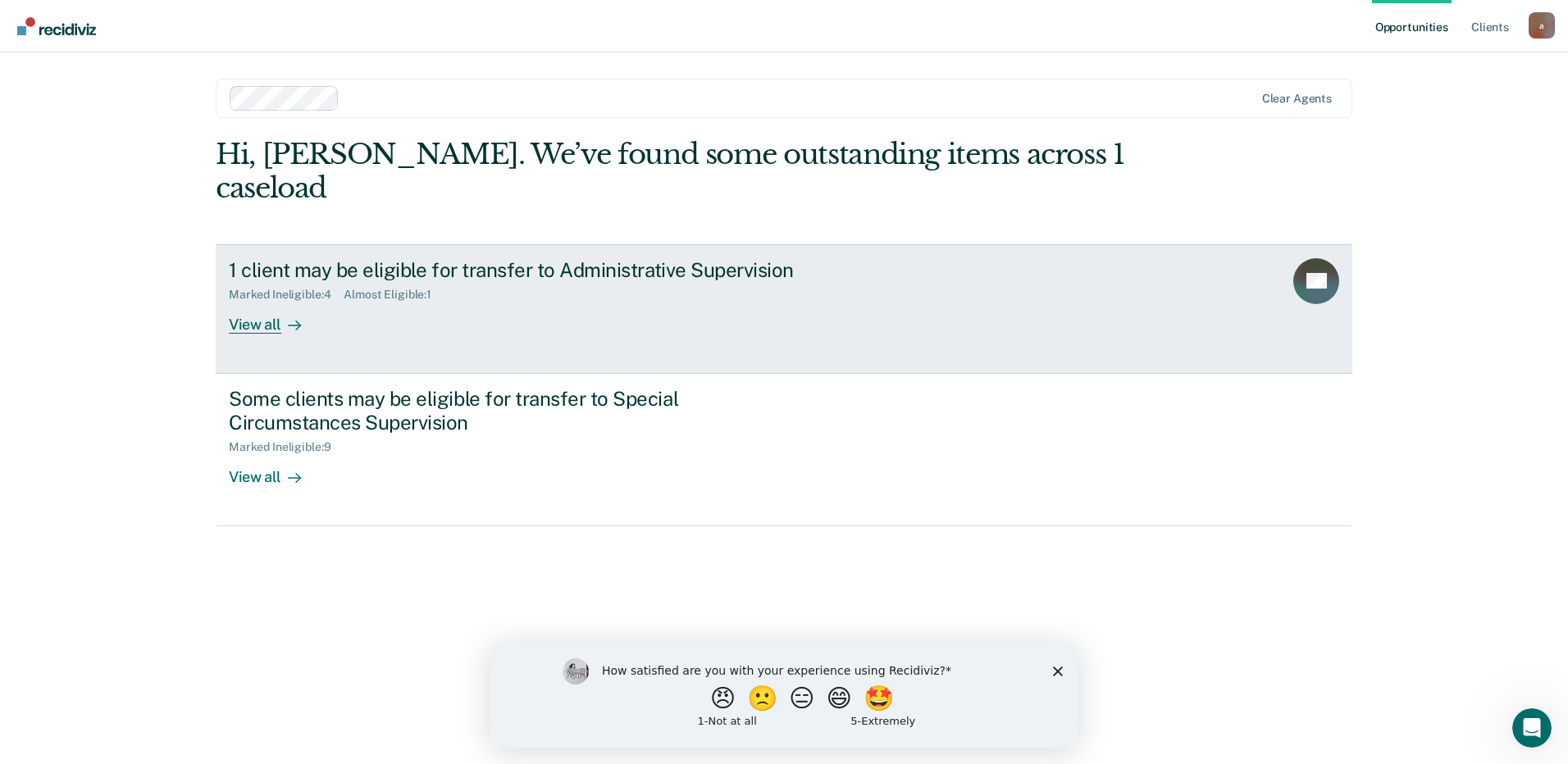
click at [477, 307] on link "1 client may be eligible for transfer to Administrative Supervision Marked Inel…" at bounding box center [784, 309] width 1137 height 130
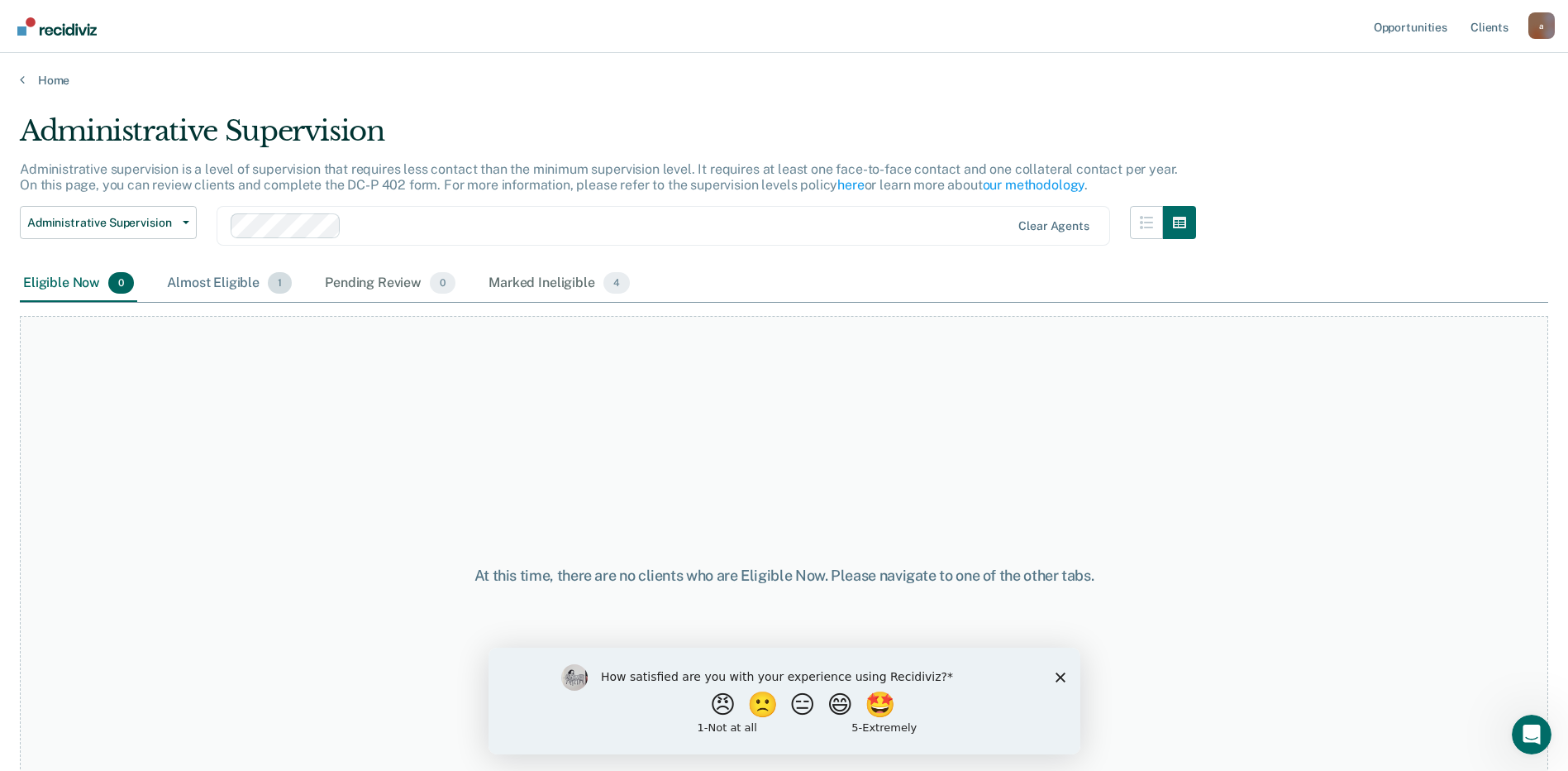
click at [247, 283] on div "Almost Eligible 1" at bounding box center [229, 283] width 132 height 36
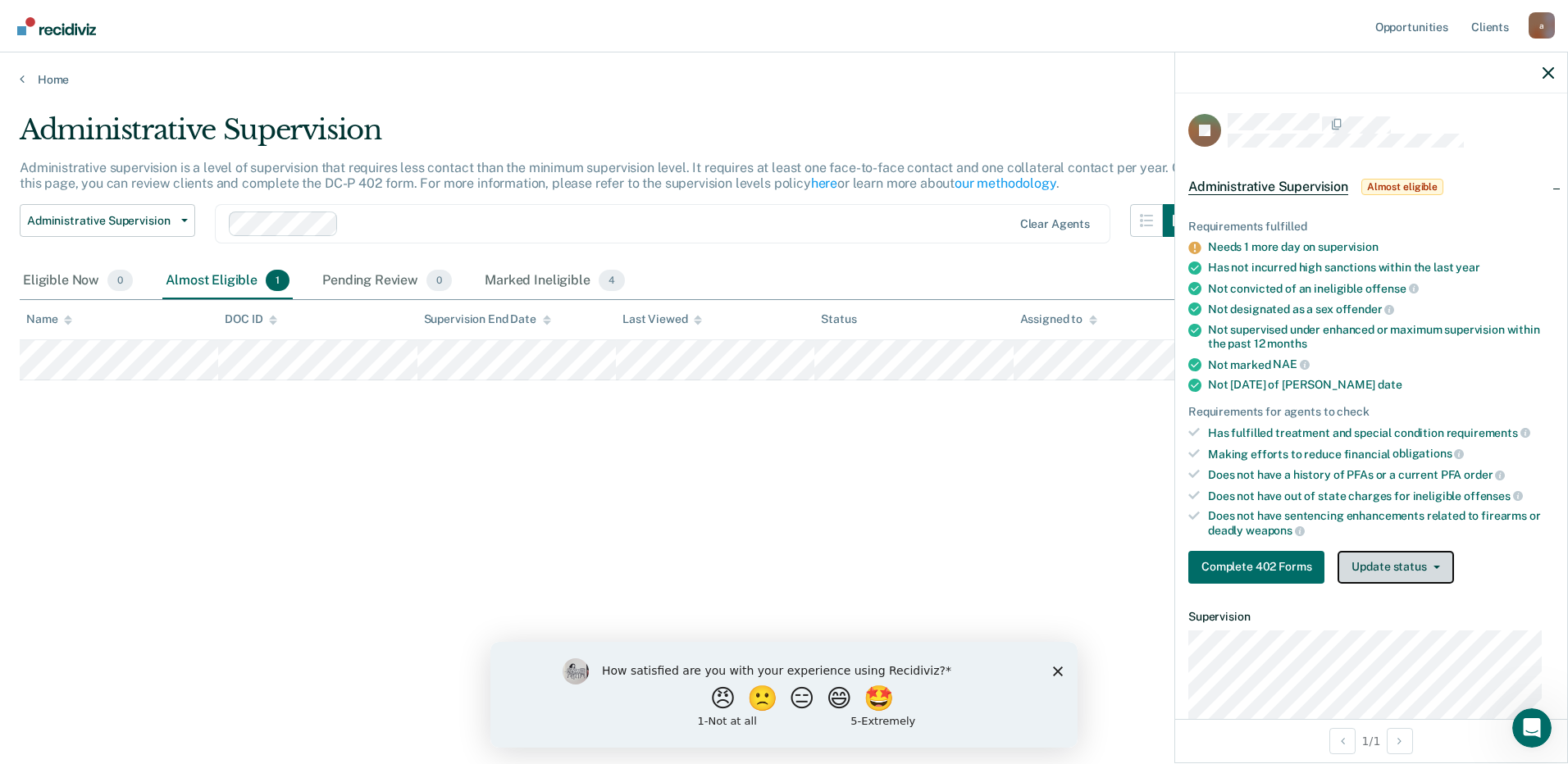
click at [1381, 564] on button "Update status" at bounding box center [1395, 567] width 116 height 32
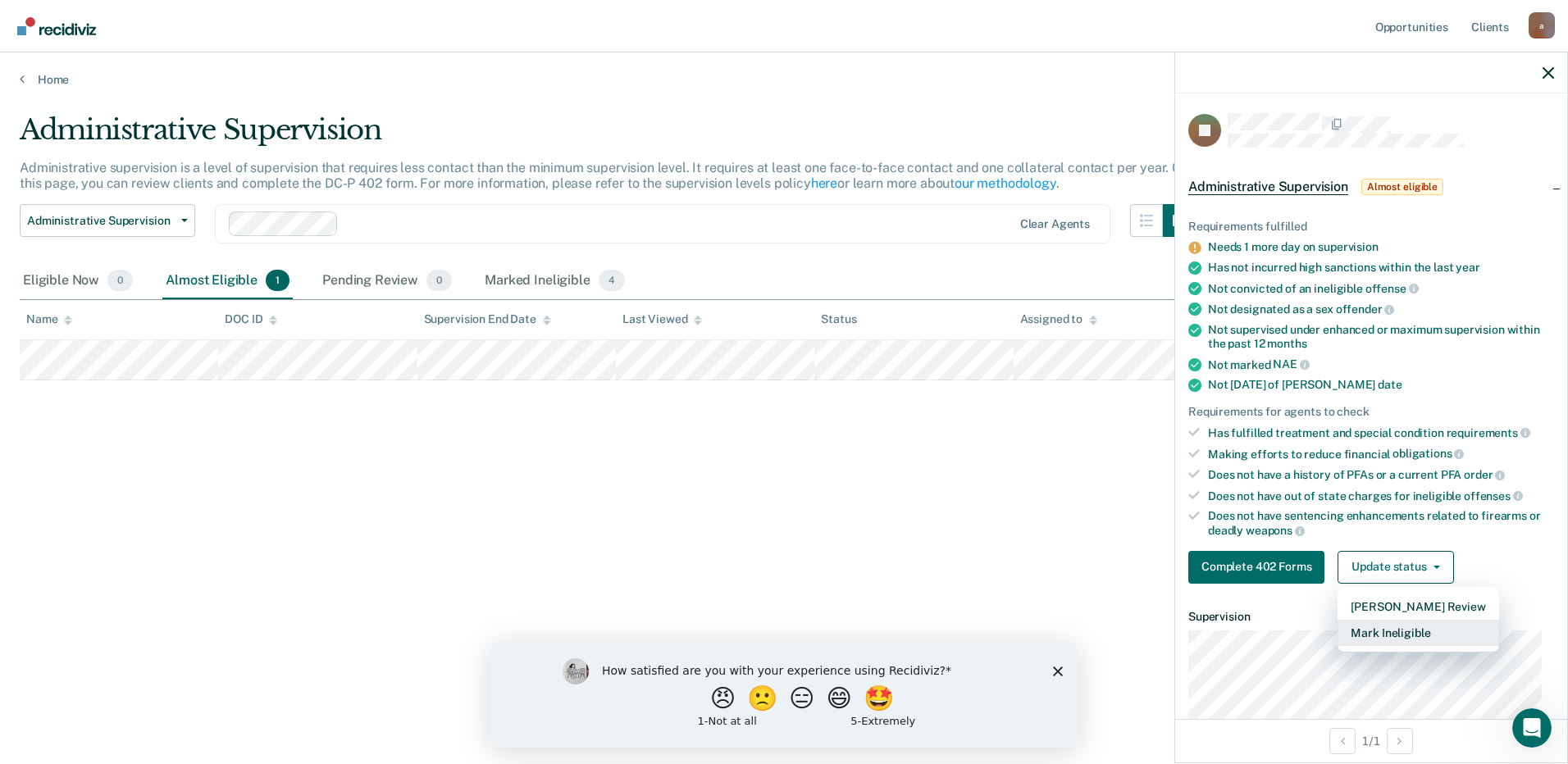
click at [1386, 633] on button "Mark Ineligible" at bounding box center [1417, 633] width 161 height 27
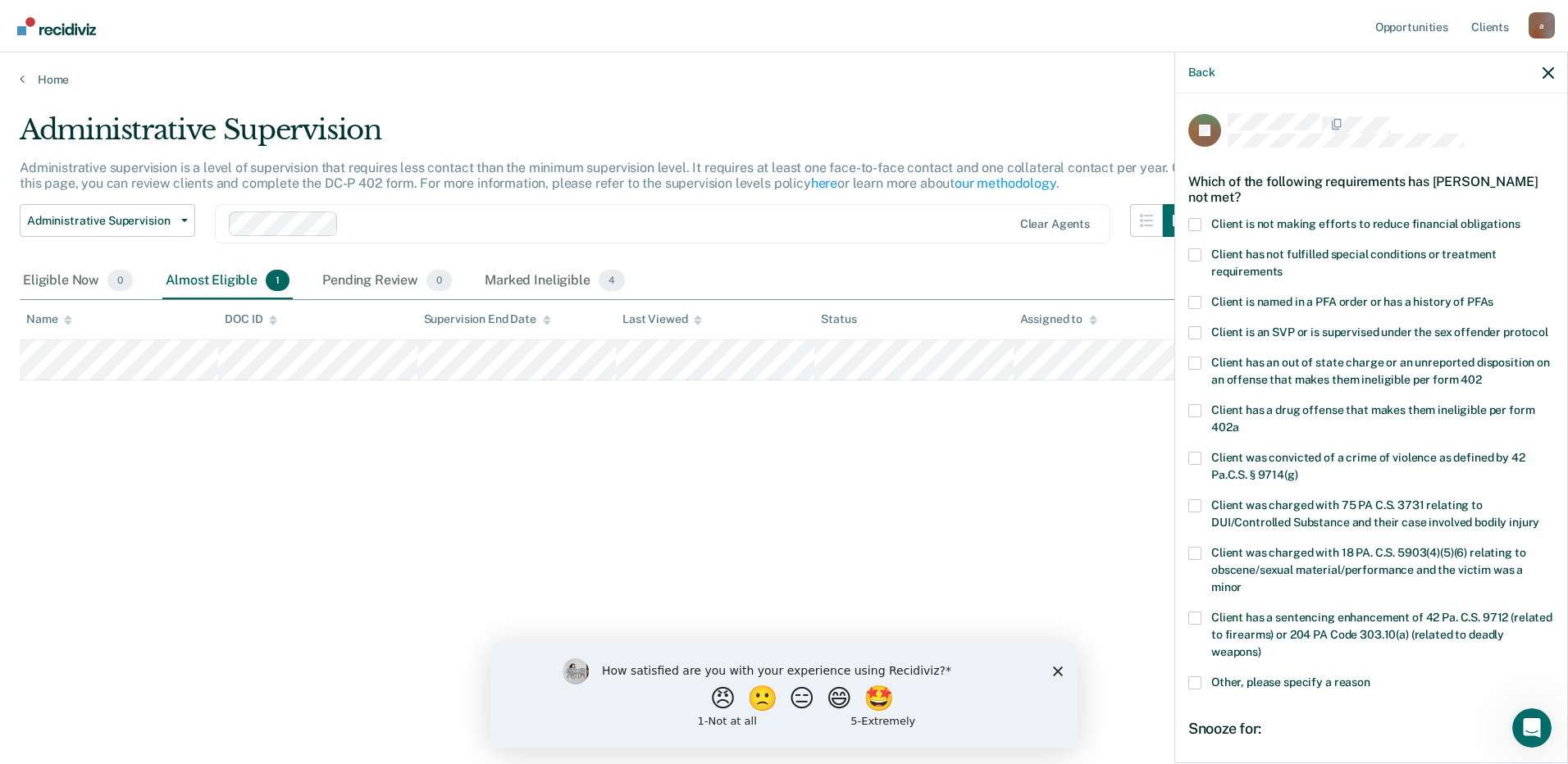
click at [1200, 229] on span at bounding box center [1195, 225] width 13 height 13
click at [1521, 218] on input "Client is not making efforts to reduce financial obligations" at bounding box center [1521, 218] width 0 height 0
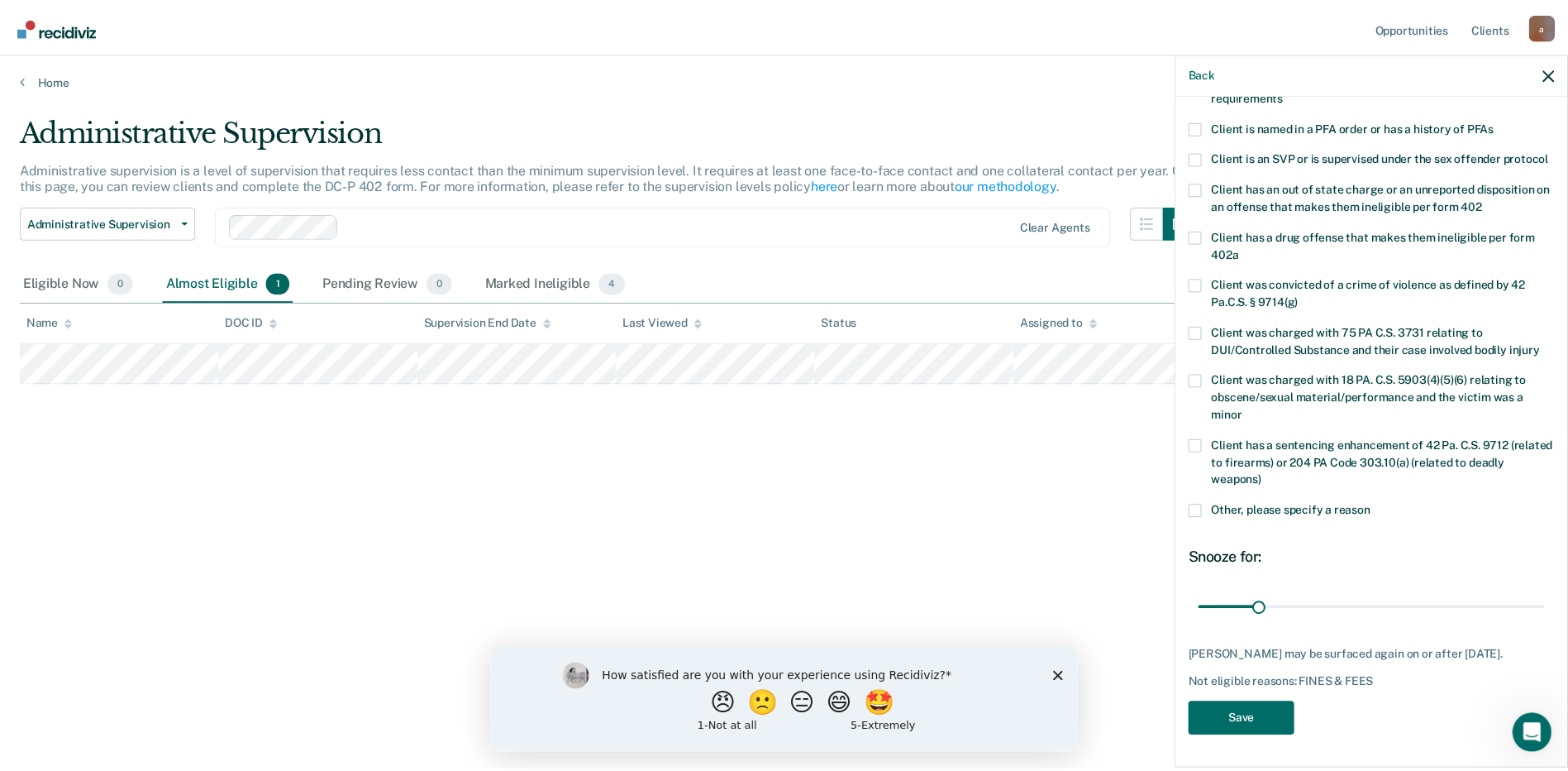
scroll to position [193, 0]
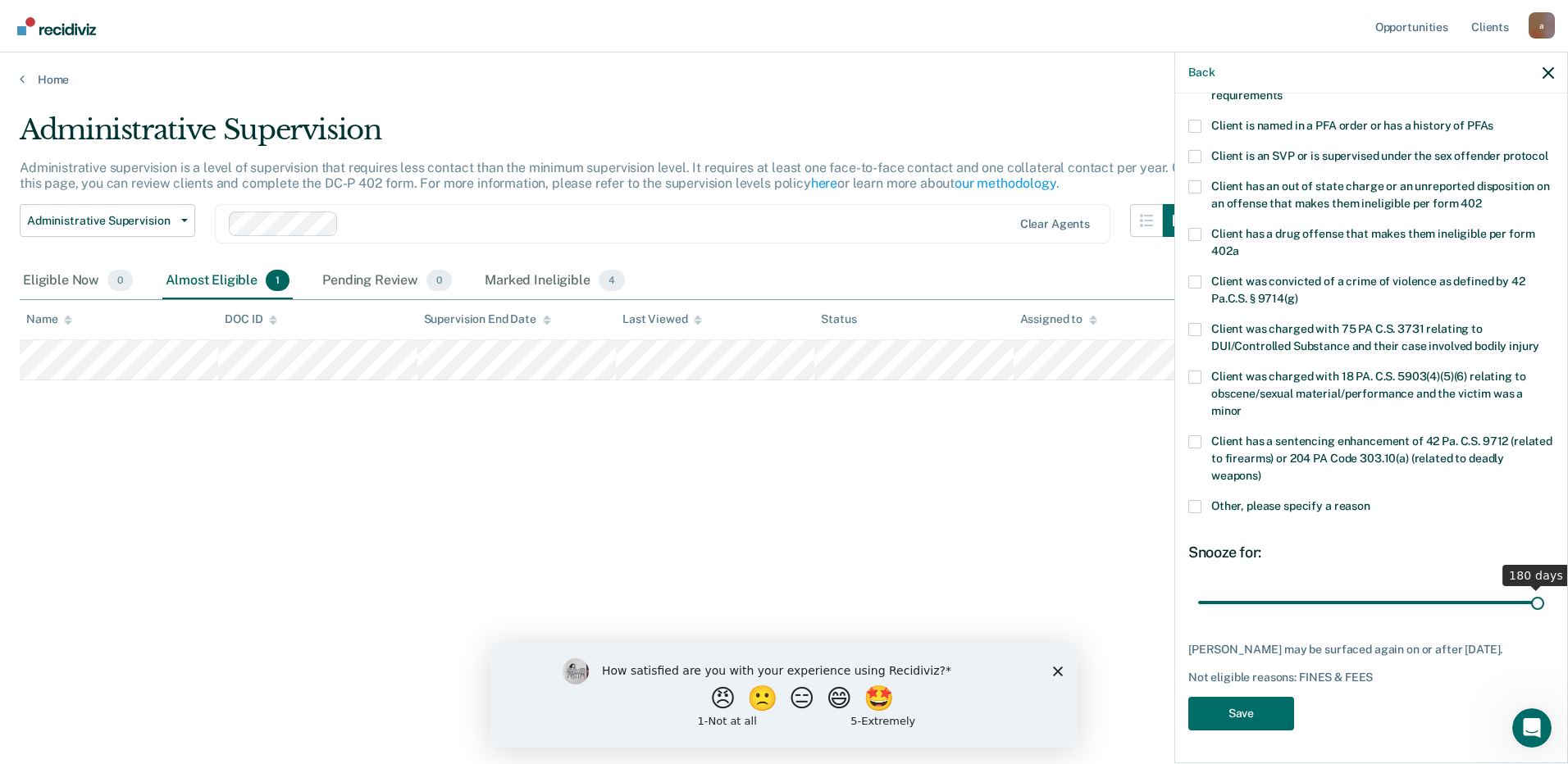
drag, startPoint x: 1264, startPoint y: 606, endPoint x: 1547, endPoint y: 601, distance: 283.0
type input "180"
click at [1544, 601] on input "range" at bounding box center [1371, 602] width 346 height 28
click at [1246, 713] on button "Save" at bounding box center [1241, 713] width 106 height 33
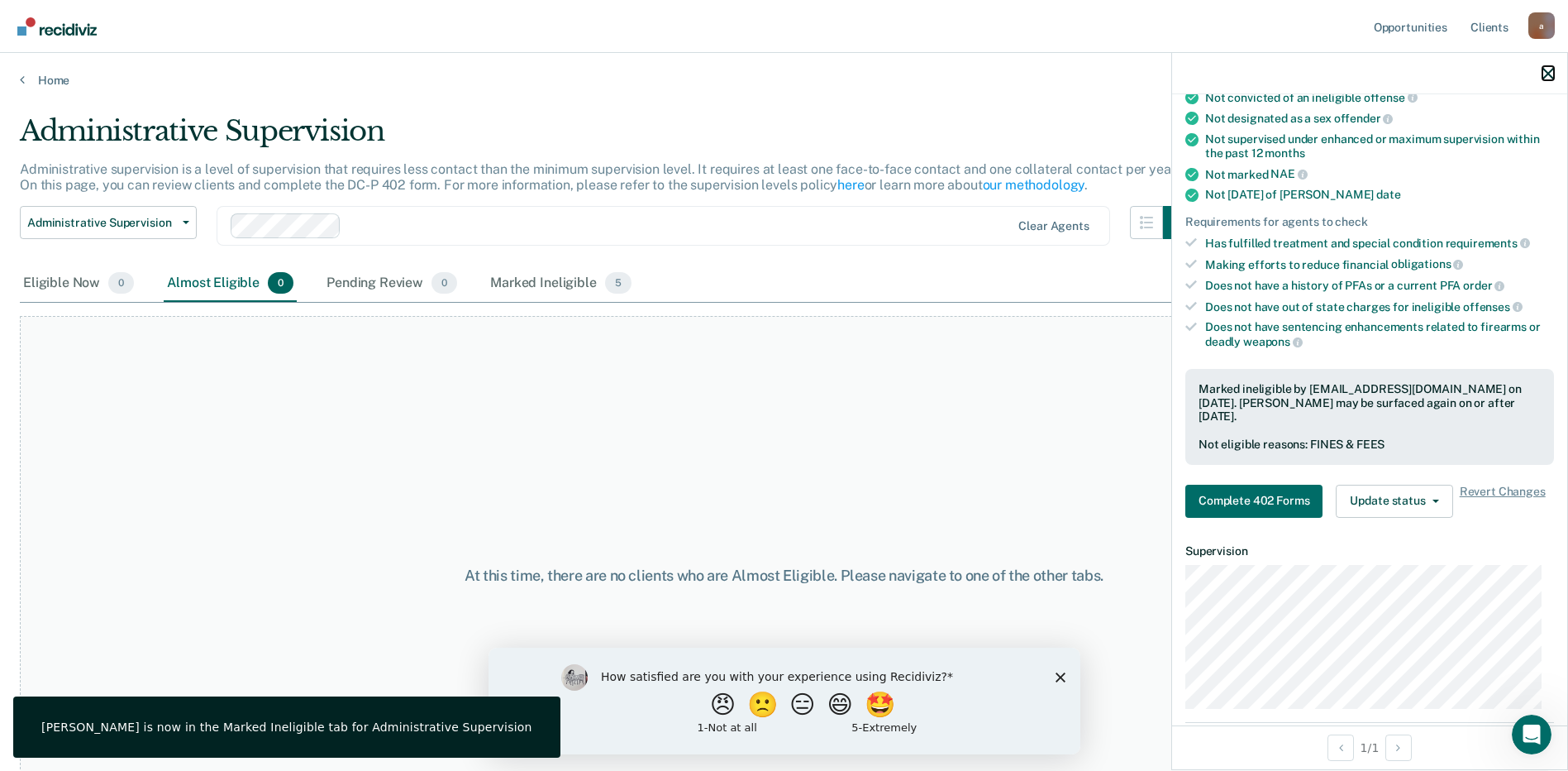
click at [1552, 68] on icon "button" at bounding box center [1549, 74] width 12 height 12
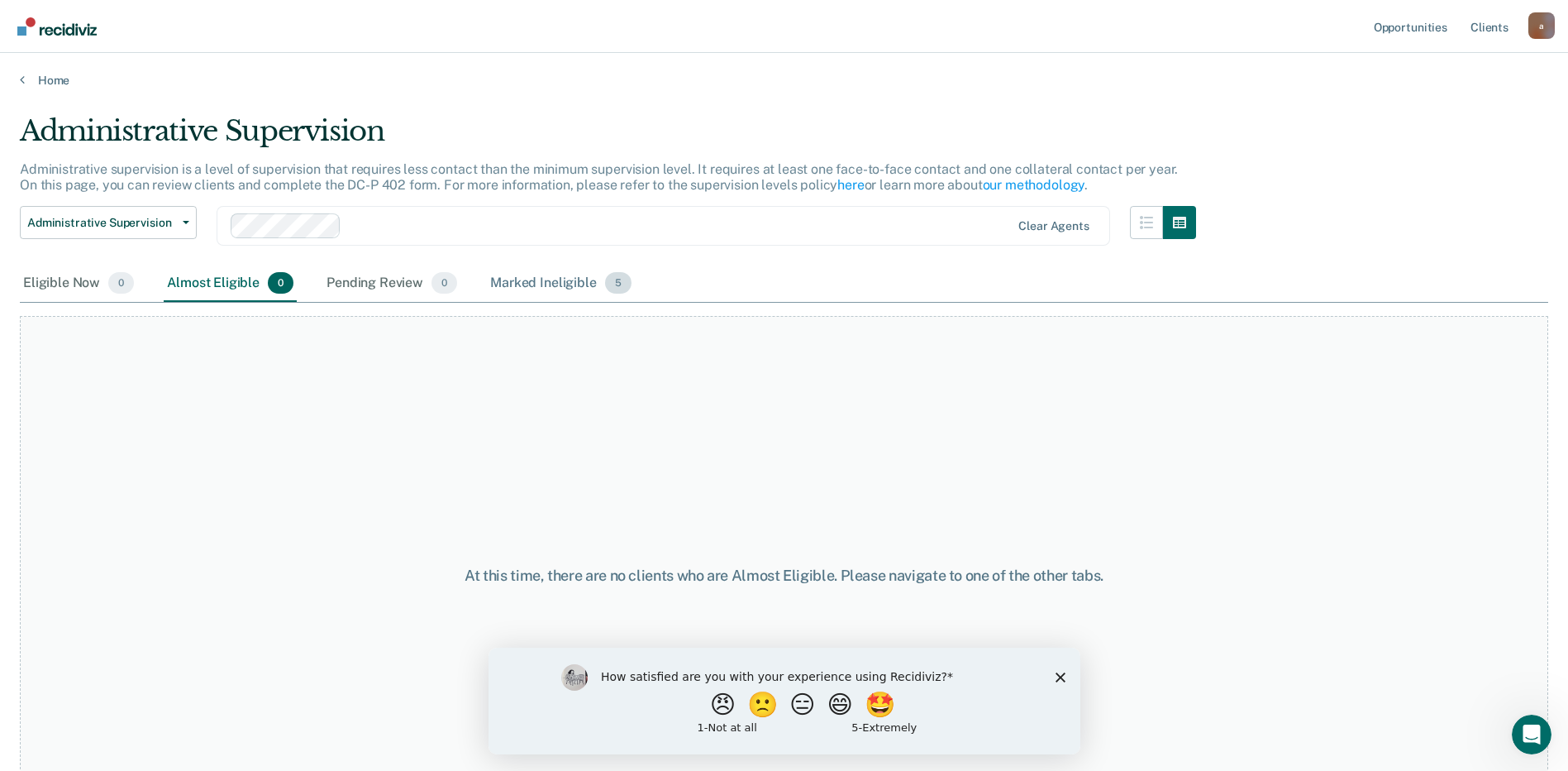
click at [579, 278] on div "Marked Ineligible 5" at bounding box center [561, 283] width 148 height 36
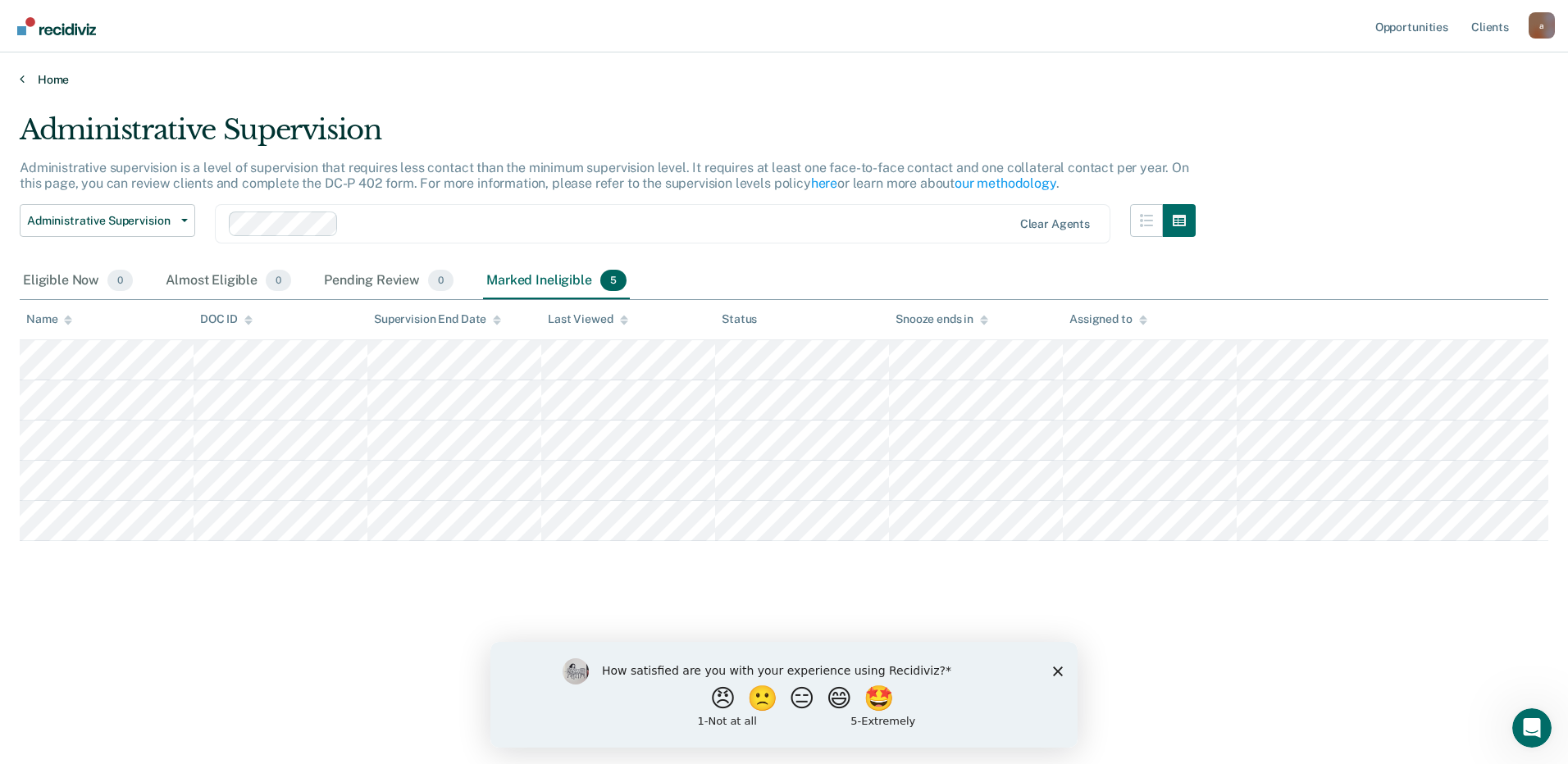
click at [67, 78] on link "Home" at bounding box center [784, 80] width 1529 height 15
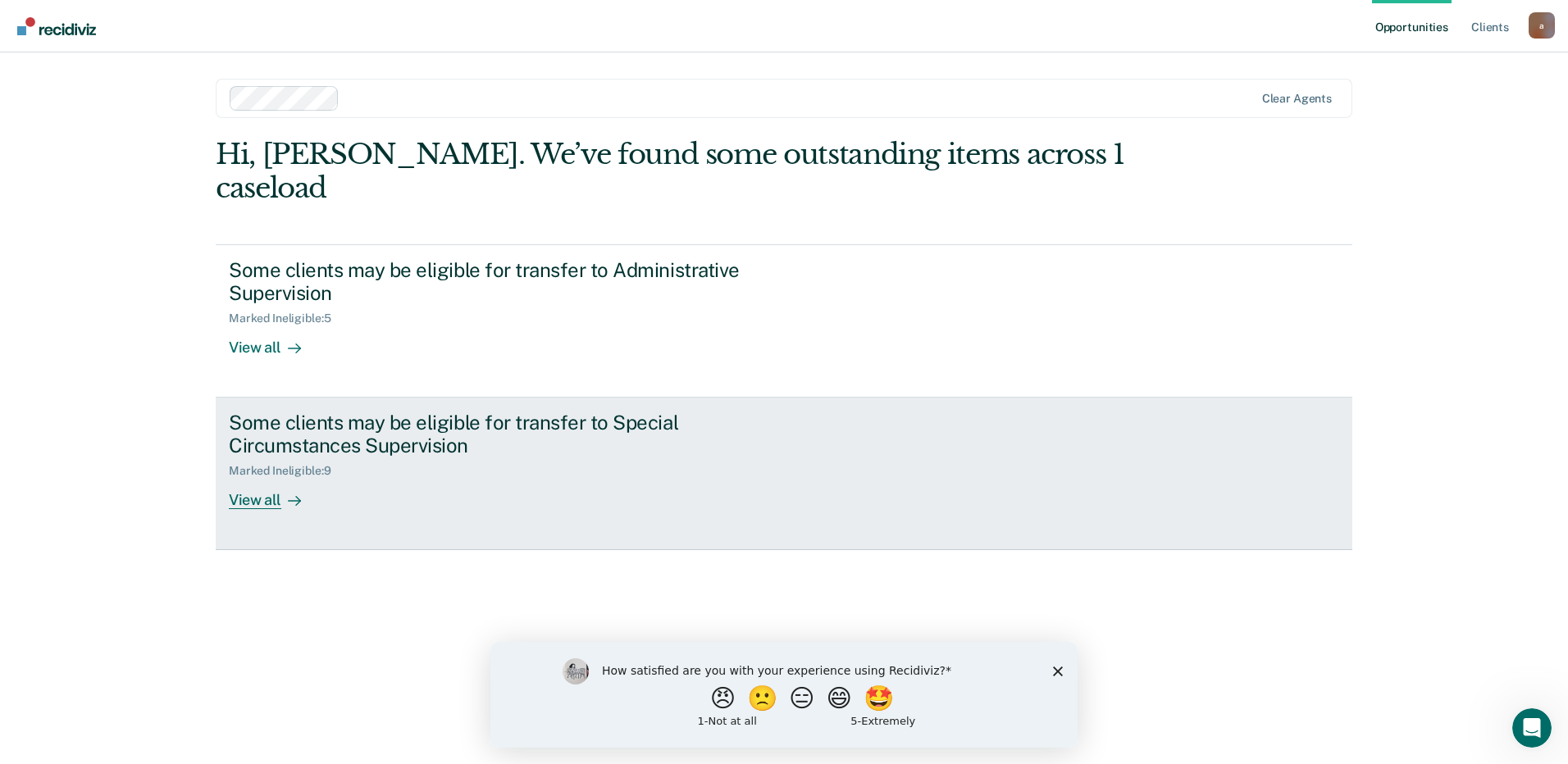
click at [416, 410] on div "Some clients may be eligible for transfer to Special Circumstances Supervision" at bounding box center [516, 434] width 575 height 47
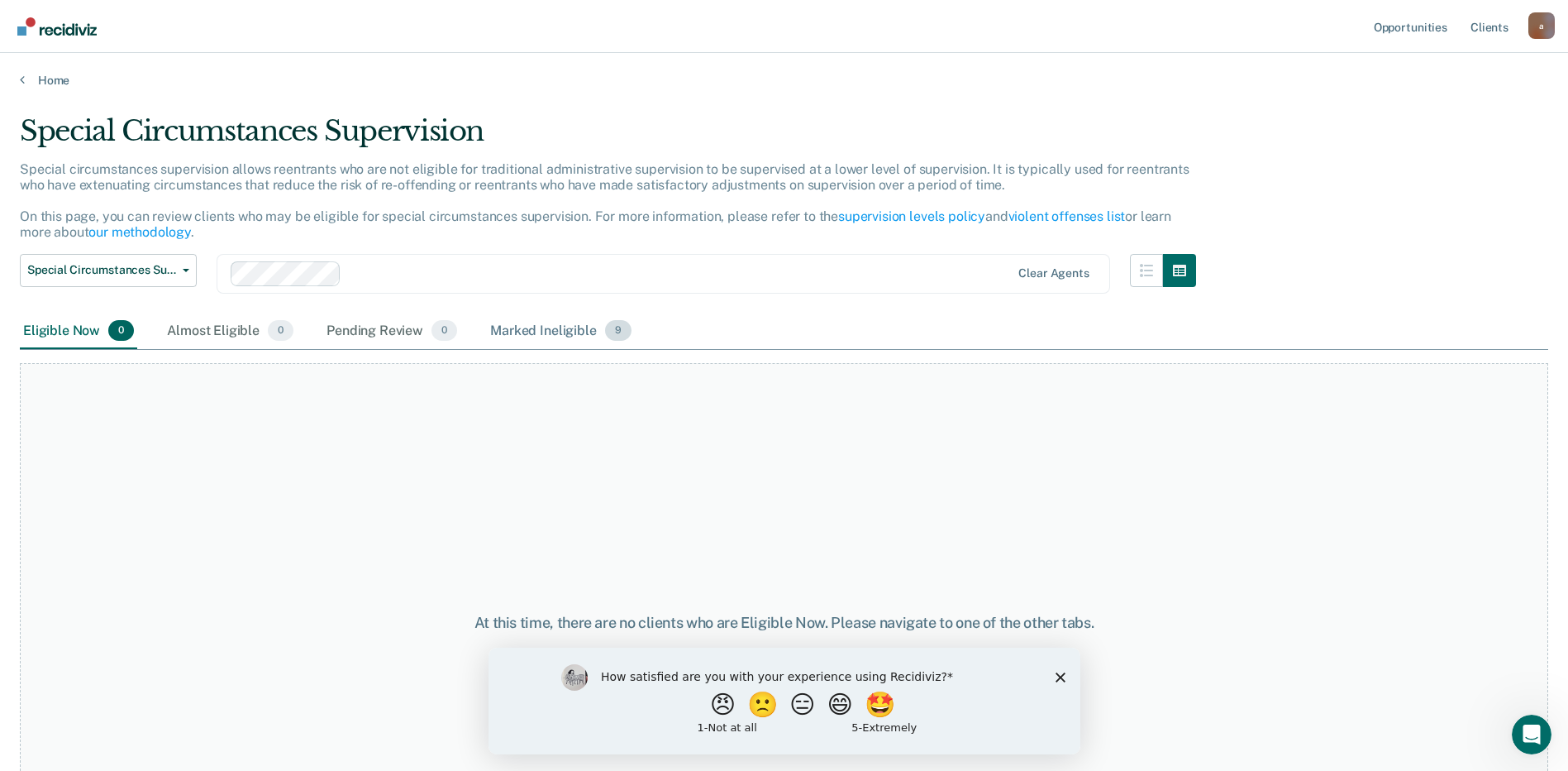
click at [516, 325] on div "Marked Ineligible 9" at bounding box center [561, 331] width 148 height 36
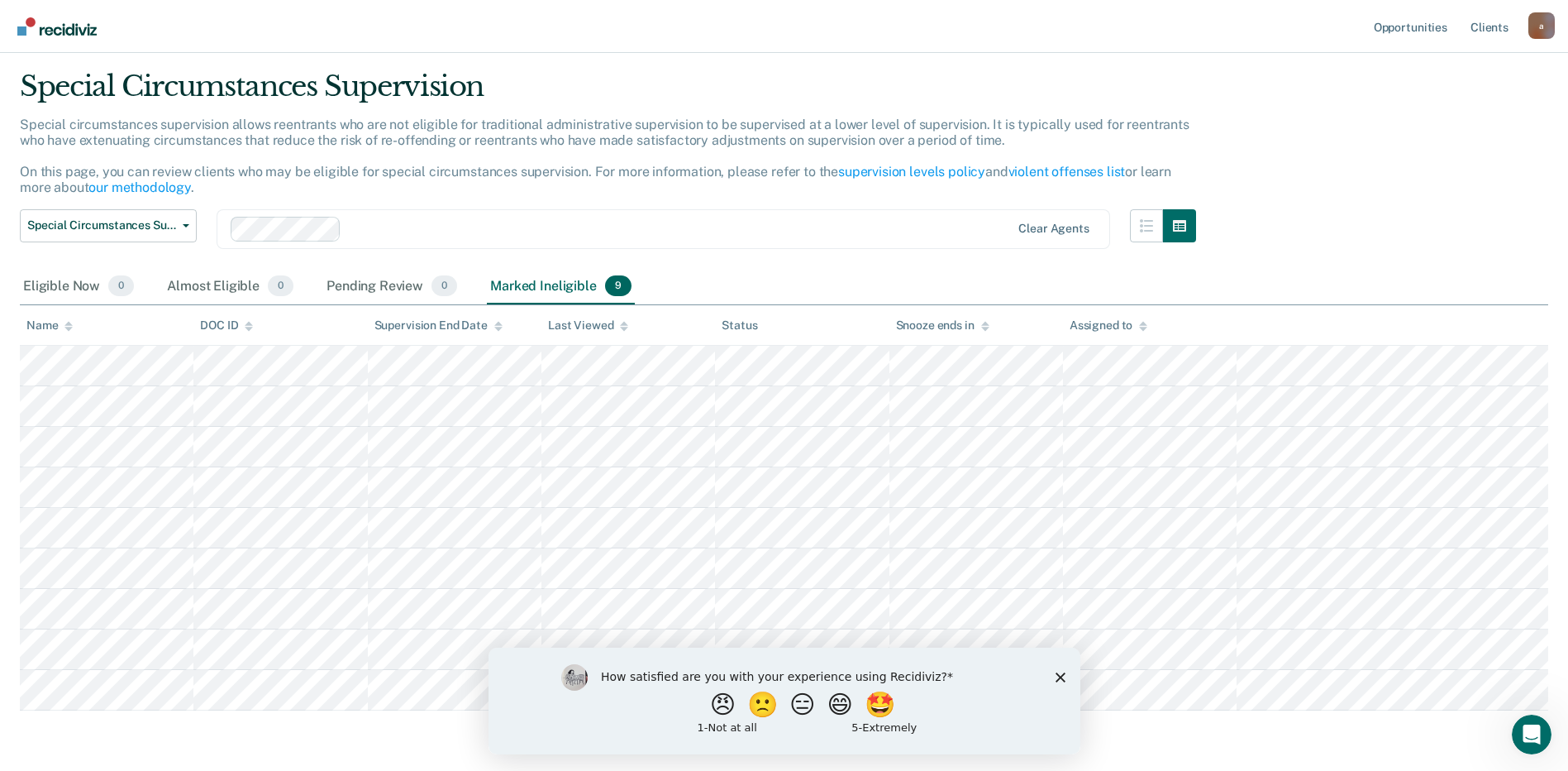
scroll to position [103, 0]
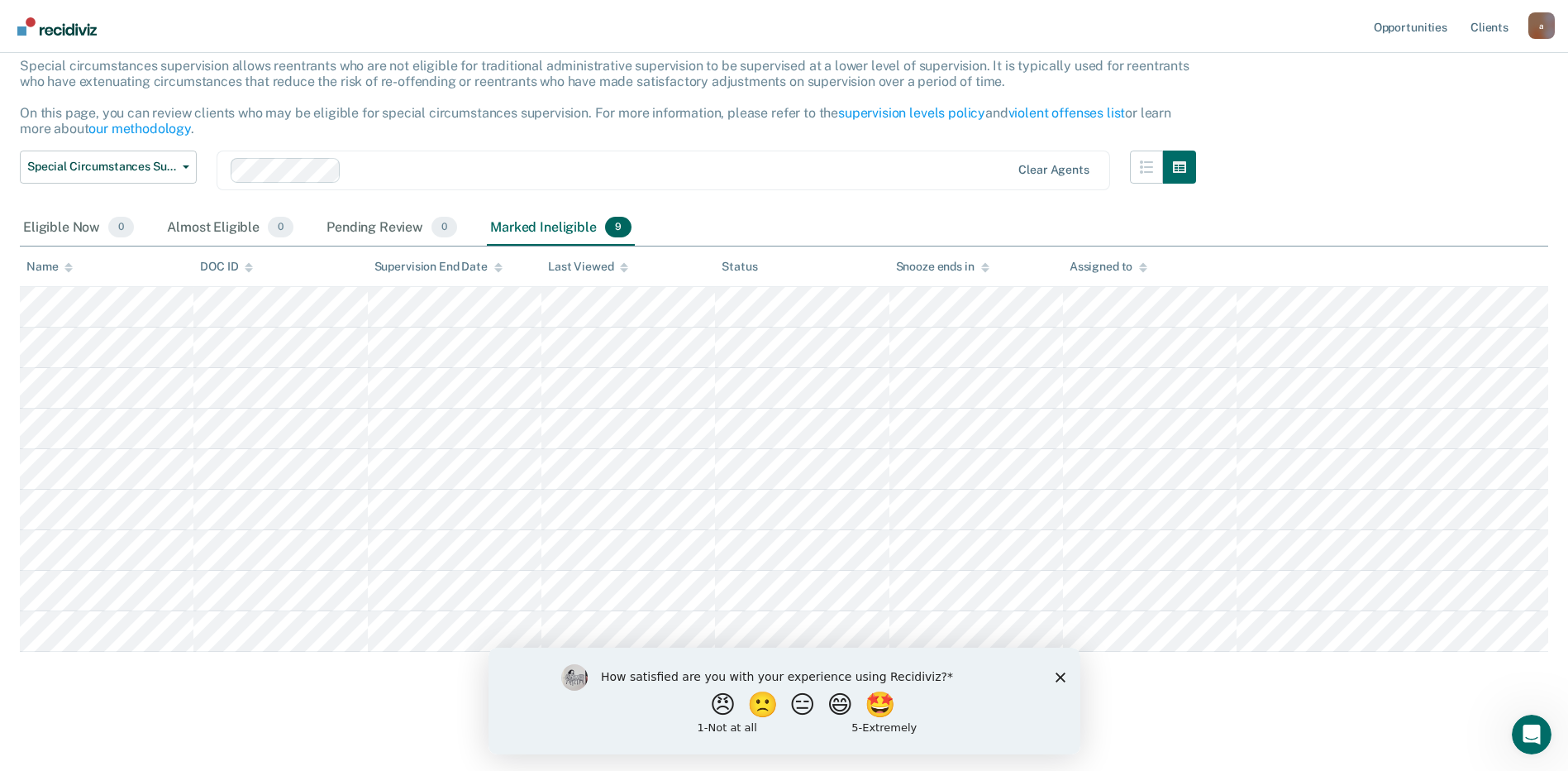
click at [1061, 676] on polygon "Close survey" at bounding box center [1060, 677] width 10 height 10
